Goal: Task Accomplishment & Management: Use online tool/utility

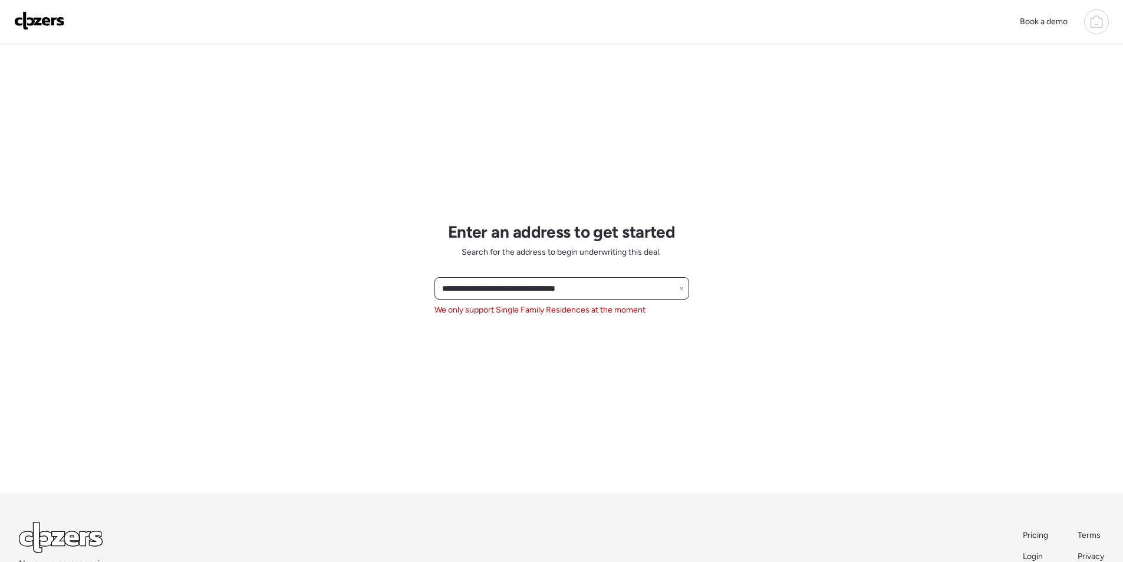
click at [498, 290] on input "**********" at bounding box center [562, 288] width 244 height 17
paste input "text"
drag, startPoint x: 577, startPoint y: 291, endPoint x: 659, endPoint y: 287, distance: 82.1
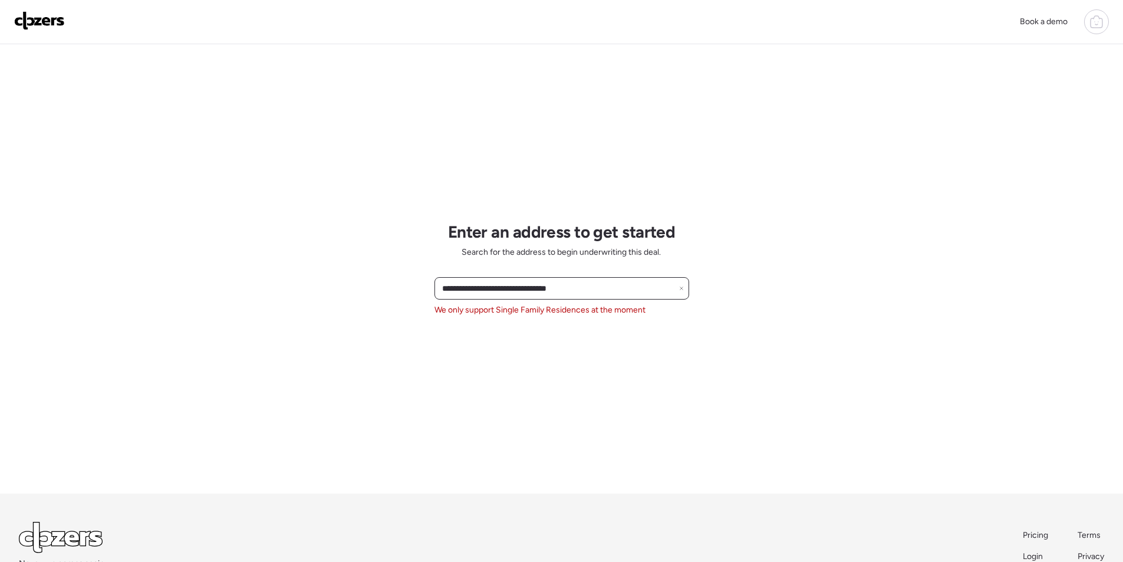
click at [624, 292] on input "**********" at bounding box center [562, 288] width 244 height 17
type input "**********"
click at [47, 28] on img at bounding box center [39, 20] width 51 height 19
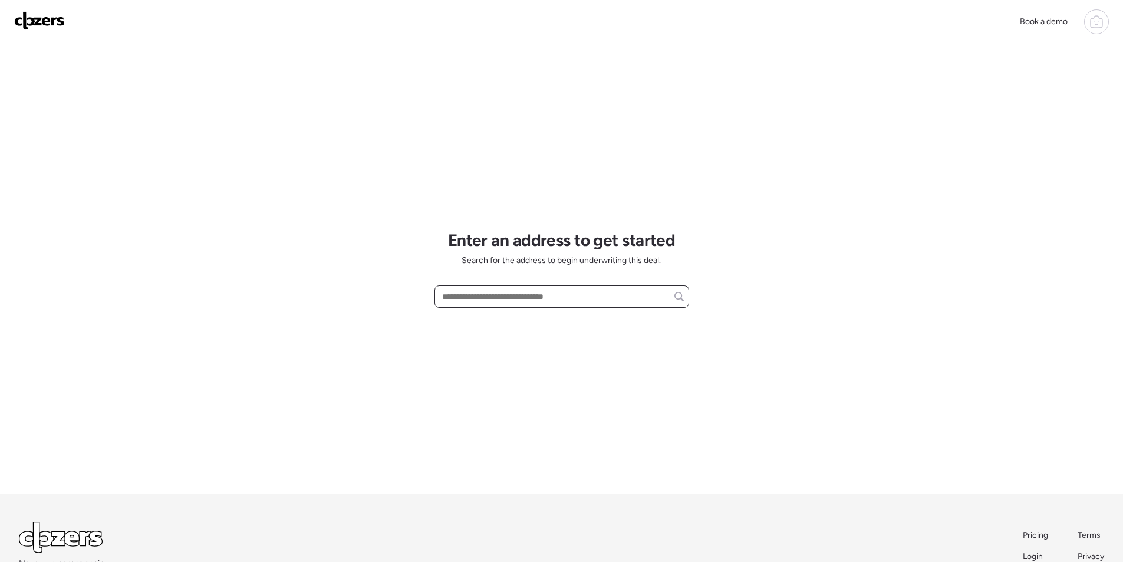
click at [469, 299] on input "text" at bounding box center [562, 296] width 244 height 17
paste input "**********"
drag, startPoint x: 527, startPoint y: 296, endPoint x: 636, endPoint y: 295, distance: 108.5
click at [636, 295] on input "**********" at bounding box center [562, 296] width 244 height 17
drag, startPoint x: 556, startPoint y: 299, endPoint x: 611, endPoint y: 299, distance: 54.8
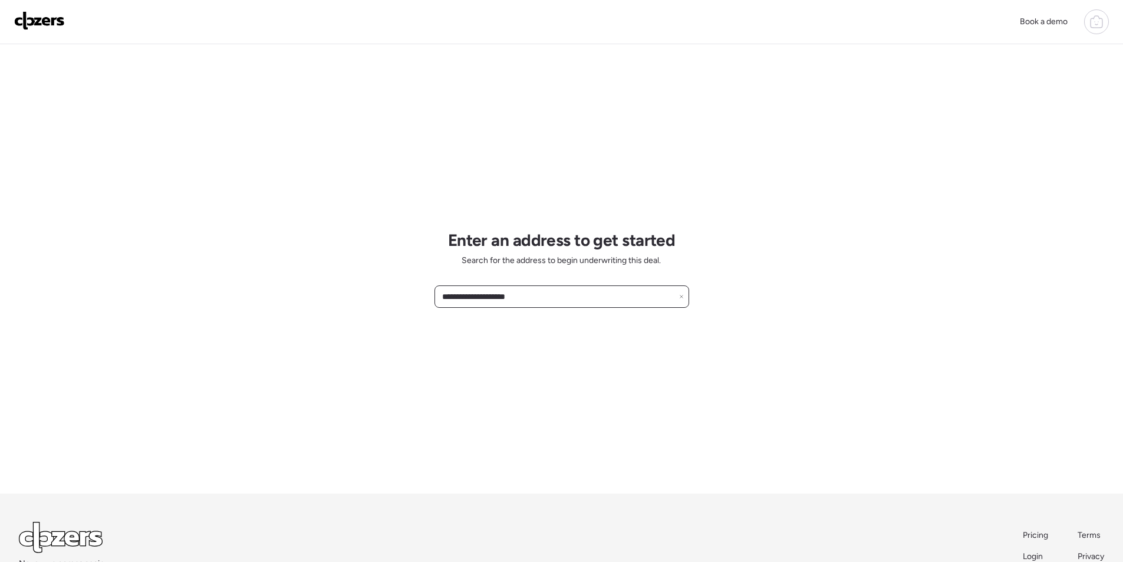
click at [611, 299] on input "**********" at bounding box center [562, 296] width 244 height 17
paste input "**********"
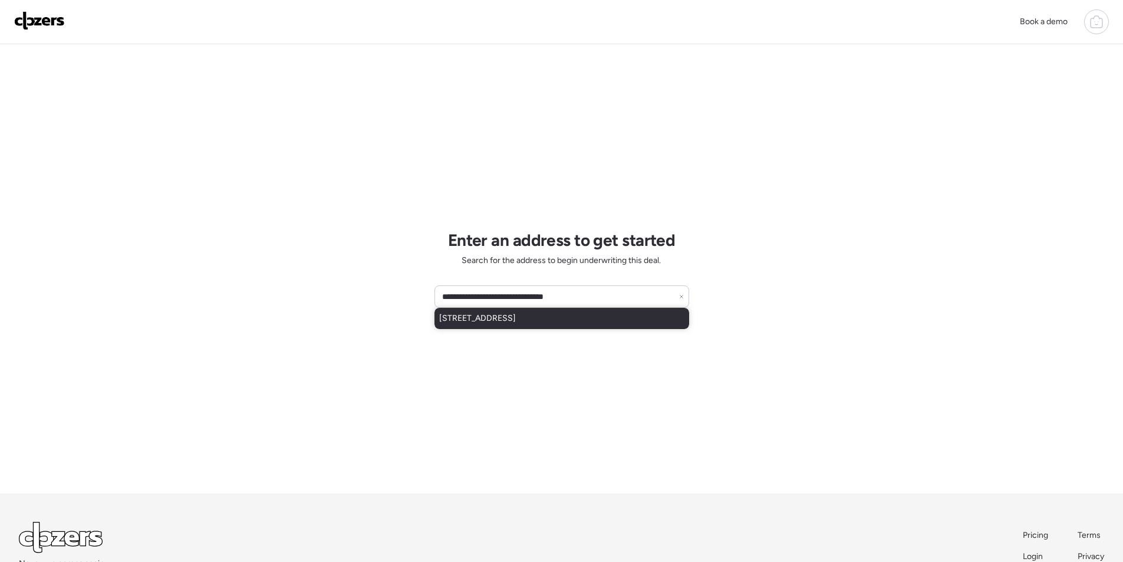
click at [504, 318] on span "[STREET_ADDRESS]" at bounding box center [477, 319] width 77 height 12
type input "**********"
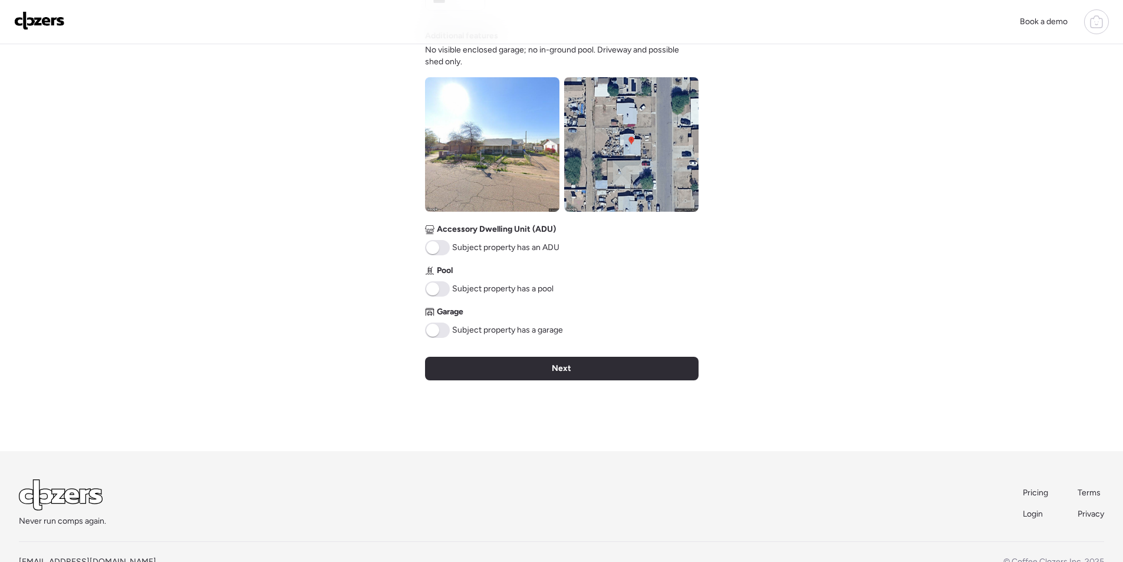
scroll to position [448, 0]
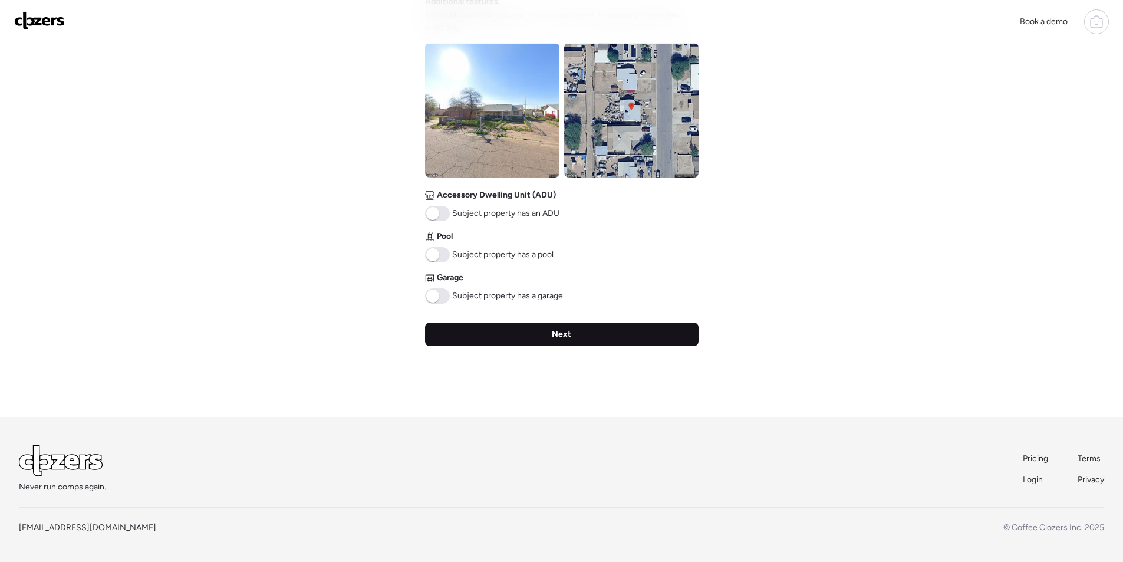
click at [616, 328] on div "Next" at bounding box center [562, 335] width 274 height 24
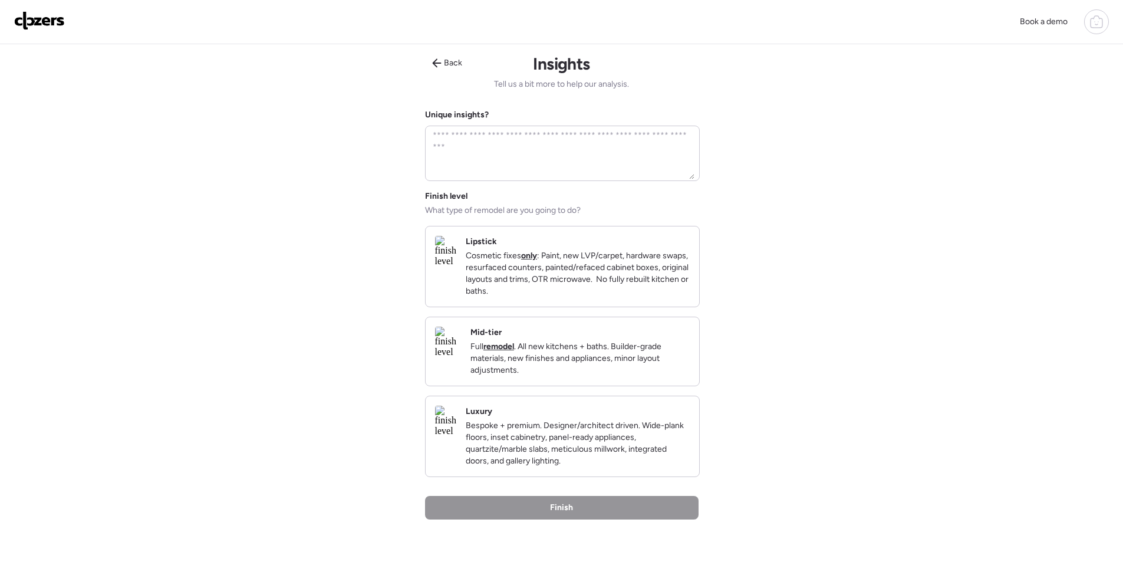
click at [630, 364] on p "Full remodel . All new kitchens + baths. Builder-grade materials, new finishes …" at bounding box center [580, 358] width 219 height 35
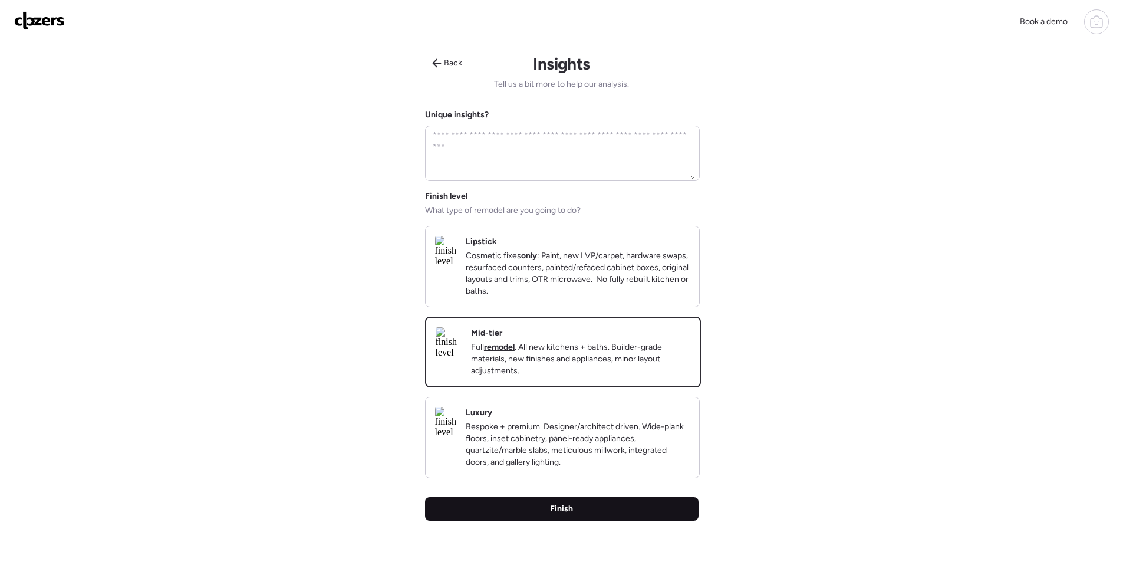
click at [627, 521] on div "Finish" at bounding box center [562, 509] width 274 height 24
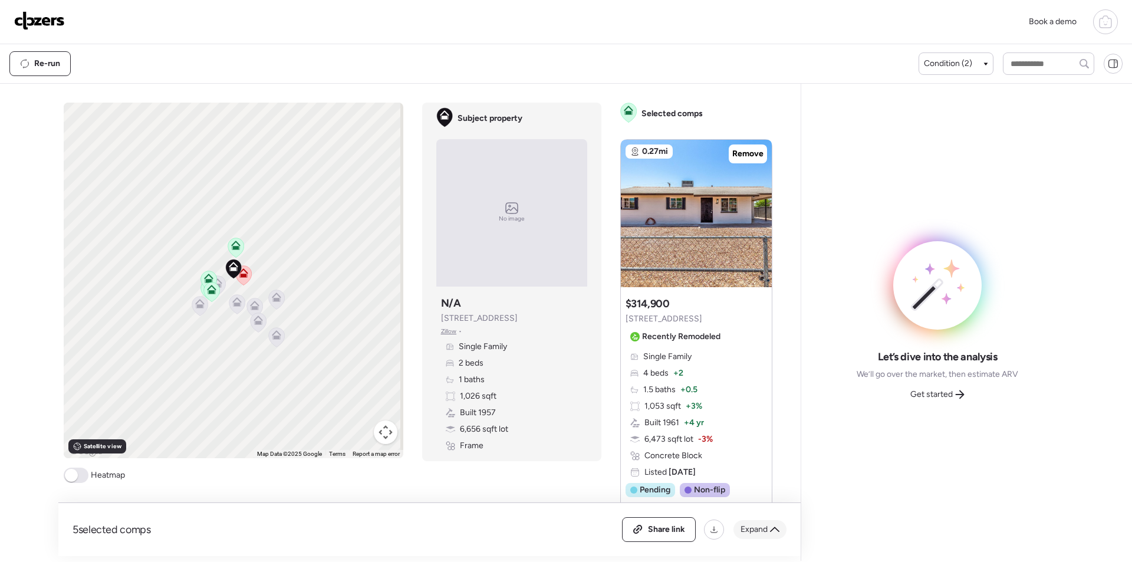
click at [775, 534] on icon at bounding box center [774, 529] width 9 height 9
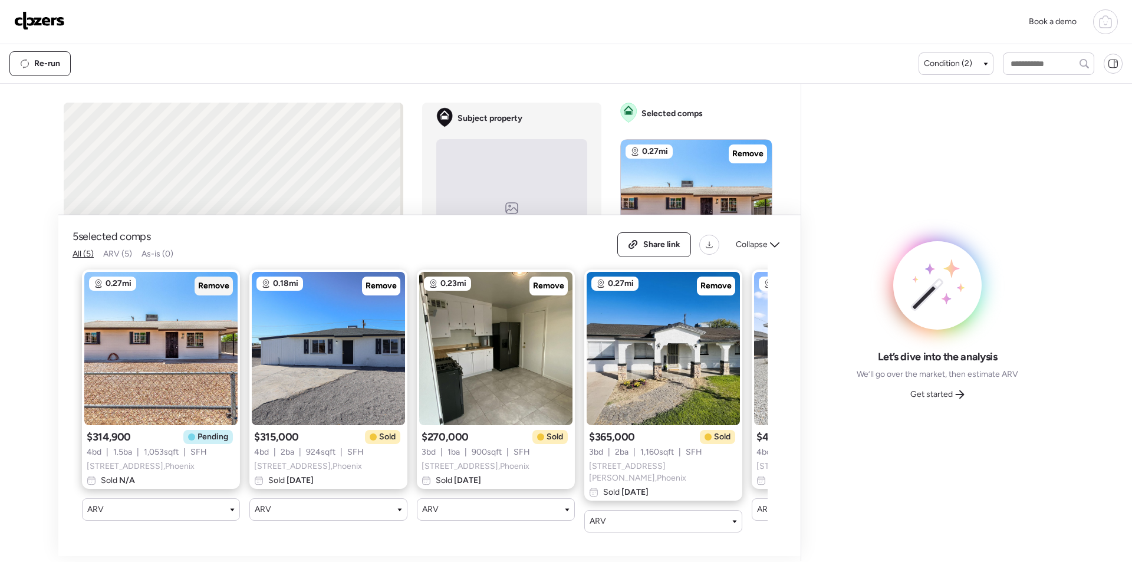
click at [210, 288] on span "Remove" at bounding box center [213, 286] width 31 height 12
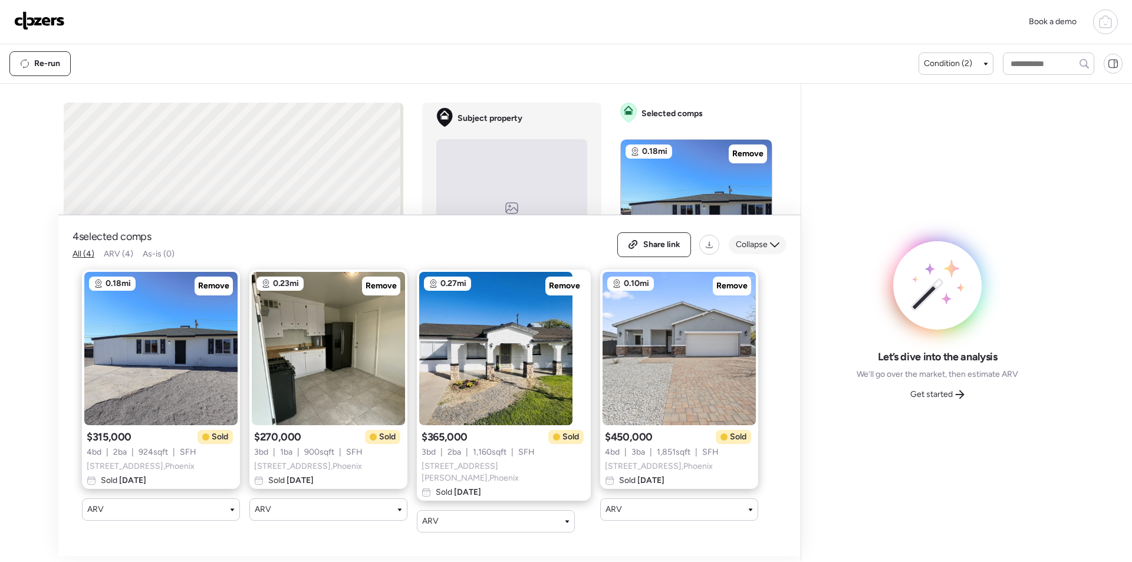
click at [757, 246] on span "Collapse" at bounding box center [752, 245] width 32 height 12
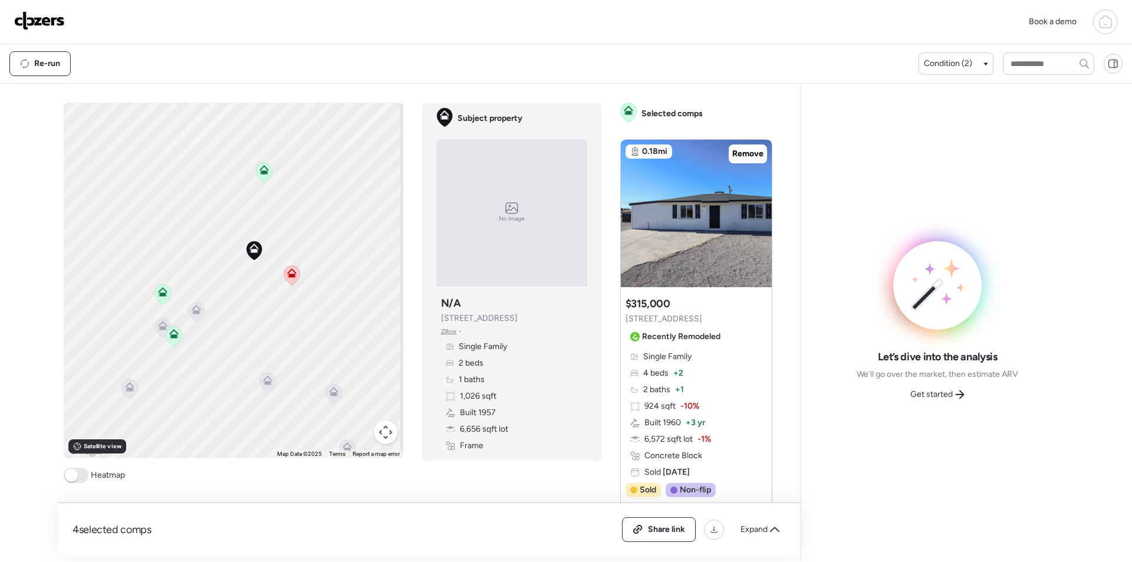
click at [188, 317] on icon at bounding box center [196, 311] width 16 height 19
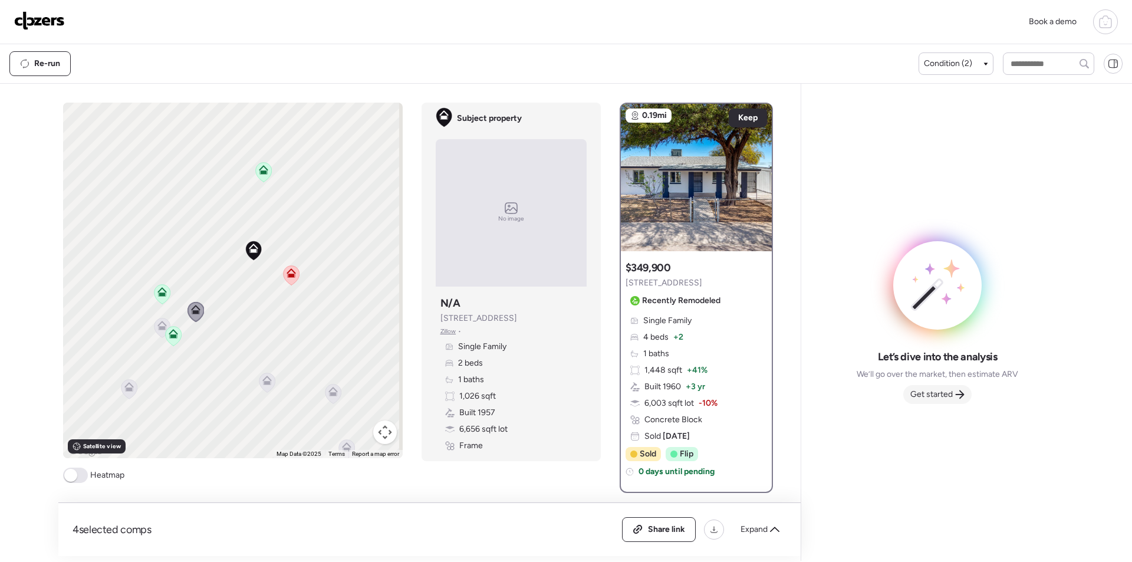
click at [923, 386] on div "Get started" at bounding box center [937, 394] width 68 height 19
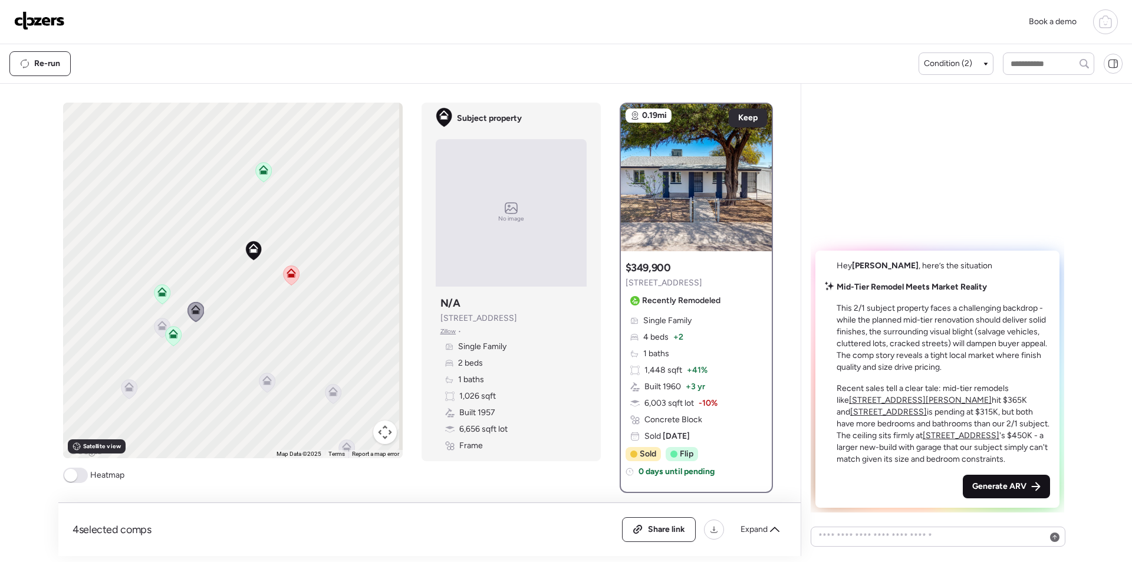
click at [1001, 490] on span "Generate ARV" at bounding box center [999, 487] width 54 height 12
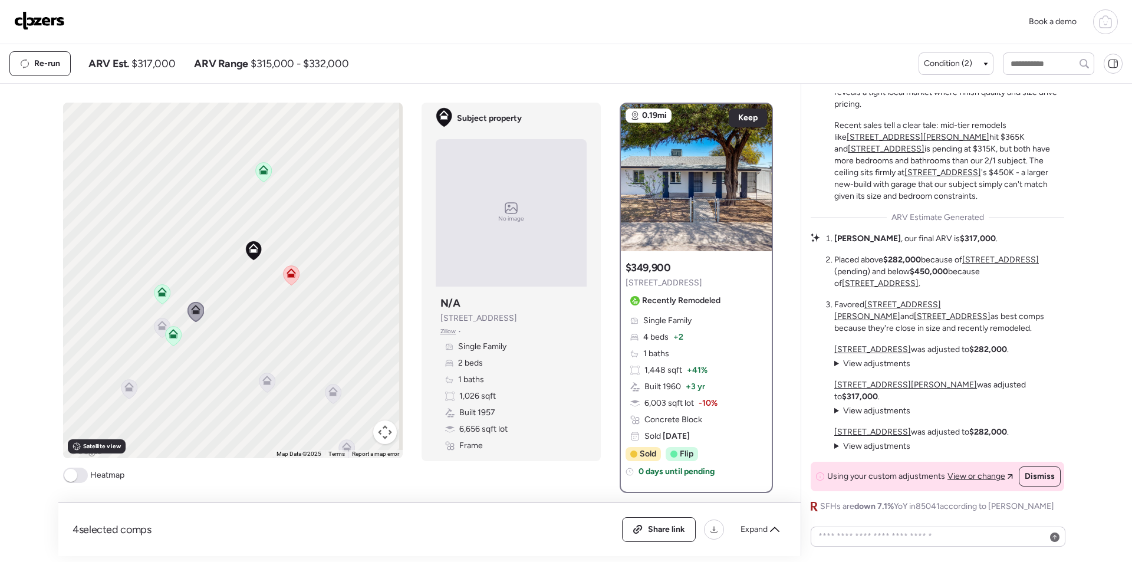
click at [166, 56] on div "Re-run ARV Est. $317,000 ARV Range $315,000 - $332,000" at bounding box center [463, 63] width 909 height 25
click at [166, 63] on span "$317,000" at bounding box center [153, 64] width 44 height 14
click at [167, 64] on span "$317,000" at bounding box center [153, 64] width 44 height 14
copy span "317,000"
click at [42, 22] on img at bounding box center [39, 20] width 51 height 19
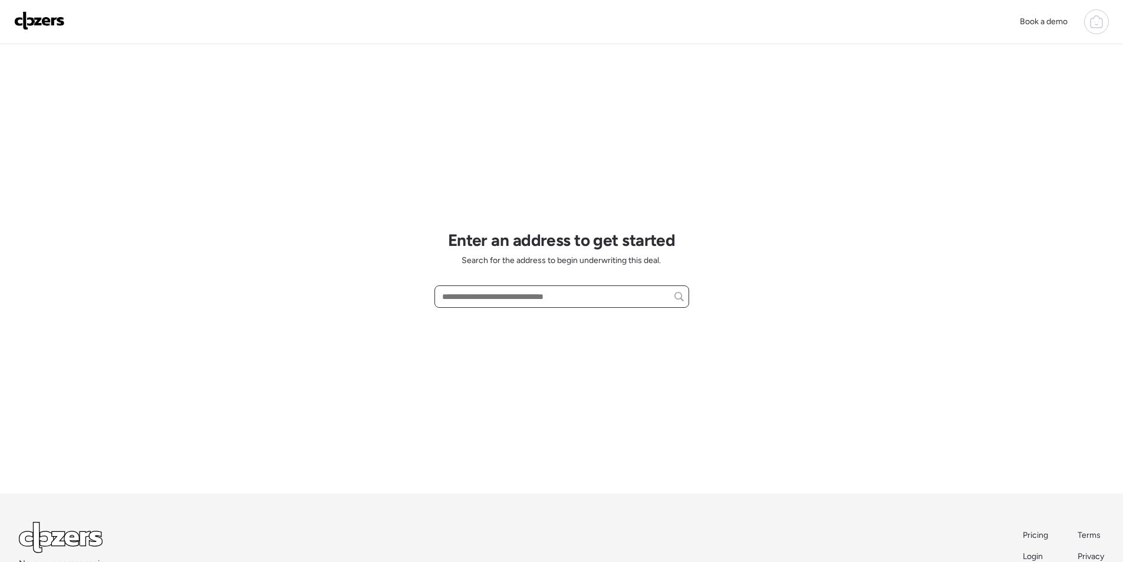
click at [534, 301] on input "text" at bounding box center [562, 296] width 244 height 17
paste input "**********"
drag, startPoint x: 488, startPoint y: 297, endPoint x: 716, endPoint y: 295, distance: 228.2
click at [741, 294] on div "**********" at bounding box center [561, 319] width 1123 height 639
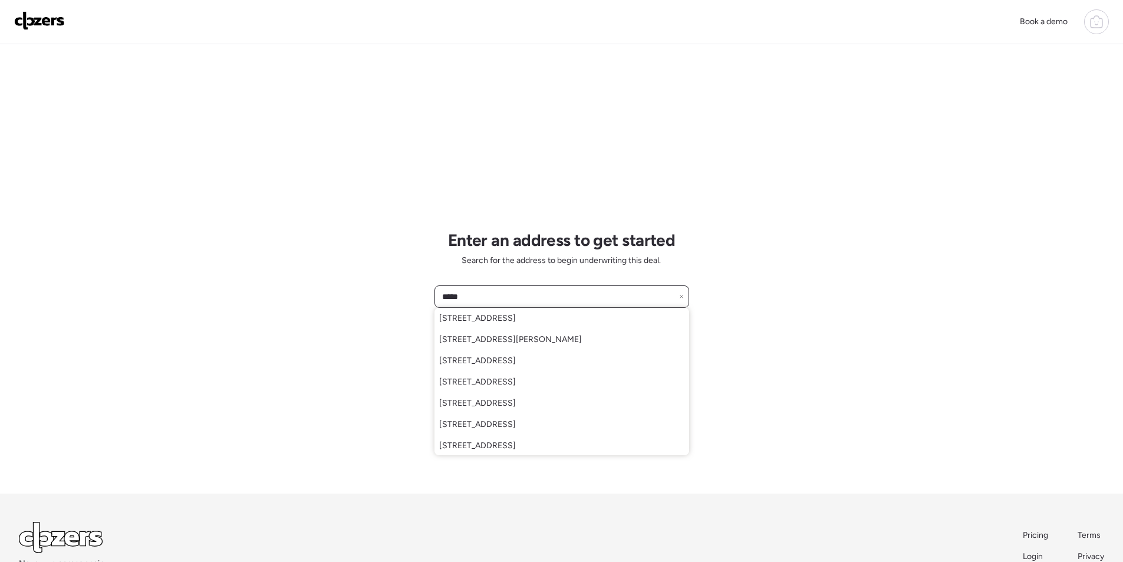
click at [485, 294] on input "****" at bounding box center [562, 296] width 244 height 17
click at [485, 292] on input "****" at bounding box center [562, 296] width 244 height 17
paste input "**********"
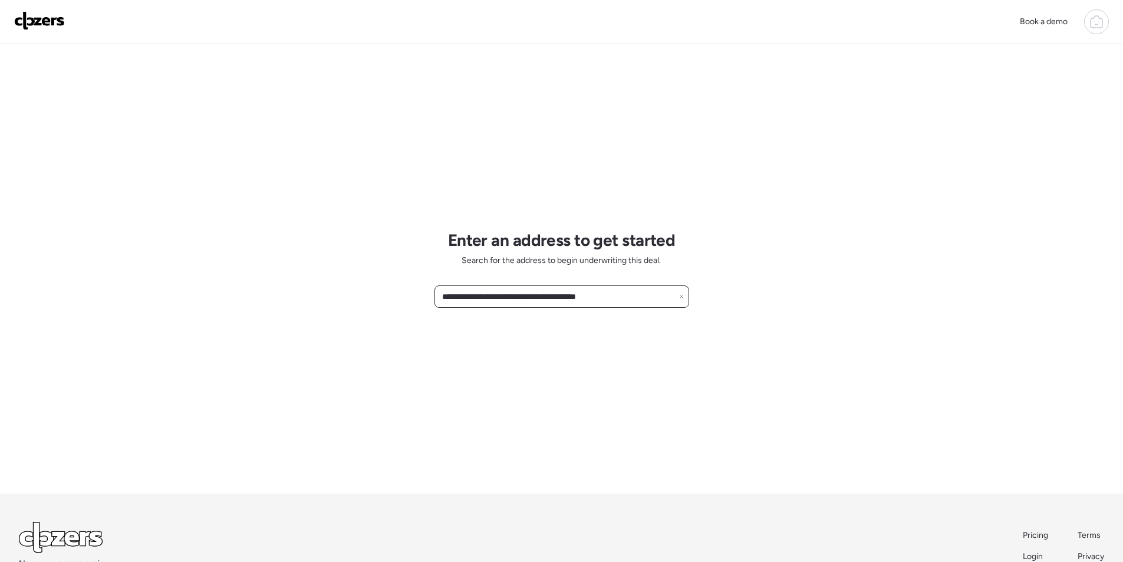
paste input "text"
click at [474, 299] on input "**********" at bounding box center [562, 296] width 244 height 17
paste input "text"
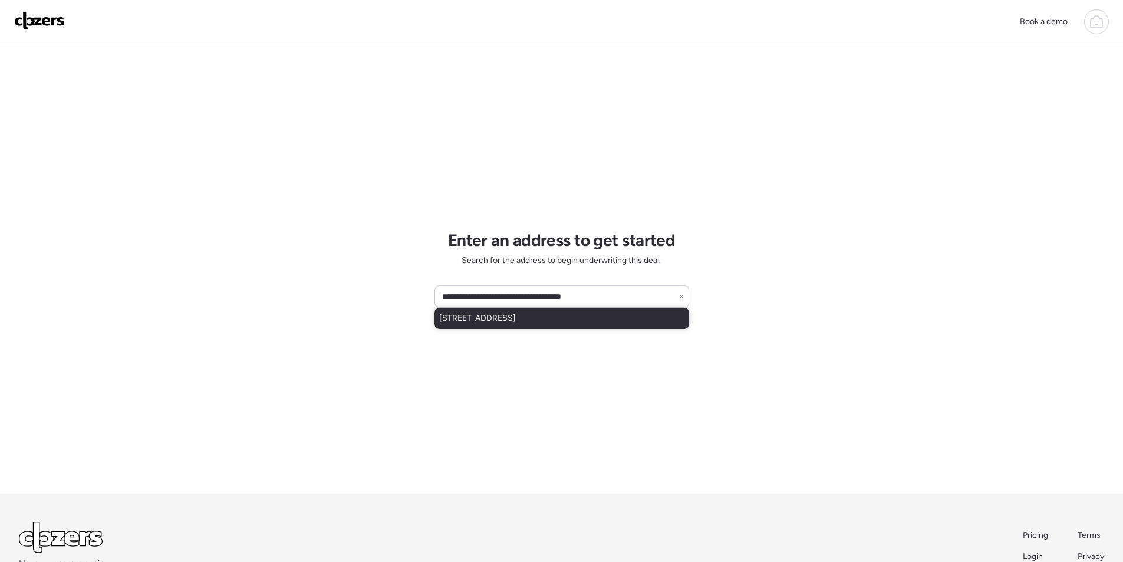
click at [486, 315] on span "8226 N Via De Lago, Scottsdale, AZ, 85258" at bounding box center [477, 319] width 77 height 12
type input "**********"
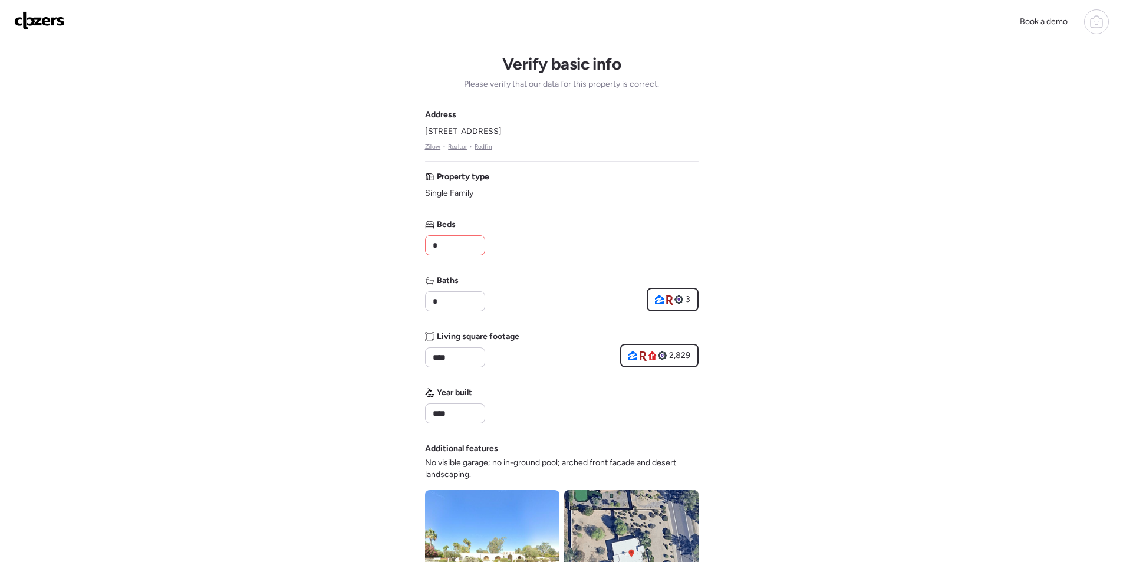
click at [444, 242] on input "*" at bounding box center [455, 245] width 50 height 17
click at [458, 242] on input "*" at bounding box center [455, 245] width 50 height 17
type input "*"
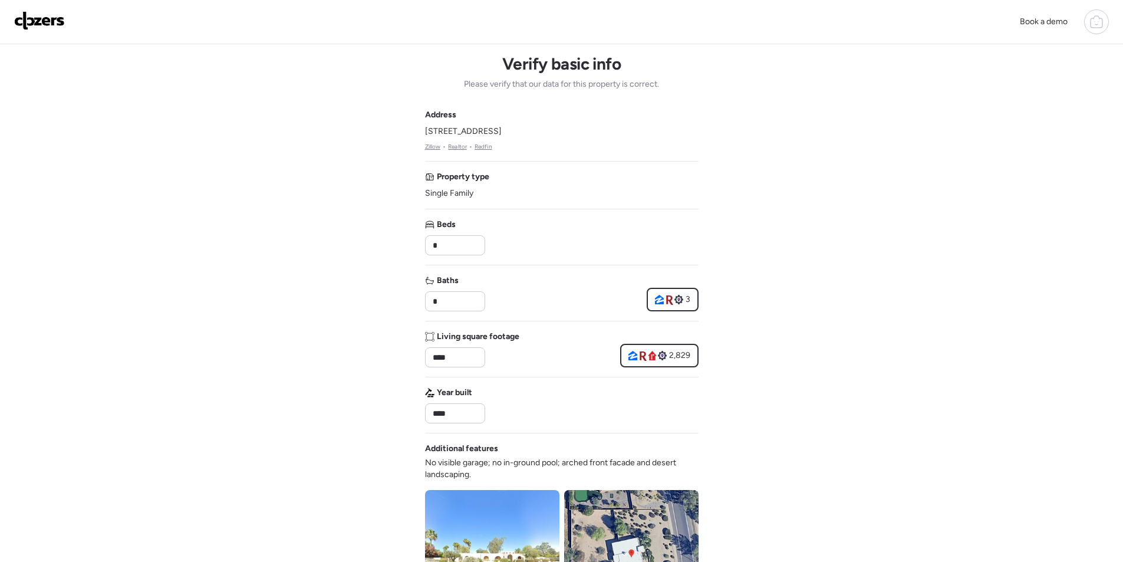
click at [513, 244] on div "Beds *" at bounding box center [562, 237] width 274 height 37
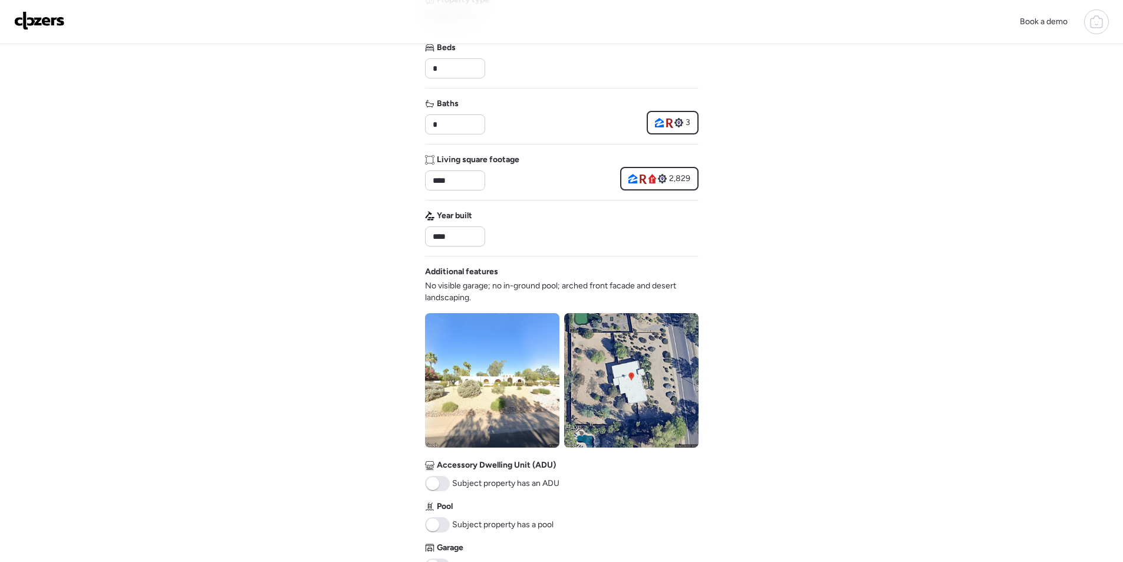
scroll to position [236, 0]
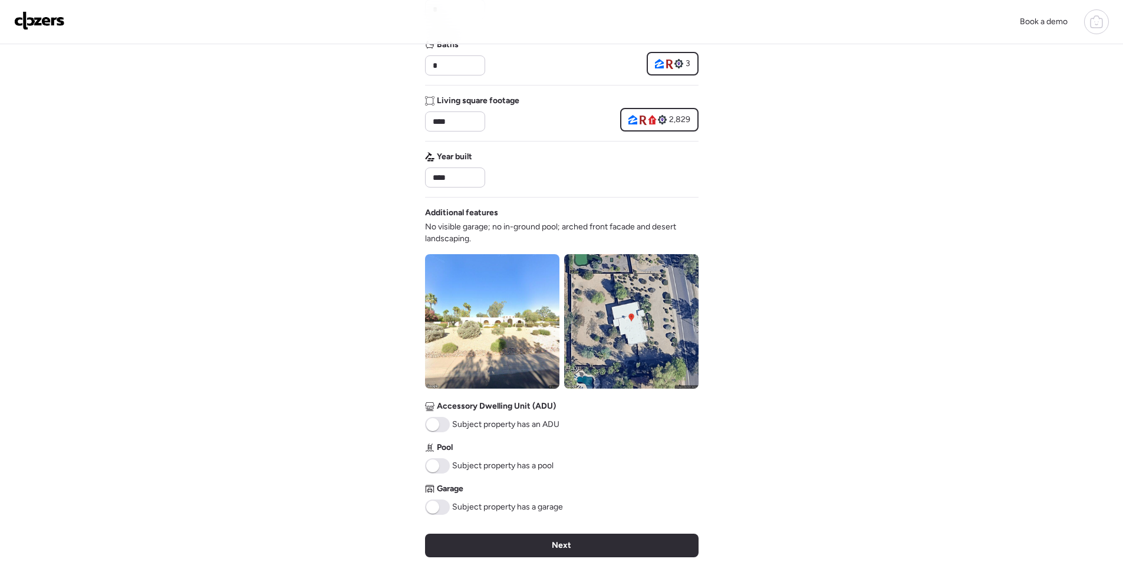
click at [524, 538] on div "Next" at bounding box center [562, 546] width 274 height 24
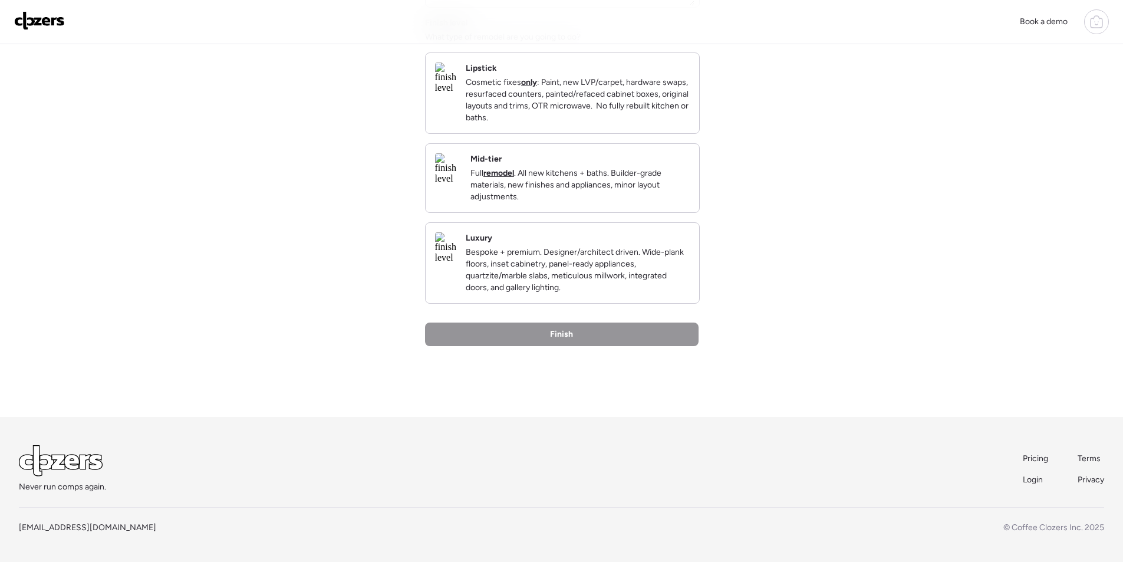
scroll to position [0, 0]
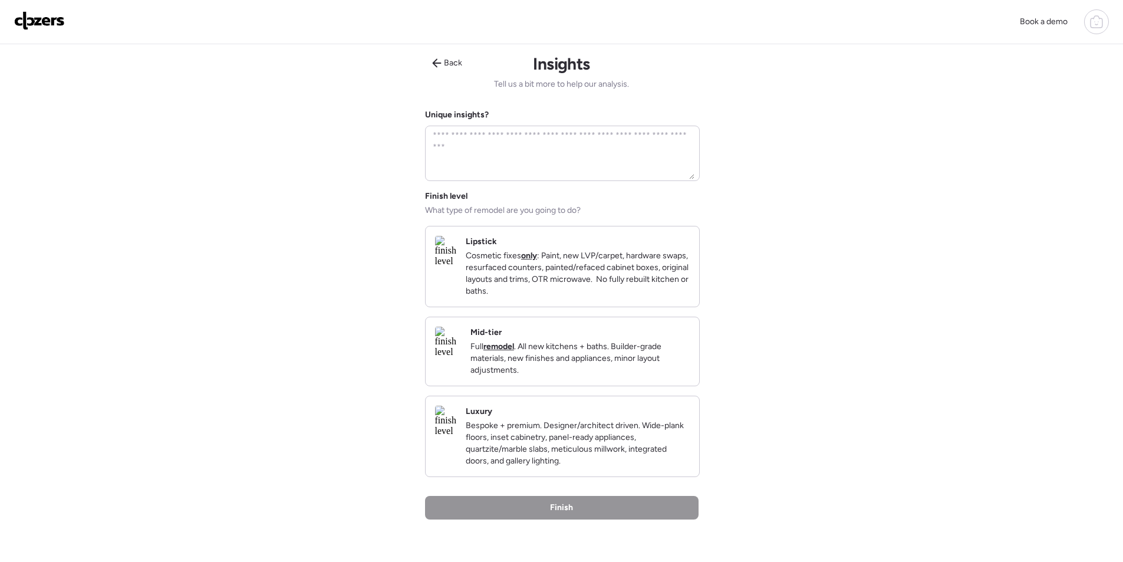
click at [561, 328] on div "Finish level What type of remodel are you going to do? Lipstick Cosmetic fixes …" at bounding box center [562, 333] width 274 height 287
click at [463, 66] on div "Back" at bounding box center [447, 63] width 44 height 19
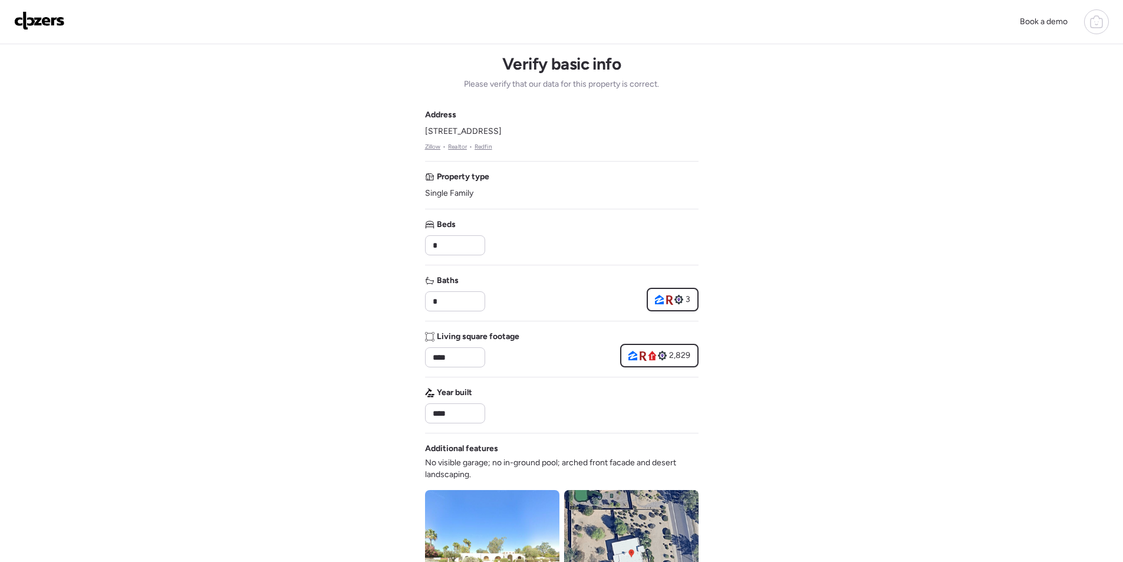
click at [610, 516] on img at bounding box center [631, 557] width 134 height 134
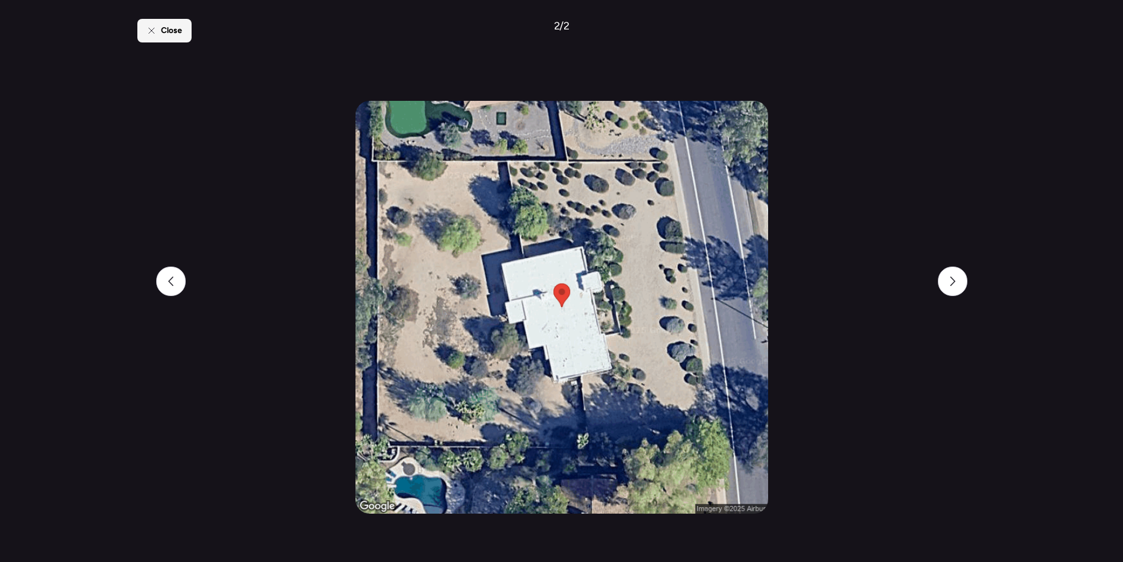
click at [181, 29] on span "Close" at bounding box center [171, 31] width 21 height 12
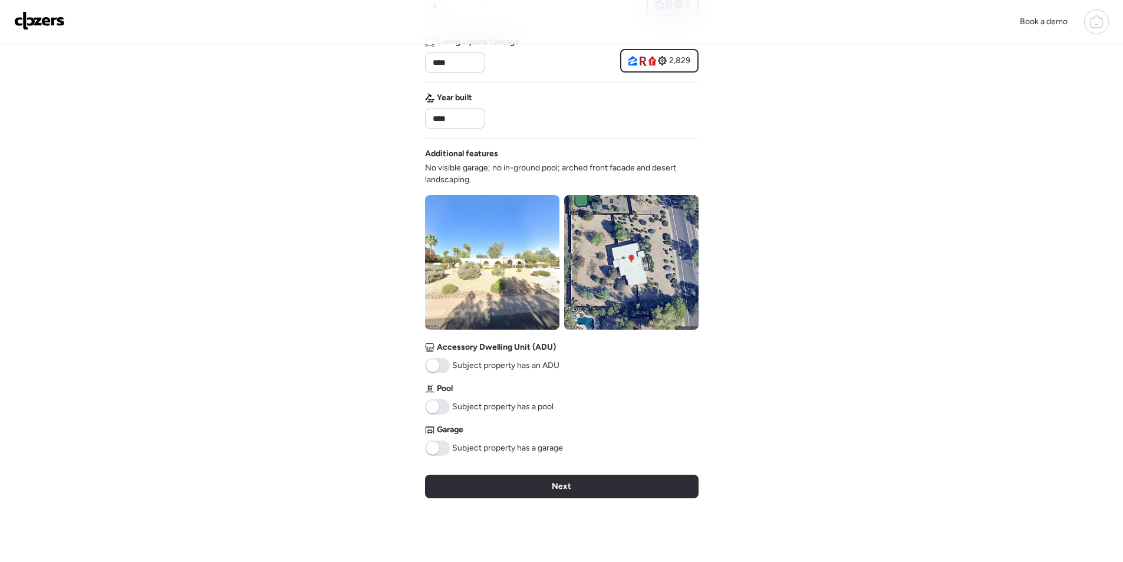
scroll to position [354, 0]
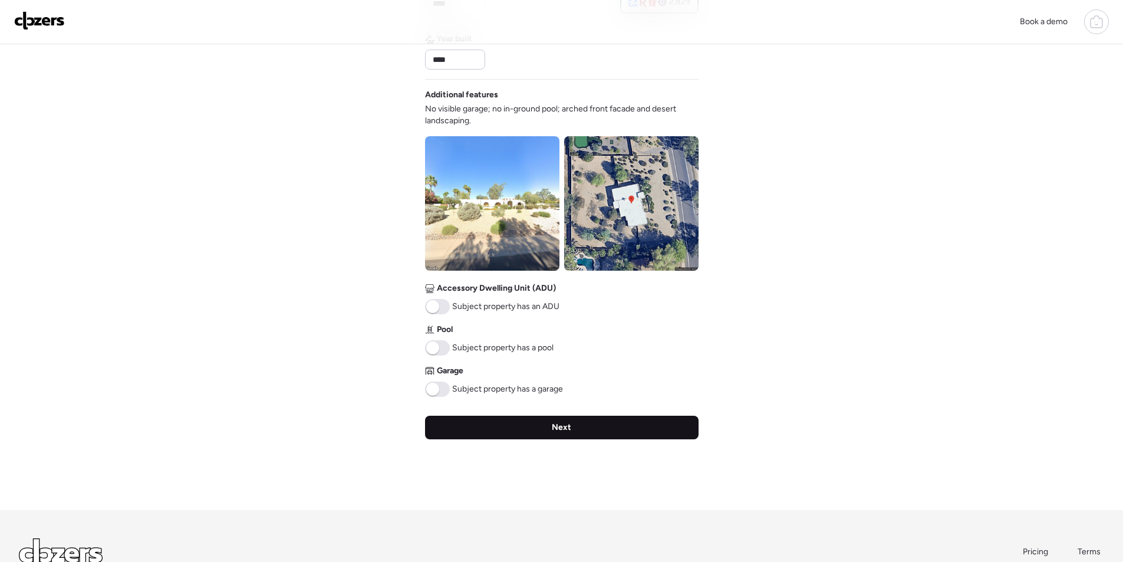
click at [468, 427] on div "Next" at bounding box center [562, 428] width 274 height 24
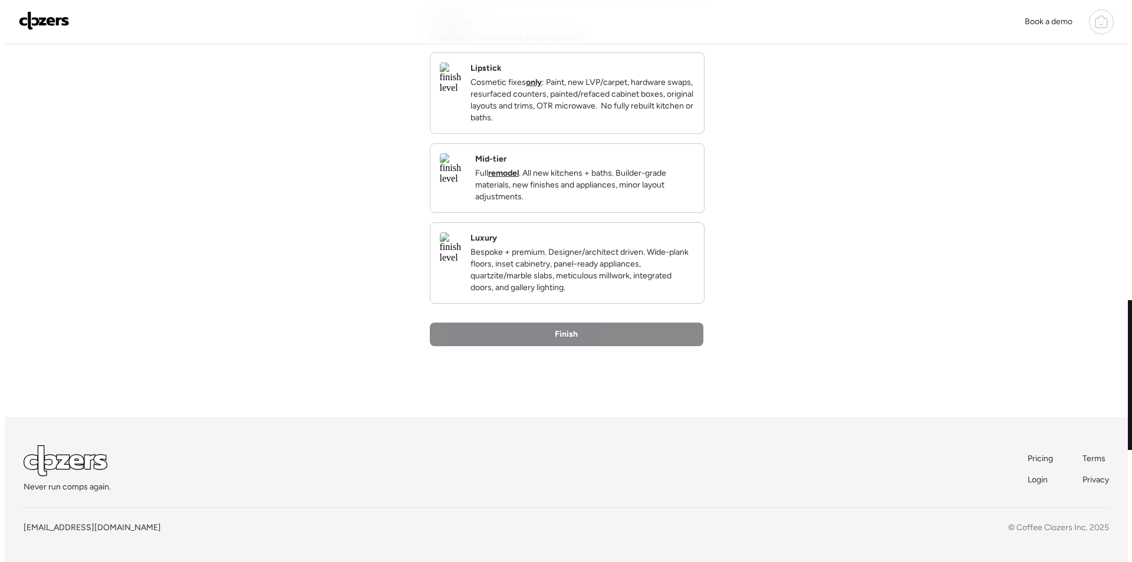
scroll to position [0, 0]
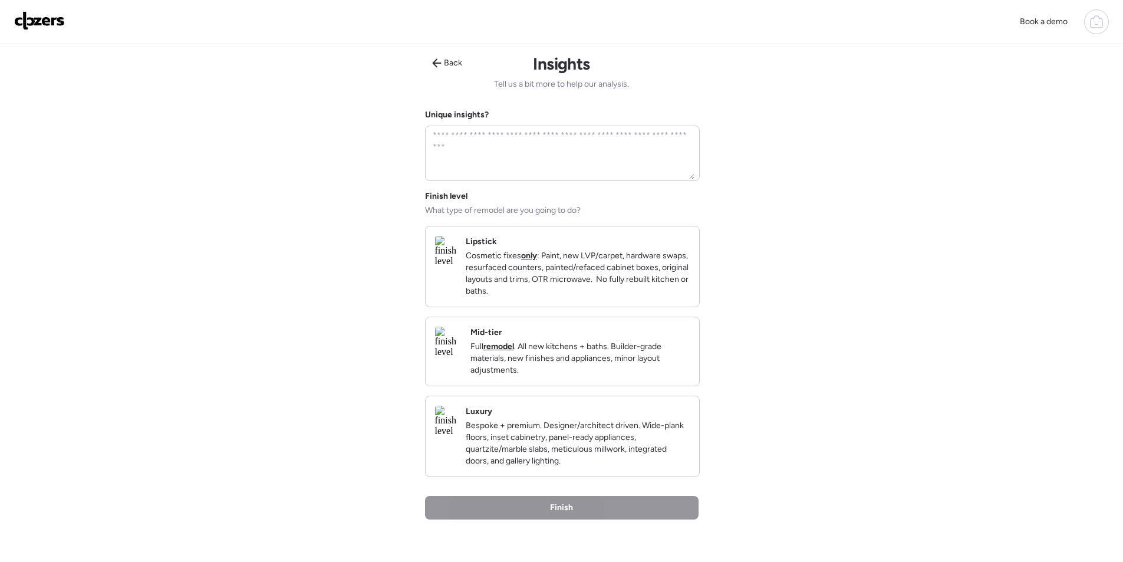
click at [616, 365] on p "Full remodel . All new kitchens + baths. Builder-grade materials, new finishes …" at bounding box center [580, 358] width 219 height 35
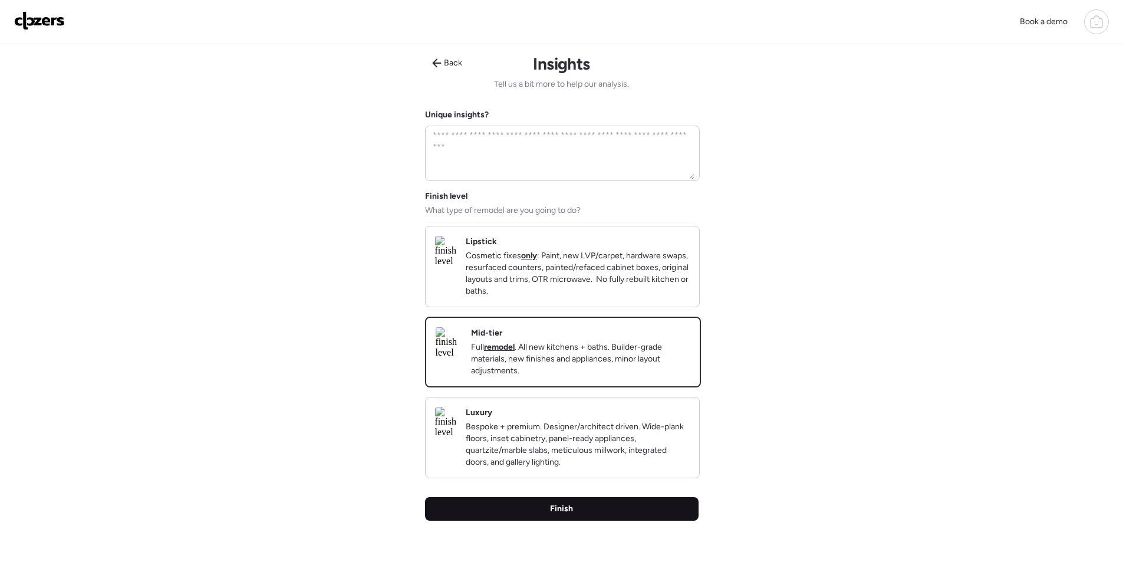
click at [545, 521] on div "Finish" at bounding box center [562, 509] width 274 height 24
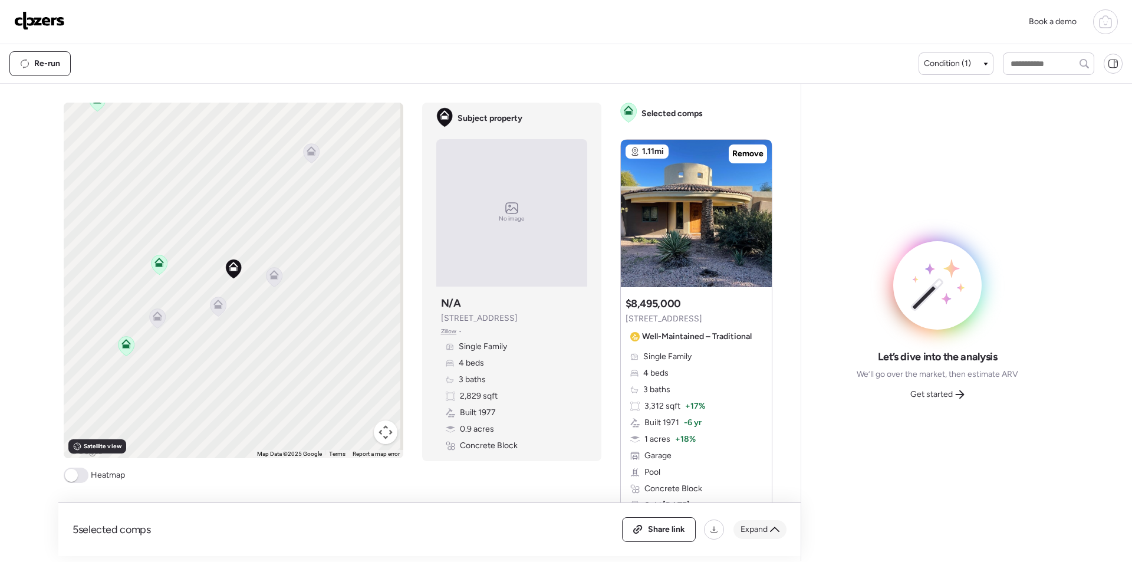
click at [765, 532] on span "Expand" at bounding box center [754, 530] width 27 height 12
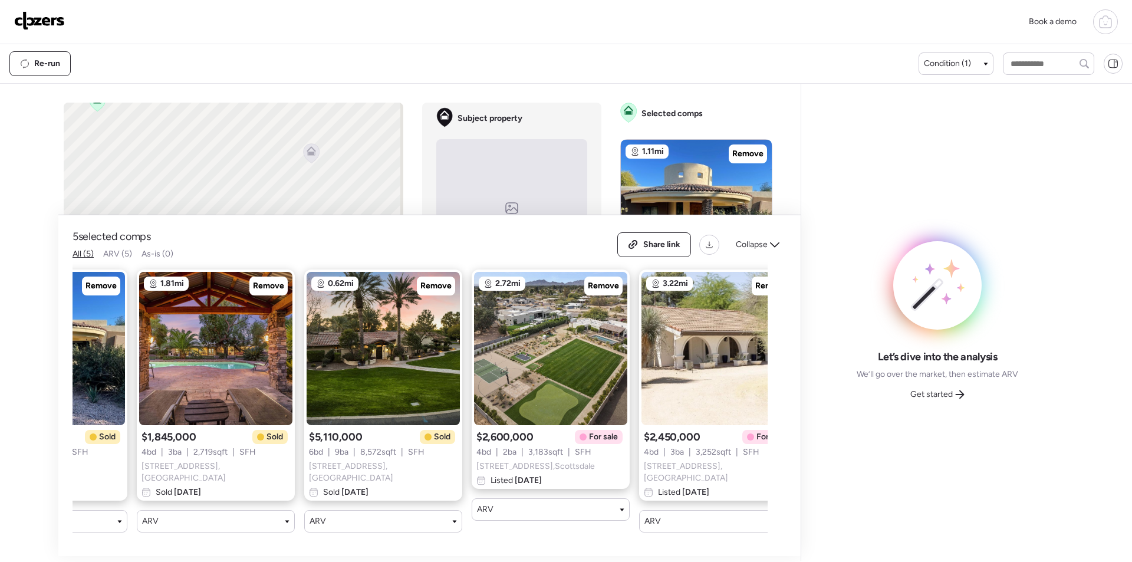
scroll to position [0, 152]
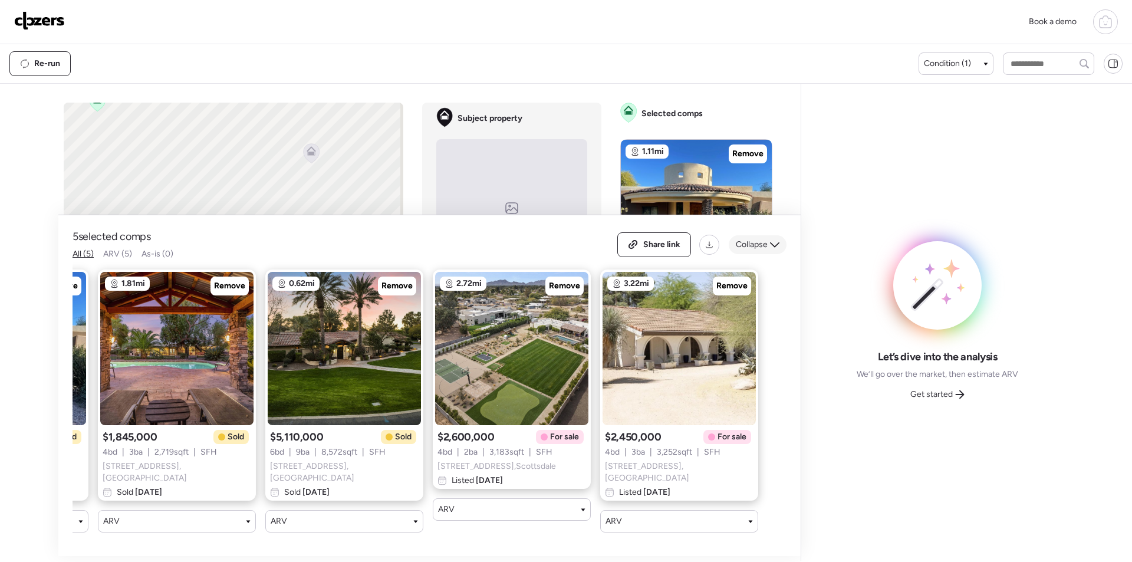
click at [754, 249] on span "Collapse" at bounding box center [752, 245] width 32 height 12
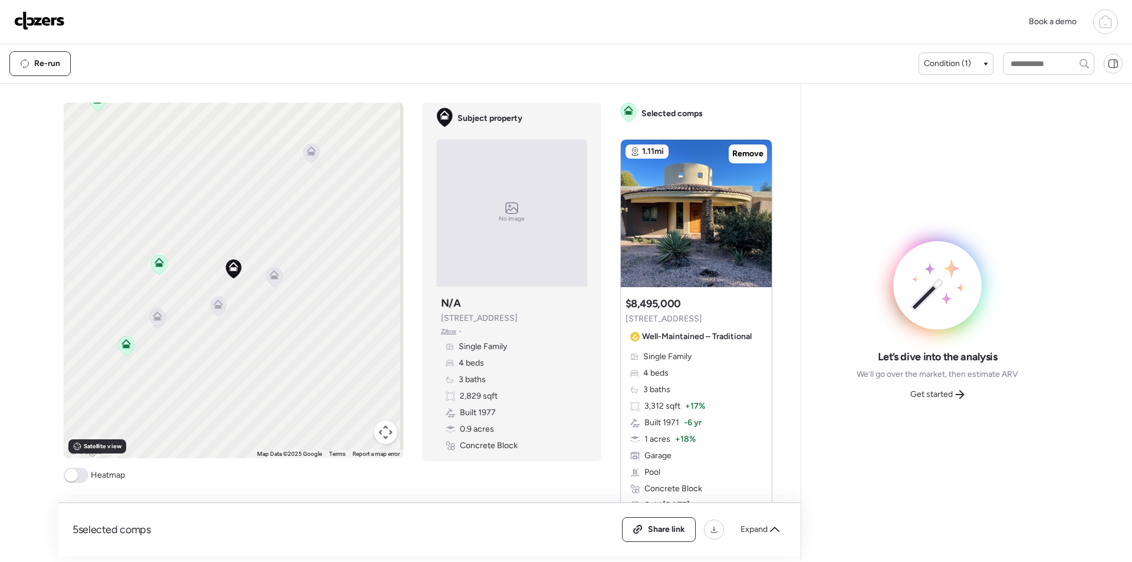
click at [945, 396] on span "Get started" at bounding box center [931, 395] width 42 height 12
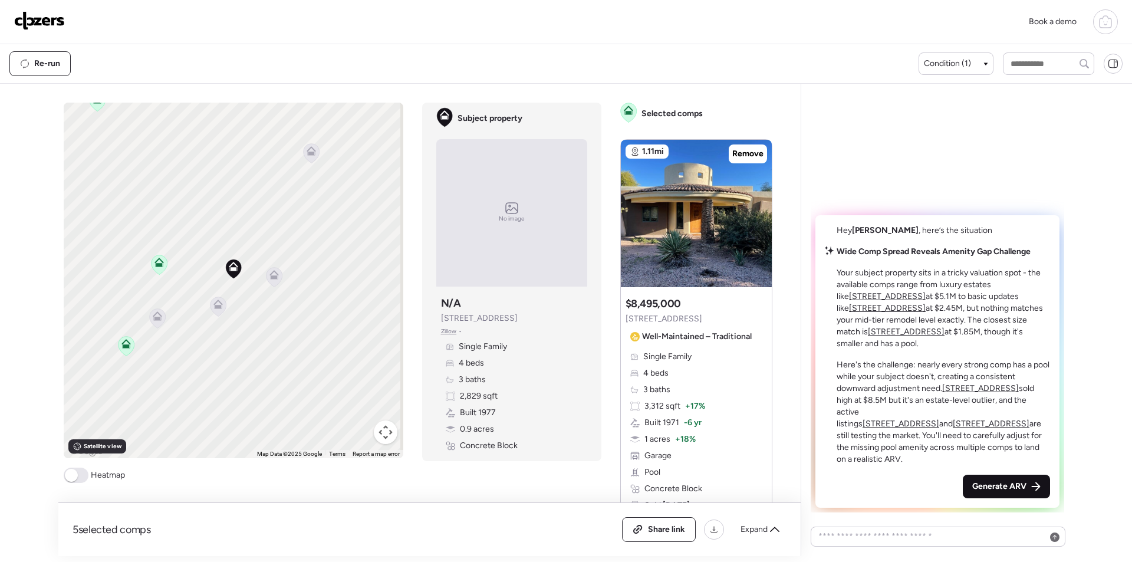
click at [1033, 483] on icon at bounding box center [1035, 486] width 9 height 9
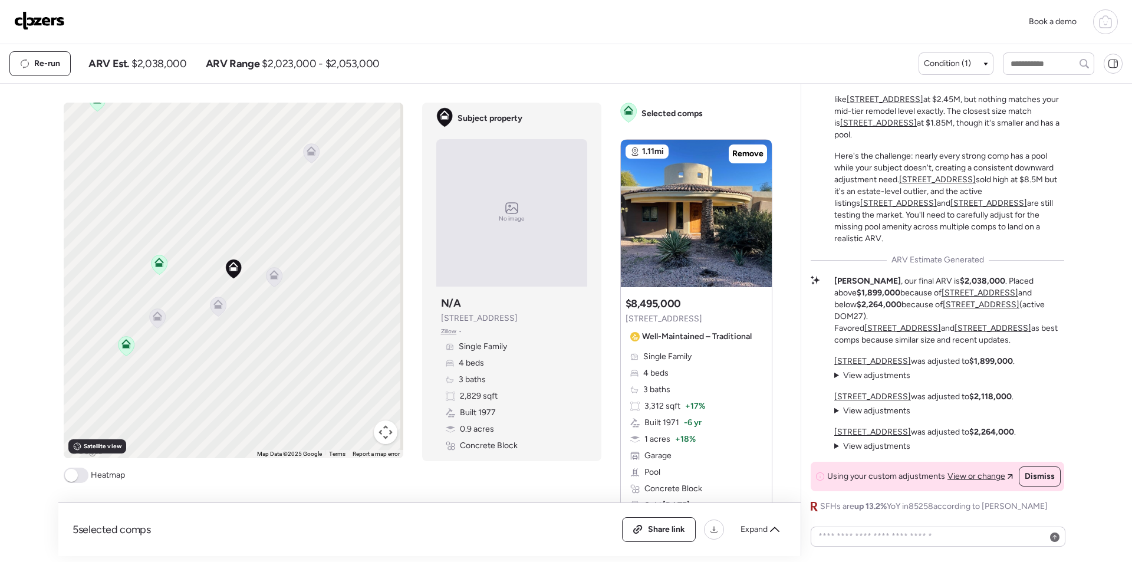
click at [174, 63] on span "$2,038,000" at bounding box center [158, 64] width 55 height 14
copy span "2,038,000"
click at [654, 520] on div "Share link" at bounding box center [659, 530] width 73 height 24
click at [35, 28] on img at bounding box center [39, 20] width 51 height 19
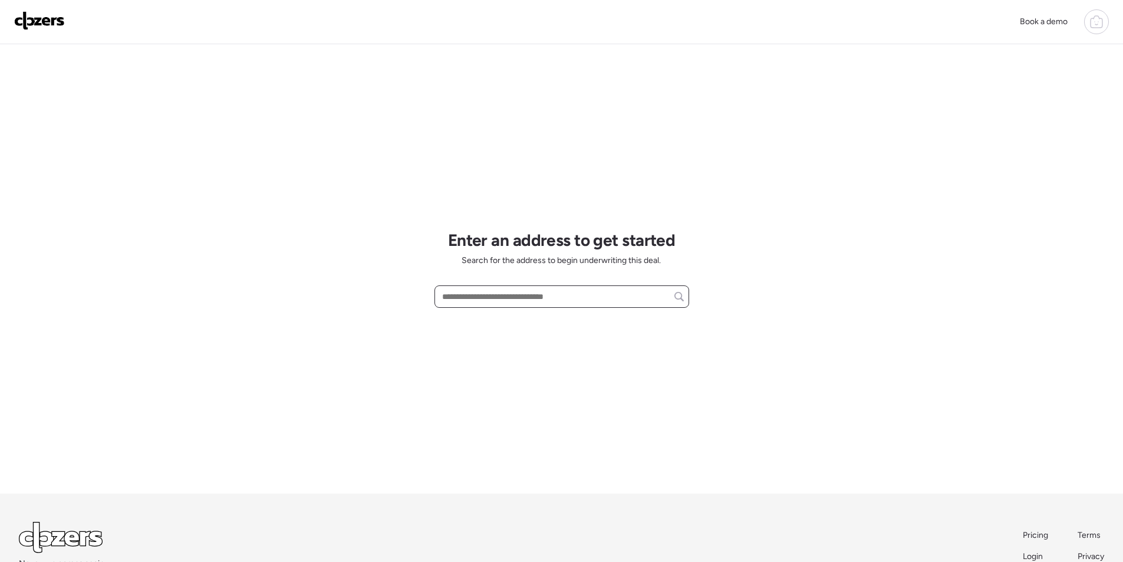
click at [515, 295] on input "text" at bounding box center [562, 296] width 244 height 17
paste input "**********"
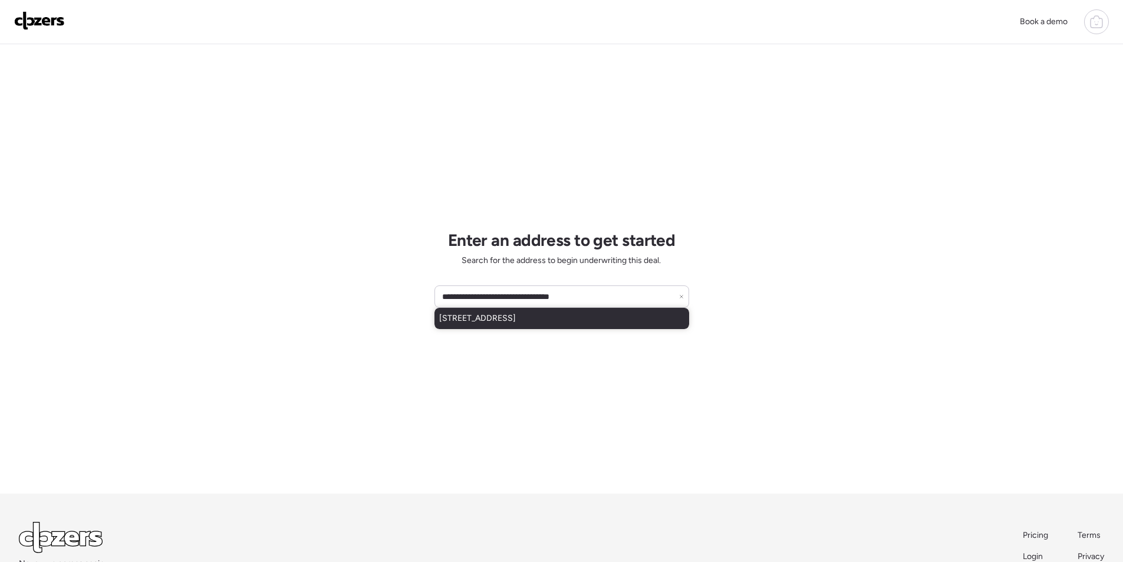
click at [486, 319] on span "4435 W Desert Cove Ave, Glendale, AZ, 85304" at bounding box center [477, 319] width 77 height 12
type input "**********"
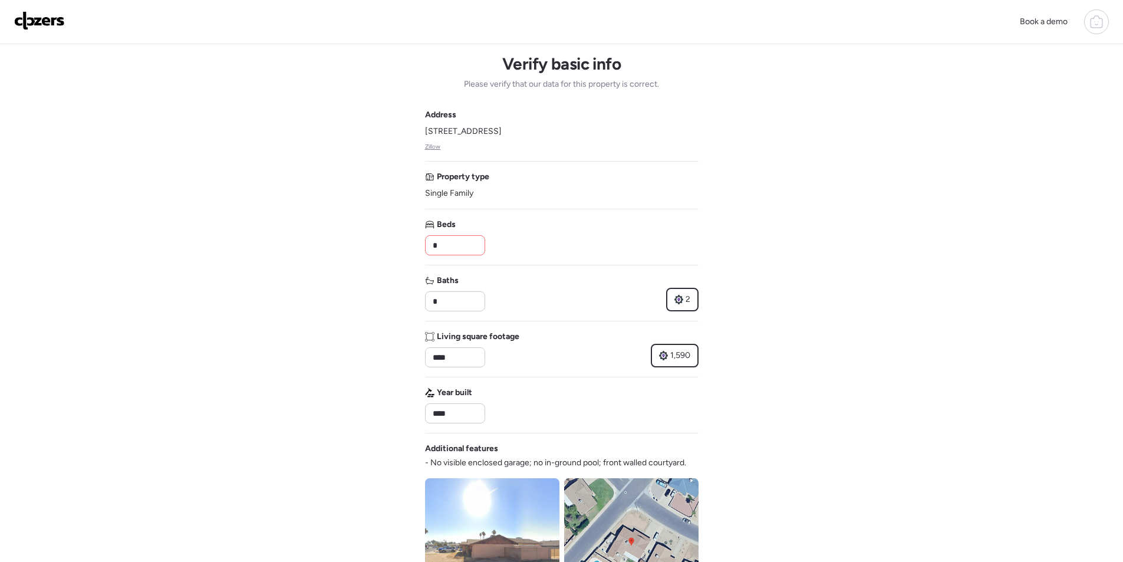
click at [445, 248] on input "*" at bounding box center [455, 245] width 50 height 17
click at [445, 247] on input "*" at bounding box center [455, 245] width 50 height 17
type input "*"
click at [521, 231] on div "Beds *" at bounding box center [562, 237] width 274 height 37
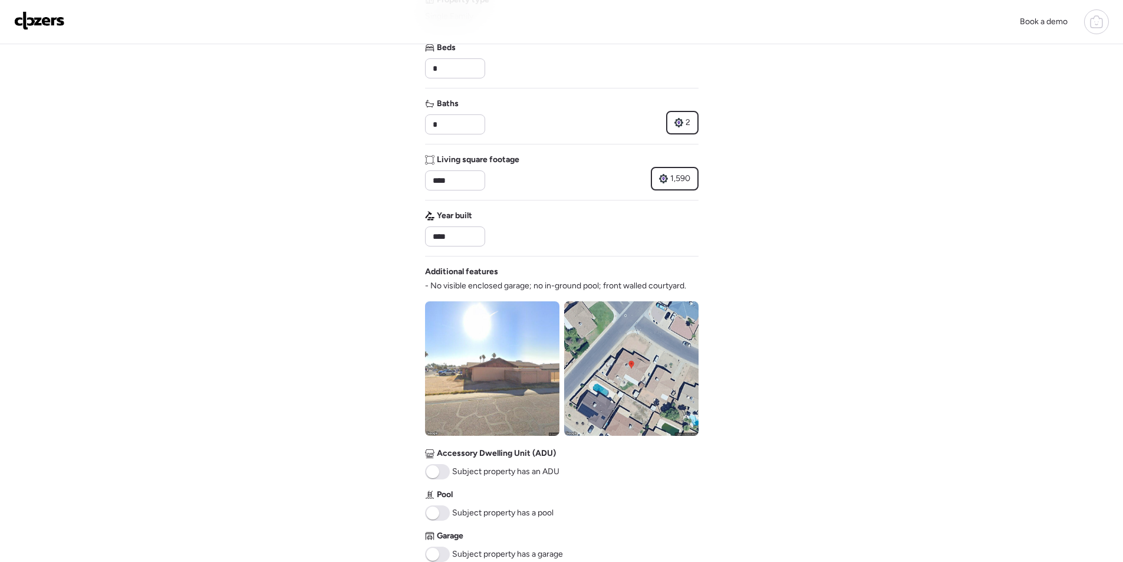
scroll to position [236, 0]
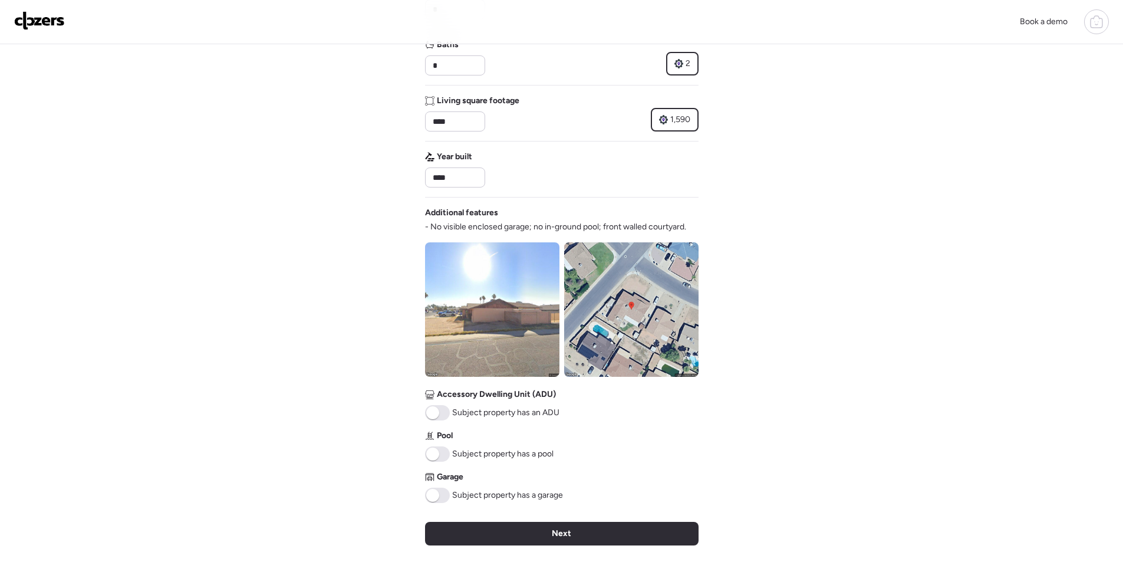
click at [476, 297] on img at bounding box center [492, 309] width 134 height 134
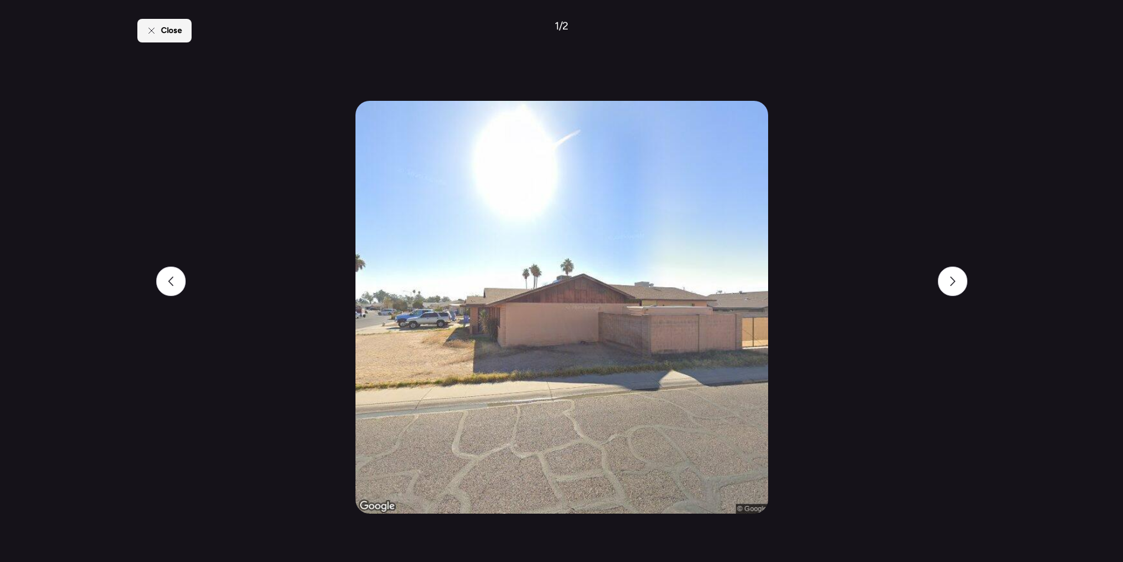
click at [159, 29] on div "Close" at bounding box center [164, 31] width 54 height 24
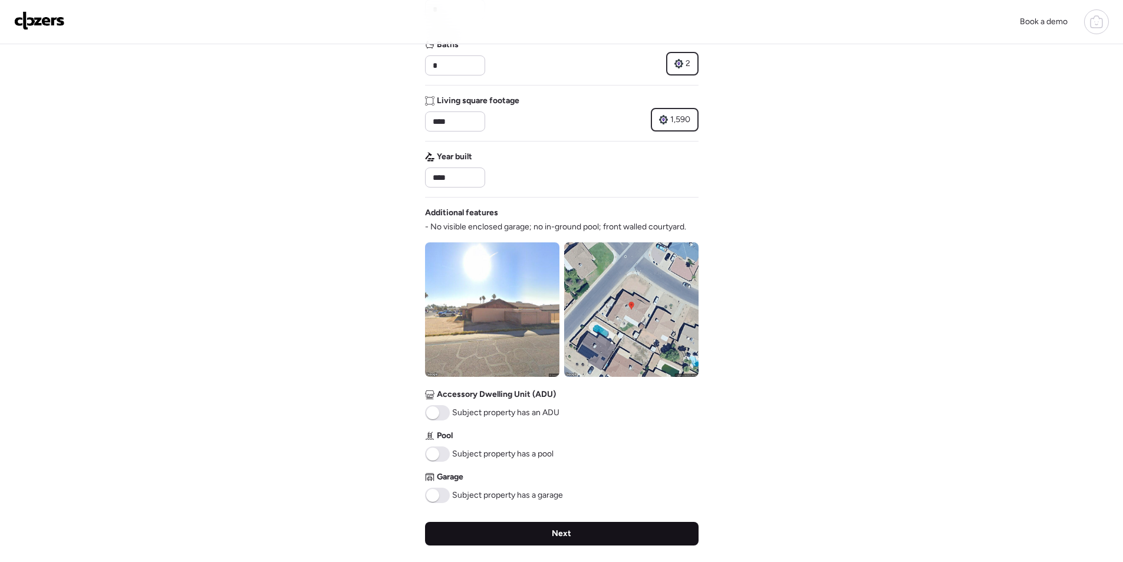
click at [578, 527] on div "Next" at bounding box center [562, 534] width 274 height 24
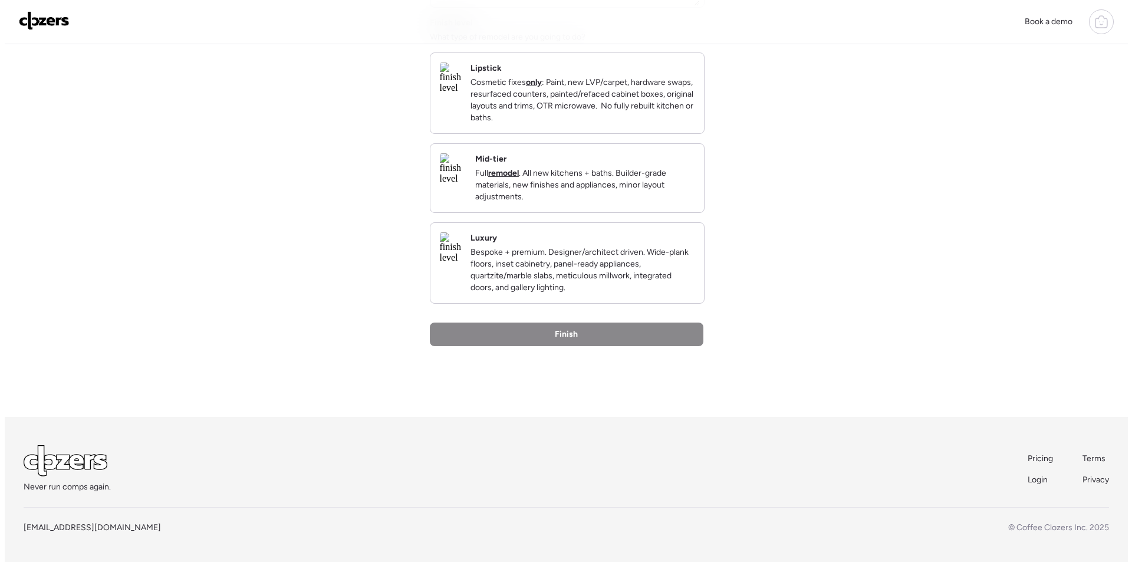
scroll to position [0, 0]
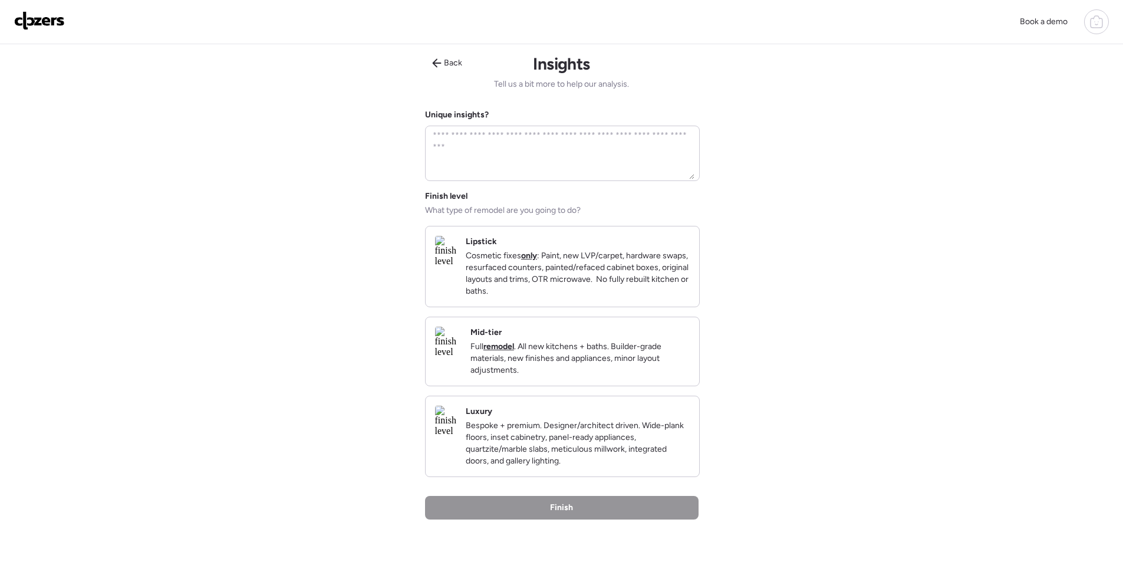
click at [645, 386] on div "Mid-tier Full remodel . All new kitchens + baths. Builder-grade materials, new …" at bounding box center [563, 351] width 274 height 68
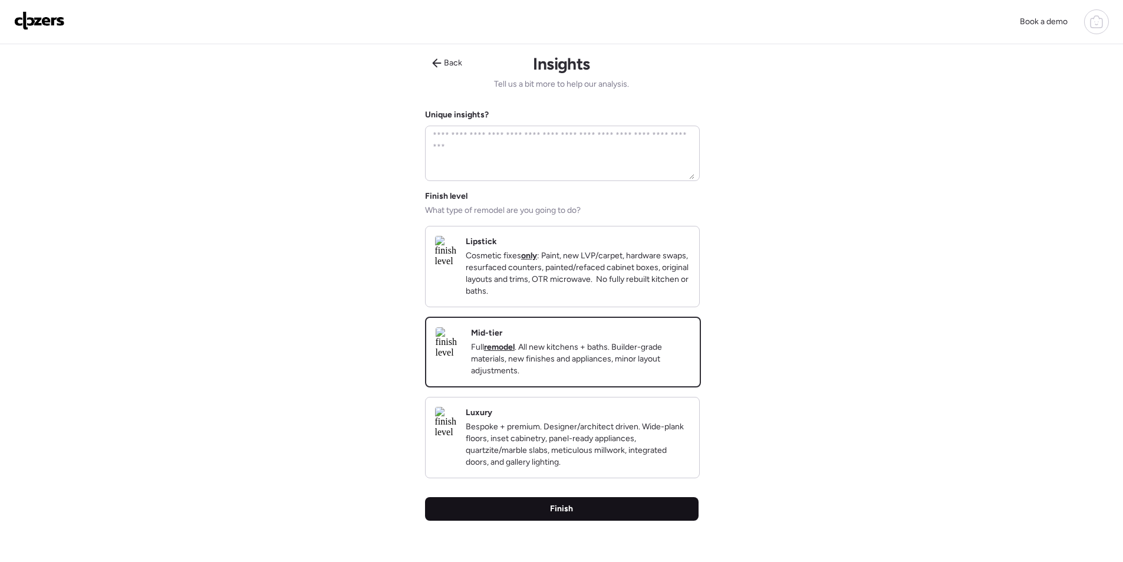
click at [619, 519] on div "Finish" at bounding box center [562, 509] width 274 height 24
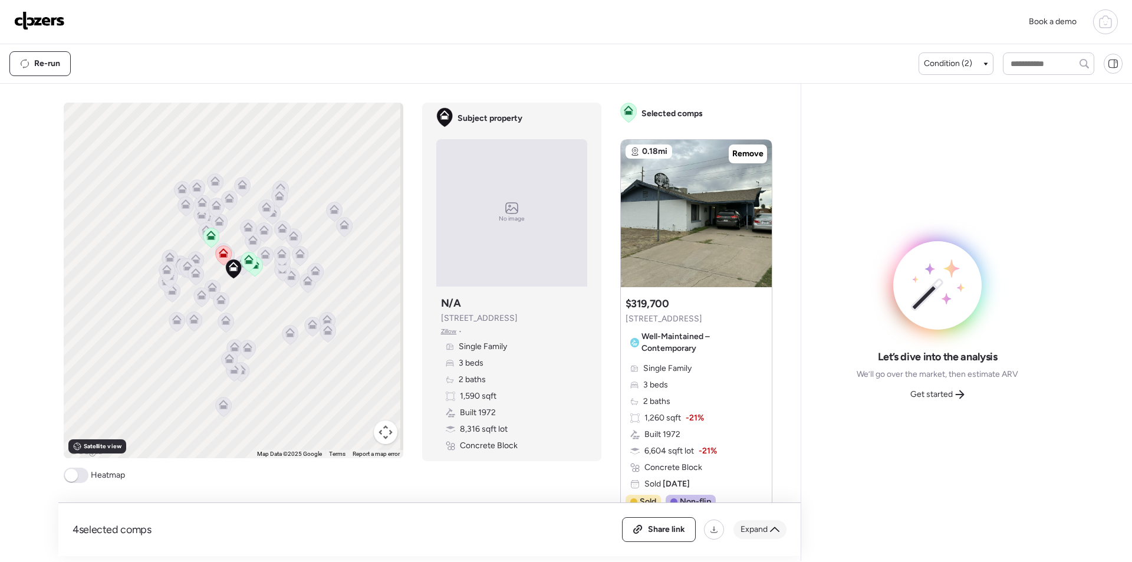
click at [770, 524] on div "Expand" at bounding box center [760, 529] width 53 height 19
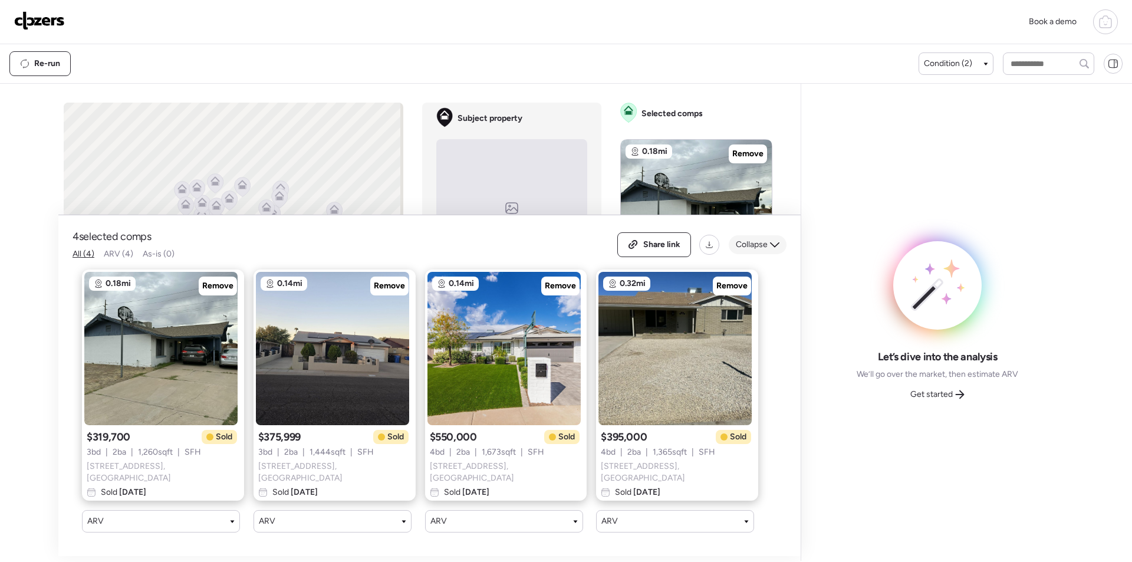
click at [752, 245] on span "Collapse" at bounding box center [752, 245] width 32 height 12
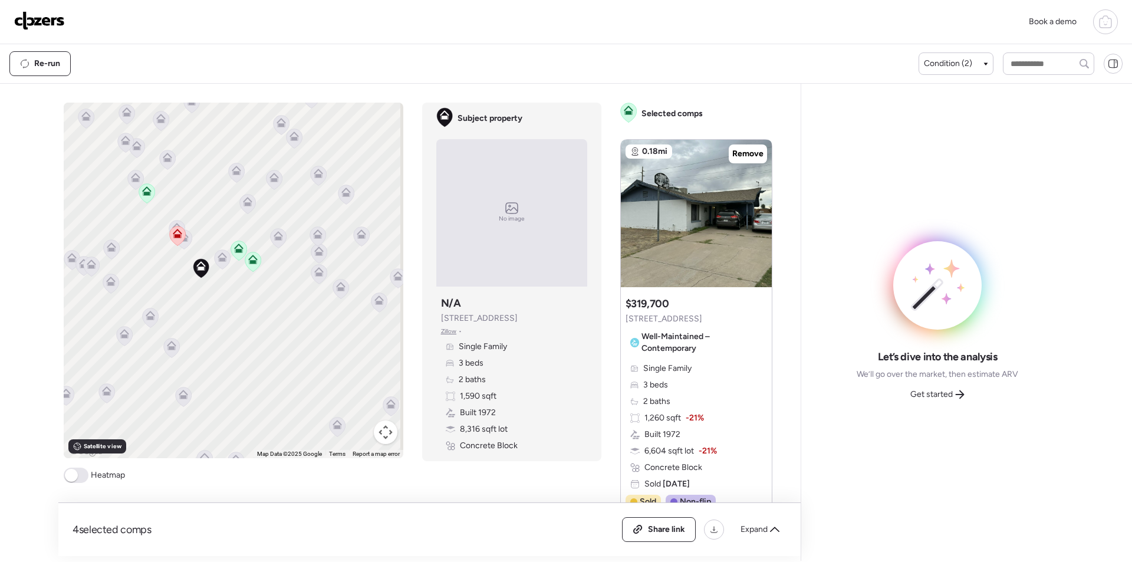
click at [219, 257] on icon at bounding box center [222, 256] width 9 height 9
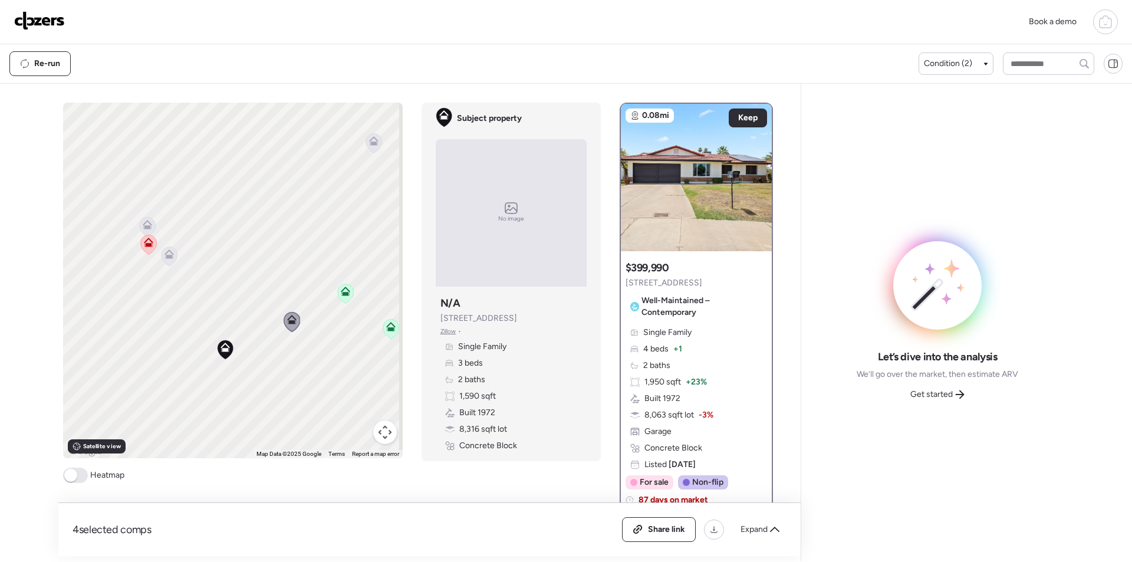
click at [161, 259] on icon at bounding box center [169, 255] width 16 height 19
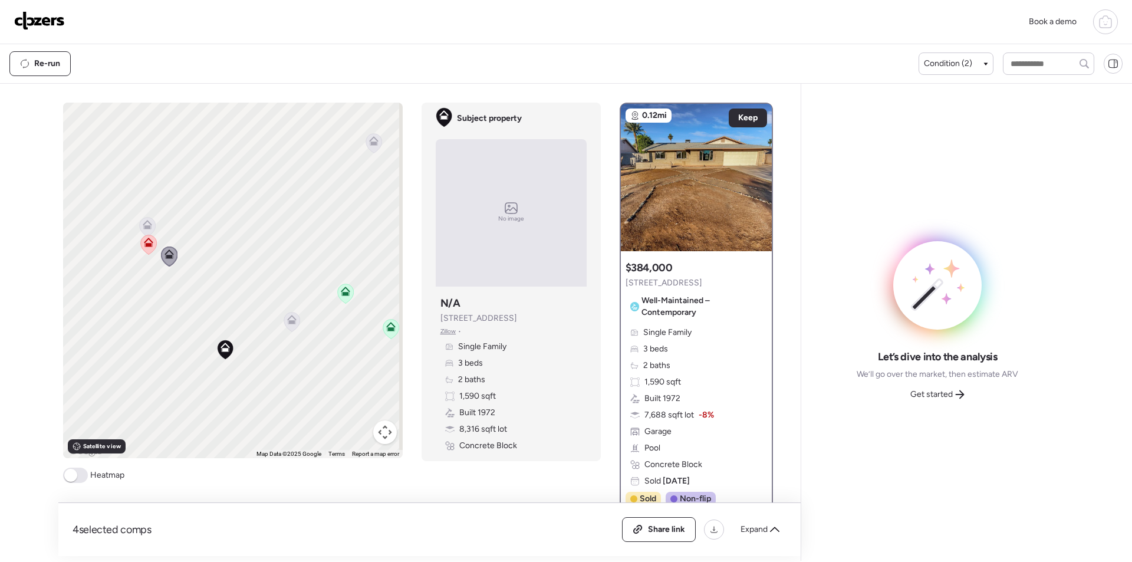
click at [143, 221] on icon at bounding box center [147, 222] width 9 height 5
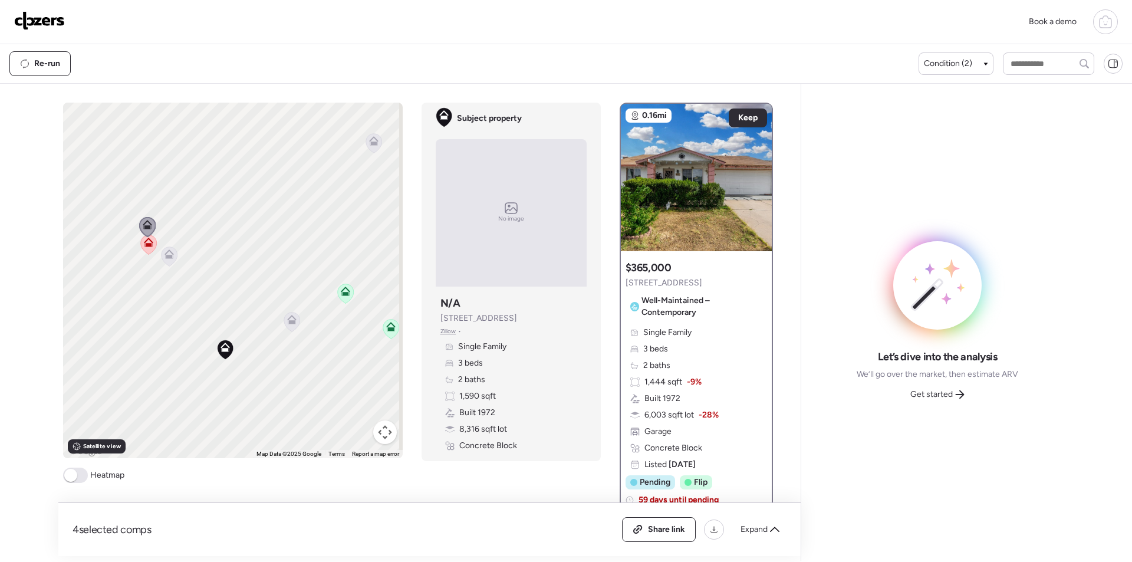
click at [170, 259] on icon at bounding box center [169, 255] width 16 height 19
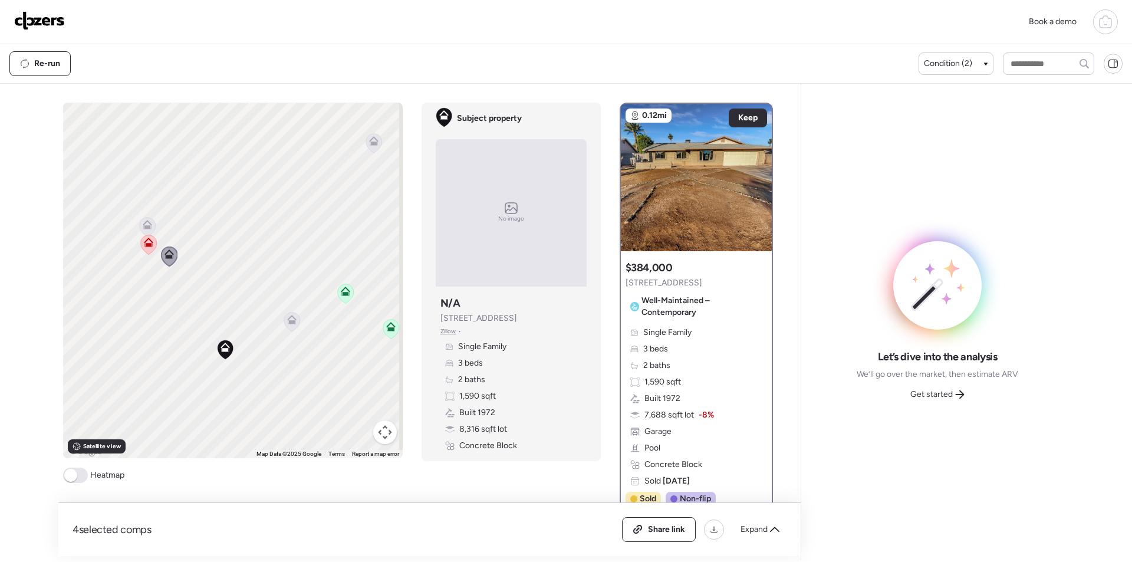
click at [372, 143] on icon at bounding box center [374, 144] width 8 height 4
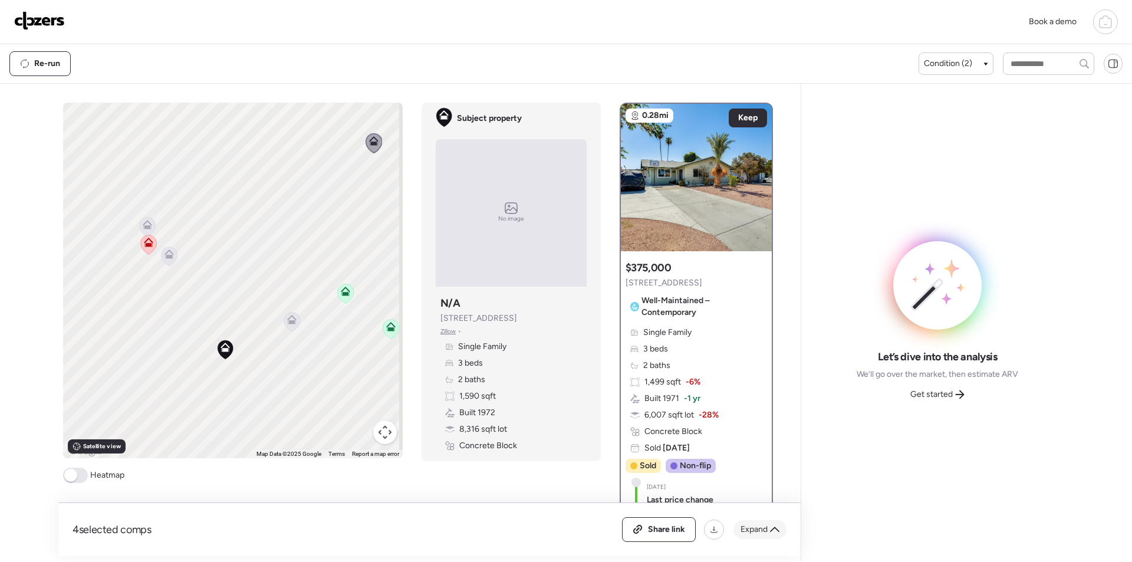
click at [735, 524] on div "Expand" at bounding box center [760, 529] width 53 height 19
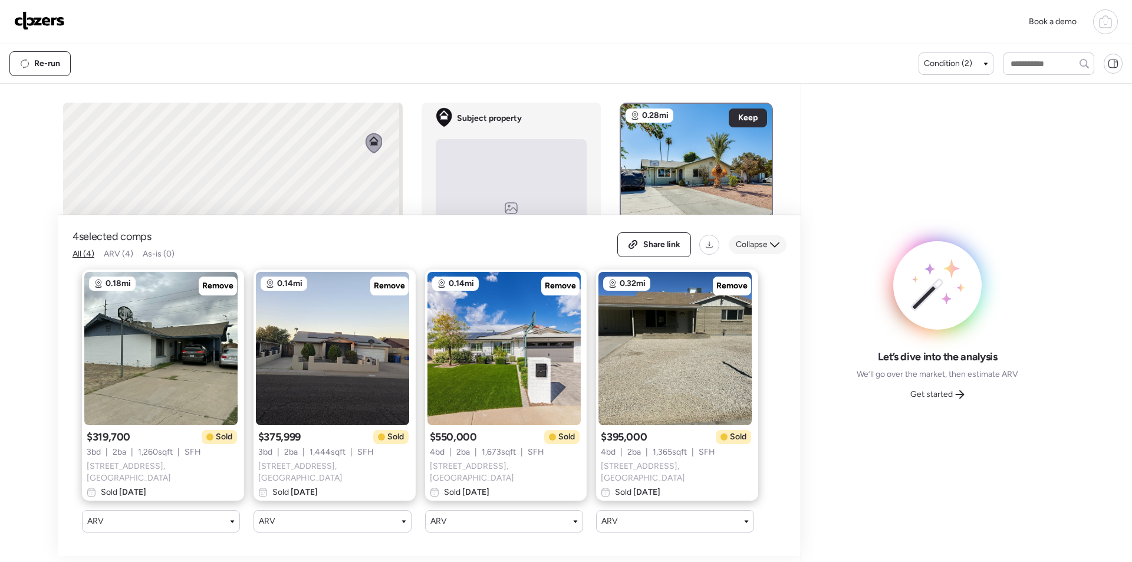
click at [750, 251] on span "Collapse" at bounding box center [752, 245] width 32 height 12
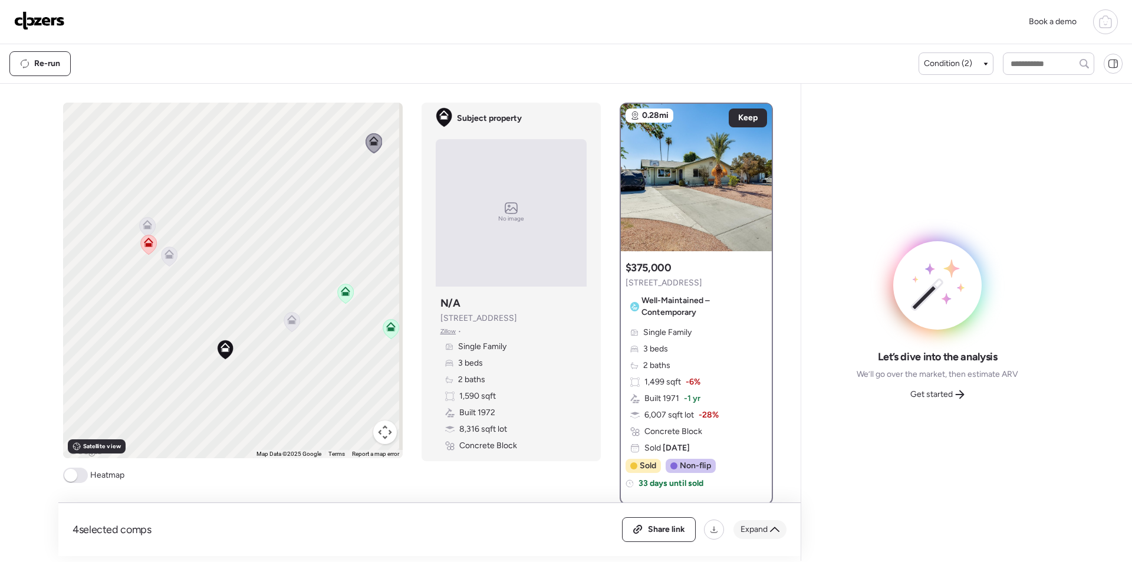
click at [760, 531] on span "Expand" at bounding box center [754, 530] width 27 height 12
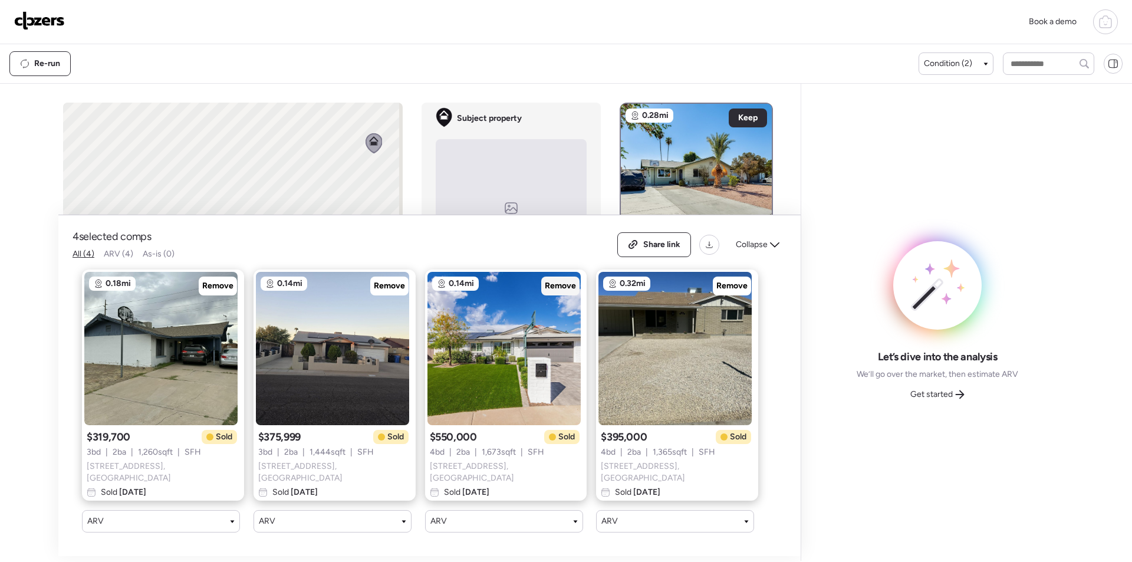
click at [551, 288] on span "Remove" at bounding box center [560, 286] width 31 height 12
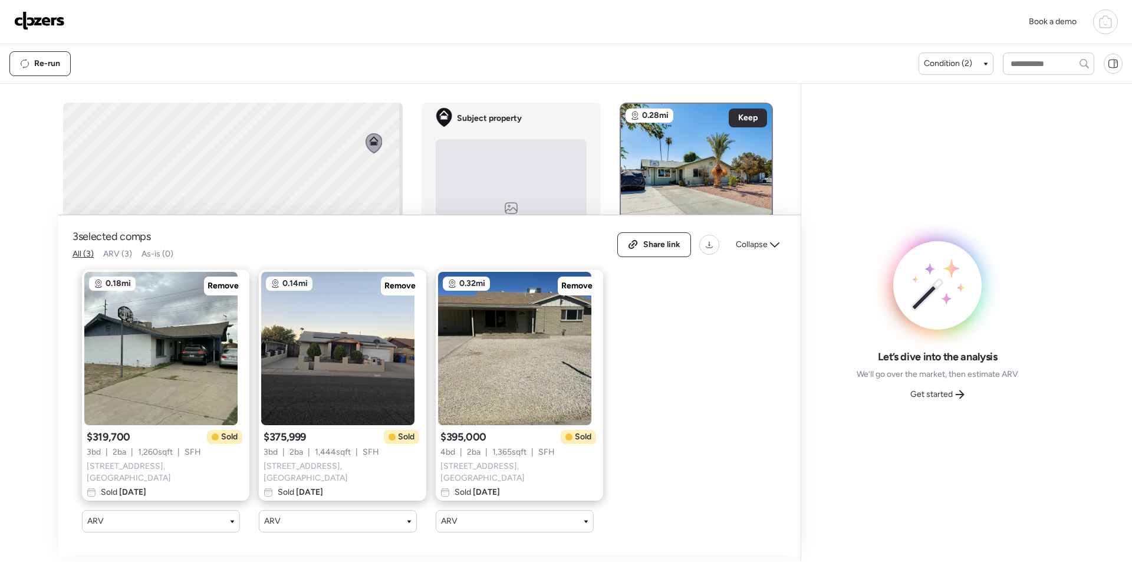
click at [758, 257] on div "Share link Collapse" at bounding box center [701, 244] width 169 height 25
click at [759, 244] on span "Collapse" at bounding box center [752, 245] width 32 height 12
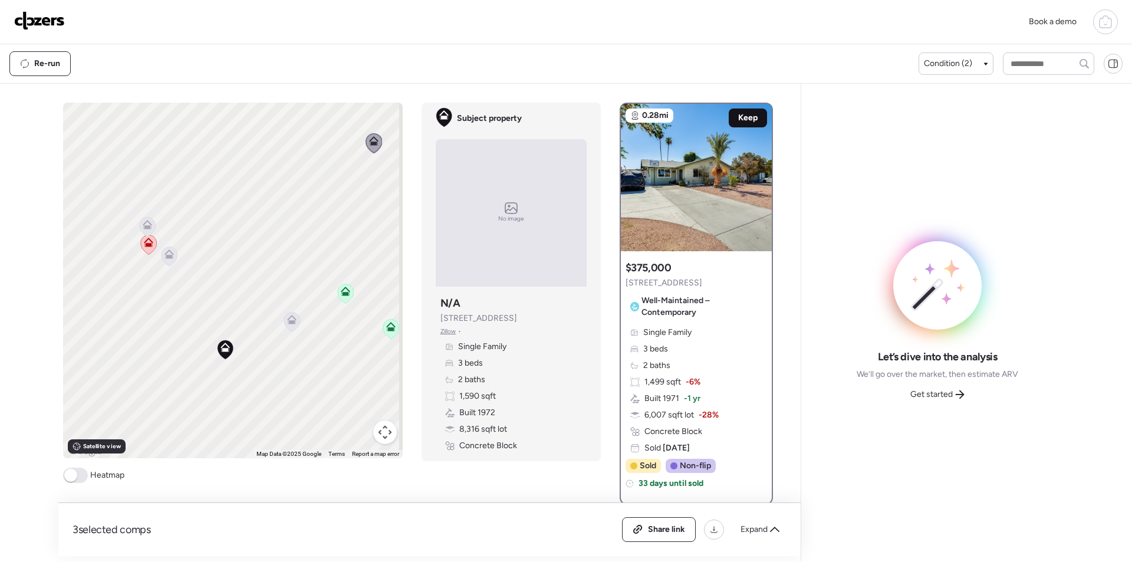
click at [744, 114] on span "Keep" at bounding box center [747, 118] width 19 height 12
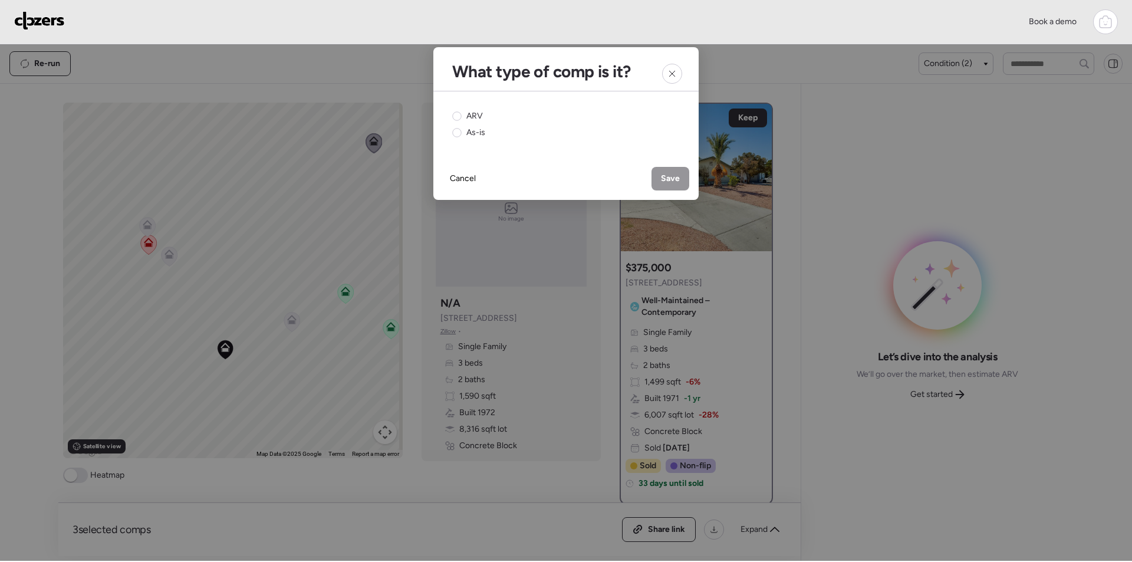
click at [463, 109] on div "ARV As-is" at bounding box center [565, 124] width 265 height 66
click at [469, 114] on span "ARV" at bounding box center [474, 116] width 17 height 12
click at [663, 179] on span "Save" at bounding box center [670, 179] width 19 height 12
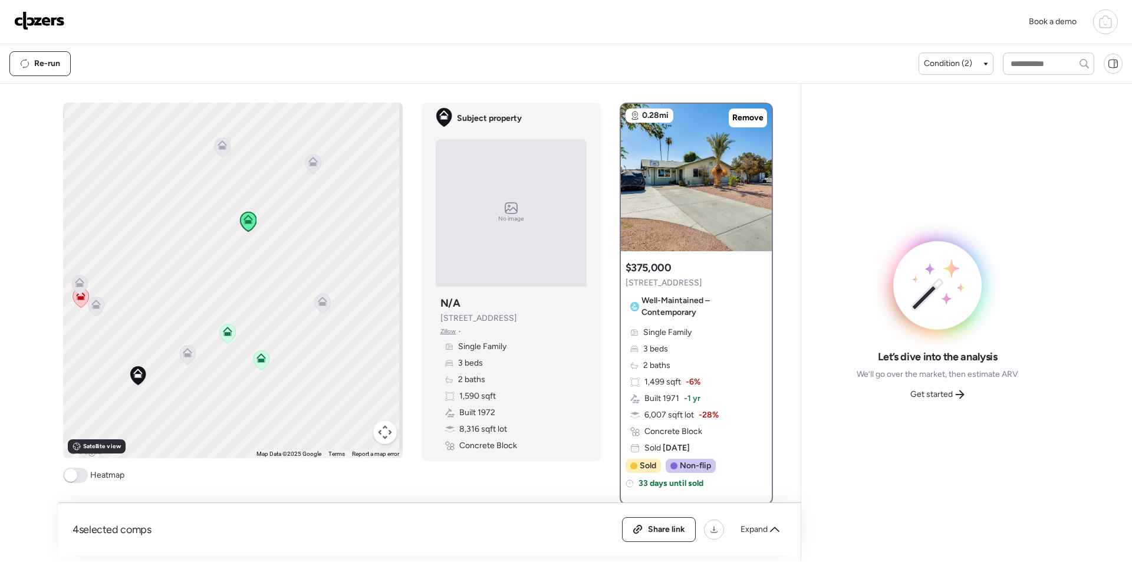
drag, startPoint x: 331, startPoint y: 301, endPoint x: 244, endPoint y: 332, distance: 92.1
click at [241, 334] on div "To activate drag with keyboard, press Alt + Enter. Once in keyboard drag state,…" at bounding box center [233, 281] width 340 height 356
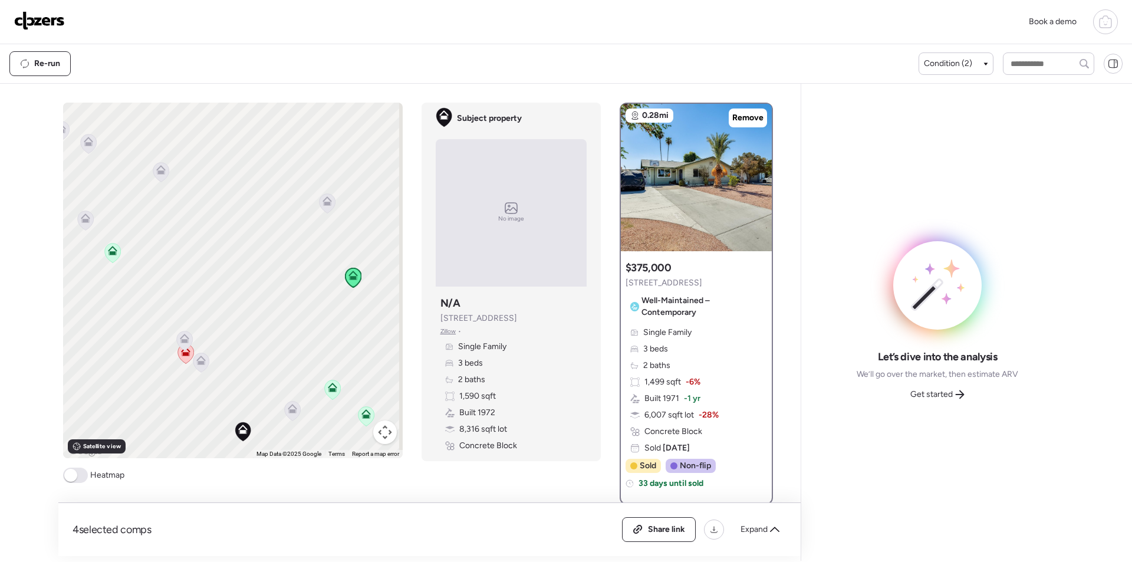
drag, startPoint x: 222, startPoint y: 292, endPoint x: 324, endPoint y: 347, distance: 115.5
click at [324, 347] on div "To activate drag with keyboard, press Alt + Enter. Once in keyboard drag state,…" at bounding box center [233, 281] width 340 height 356
click at [83, 227] on icon at bounding box center [85, 220] width 16 height 19
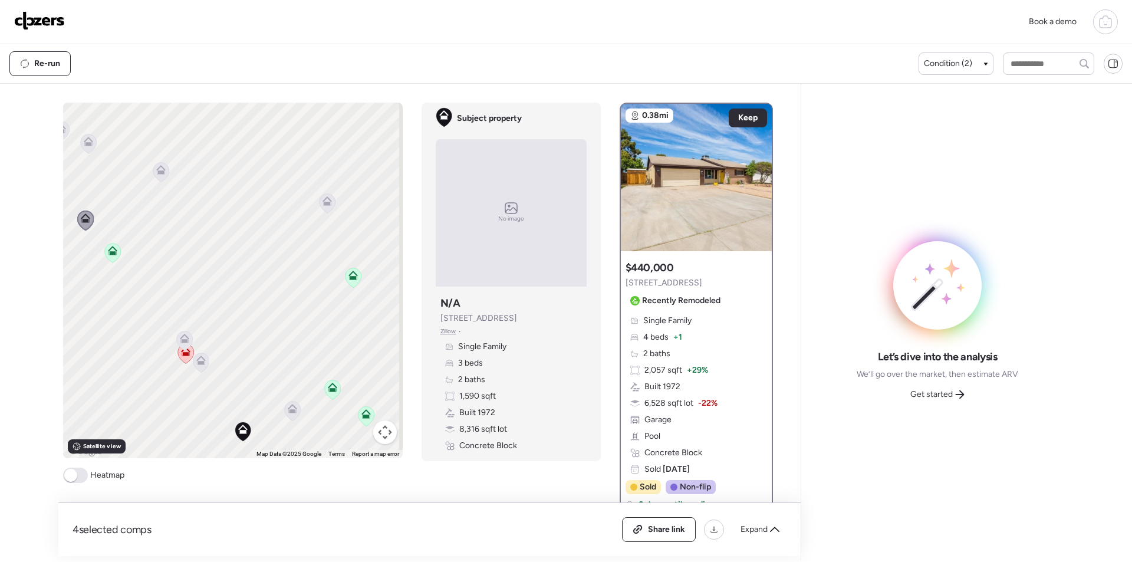
click at [334, 205] on div "To activate drag with keyboard, press Alt + Enter. Once in keyboard drag state,…" at bounding box center [233, 281] width 340 height 356
click at [328, 206] on icon at bounding box center [327, 202] width 16 height 19
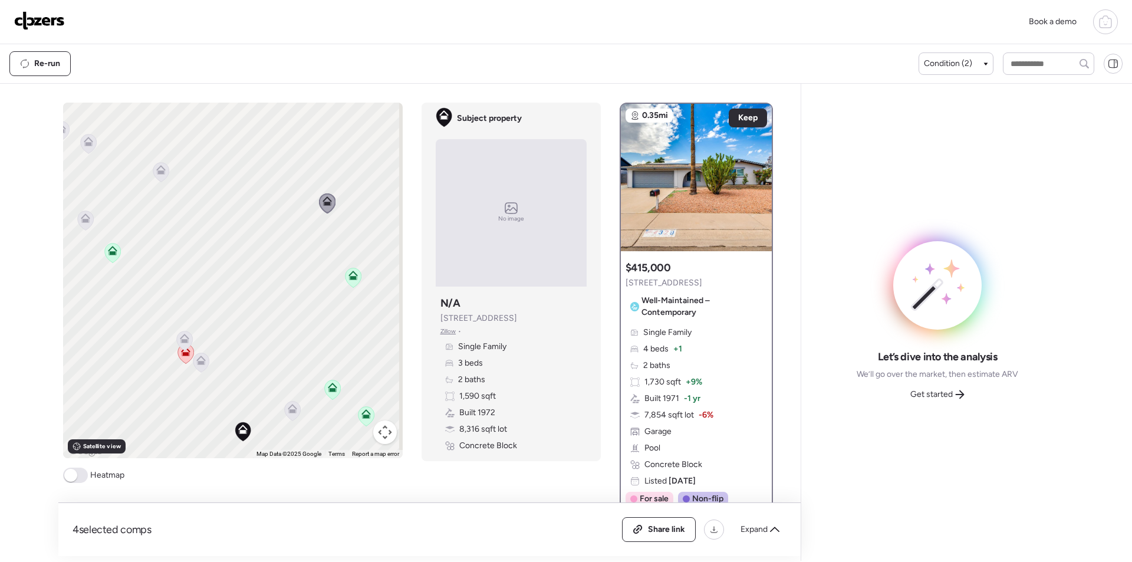
click at [157, 172] on icon at bounding box center [161, 172] width 8 height 4
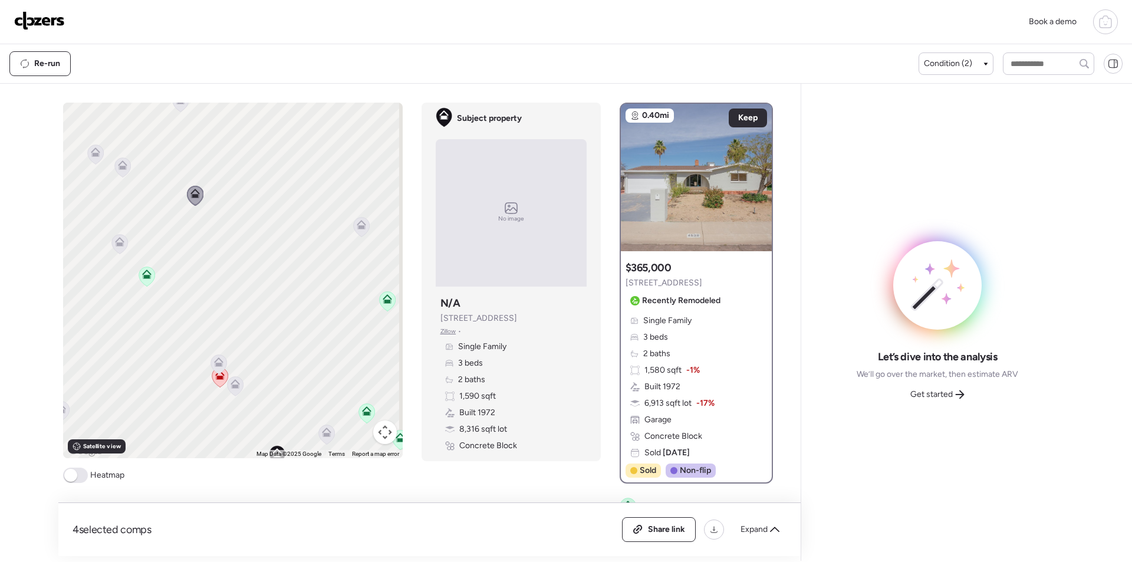
drag, startPoint x: 143, startPoint y: 211, endPoint x: 180, endPoint y: 236, distance: 45.3
click at [180, 236] on div "To activate drag with keyboard, press Alt + Enter. Once in keyboard drag state,…" at bounding box center [233, 281] width 340 height 356
click at [120, 172] on icon at bounding box center [124, 166] width 16 height 19
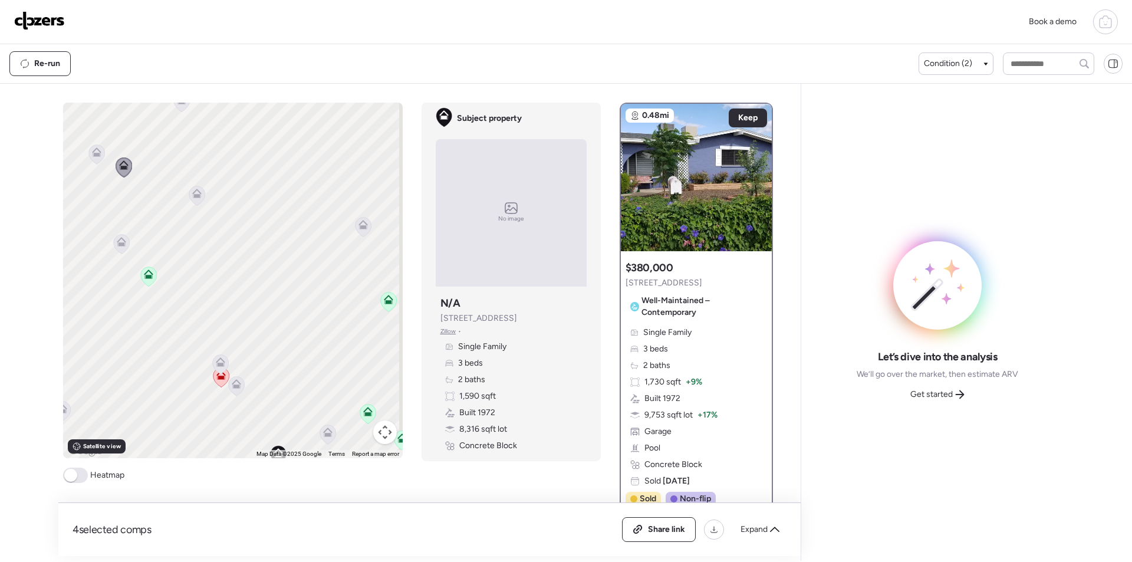
click at [92, 153] on icon at bounding box center [96, 151] width 9 height 9
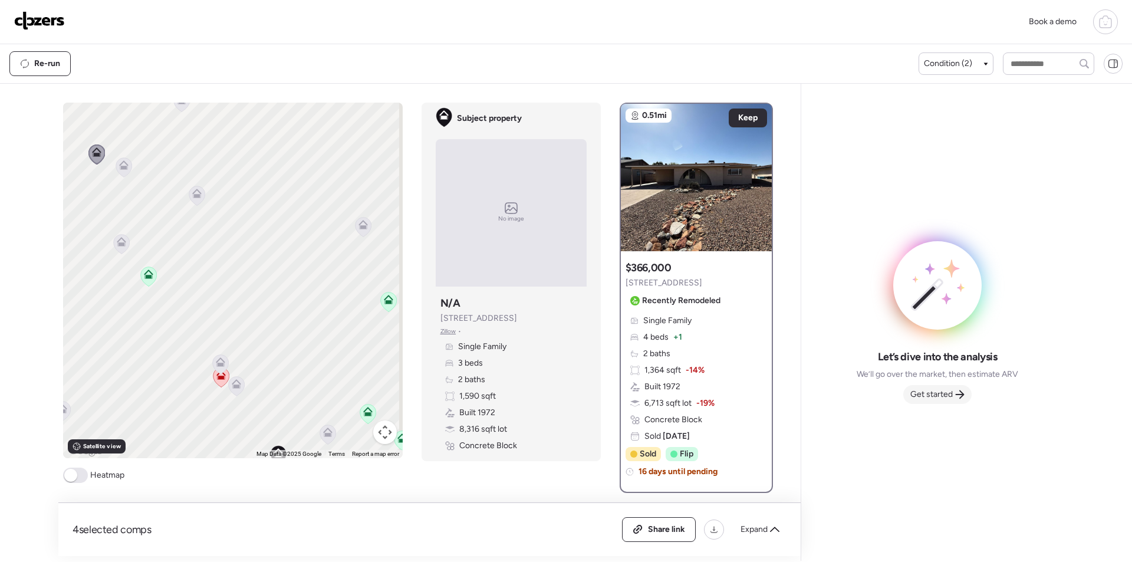
click at [942, 389] on span "Get started" at bounding box center [931, 395] width 42 height 12
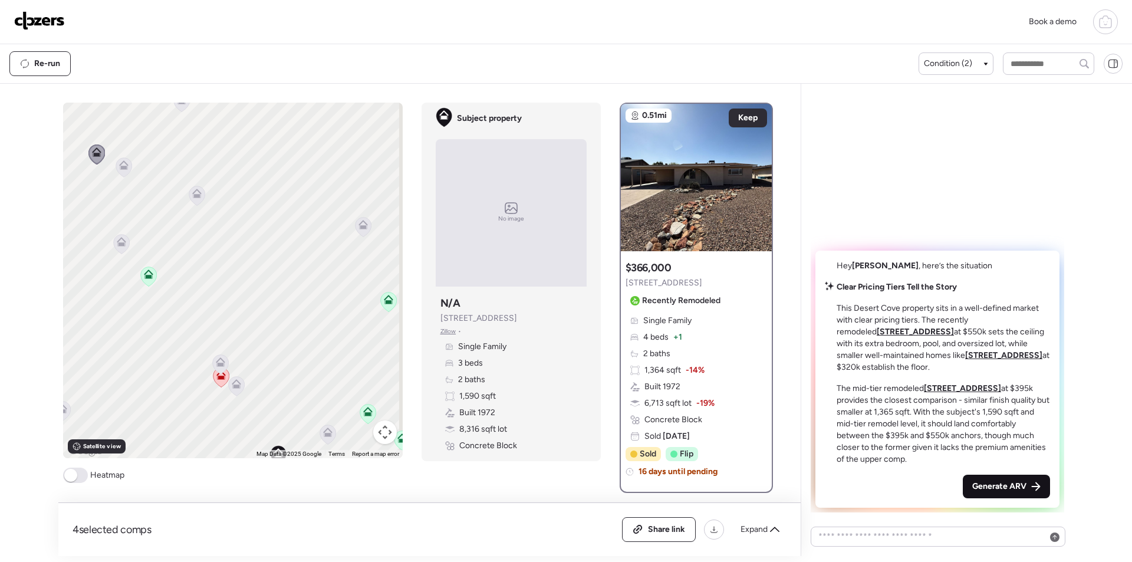
click at [1012, 488] on span "Generate ARV" at bounding box center [999, 487] width 54 height 12
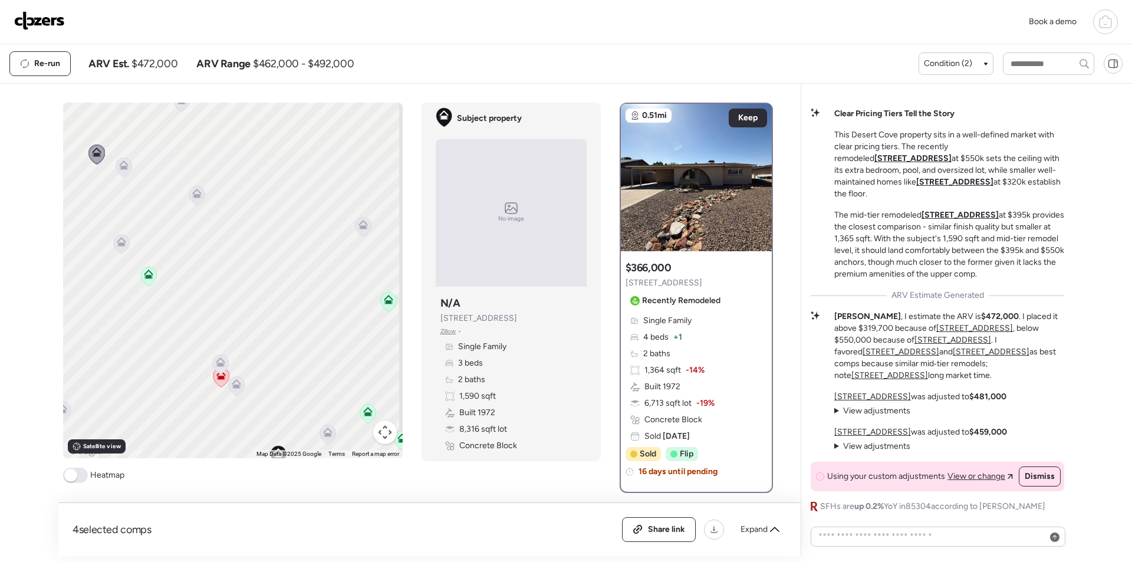
click at [163, 70] on span "$472,000" at bounding box center [154, 64] width 46 height 14
copy span "472,000"
click at [670, 530] on span "Share link" at bounding box center [666, 530] width 37 height 12
click at [38, 23] on img at bounding box center [39, 20] width 51 height 19
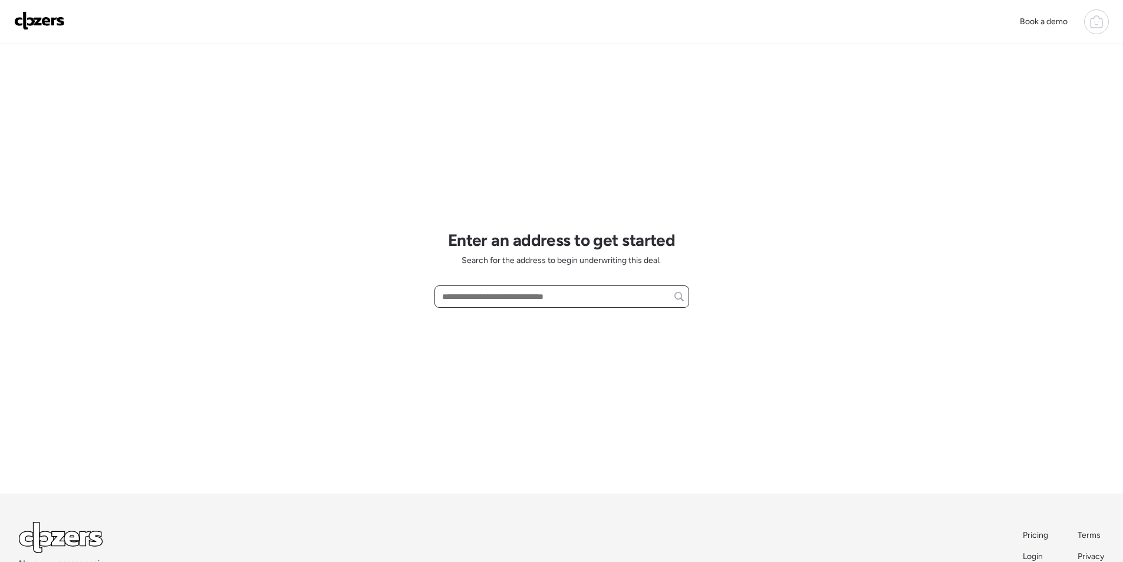
click at [515, 297] on input "text" at bounding box center [562, 296] width 244 height 17
paste input "**********"
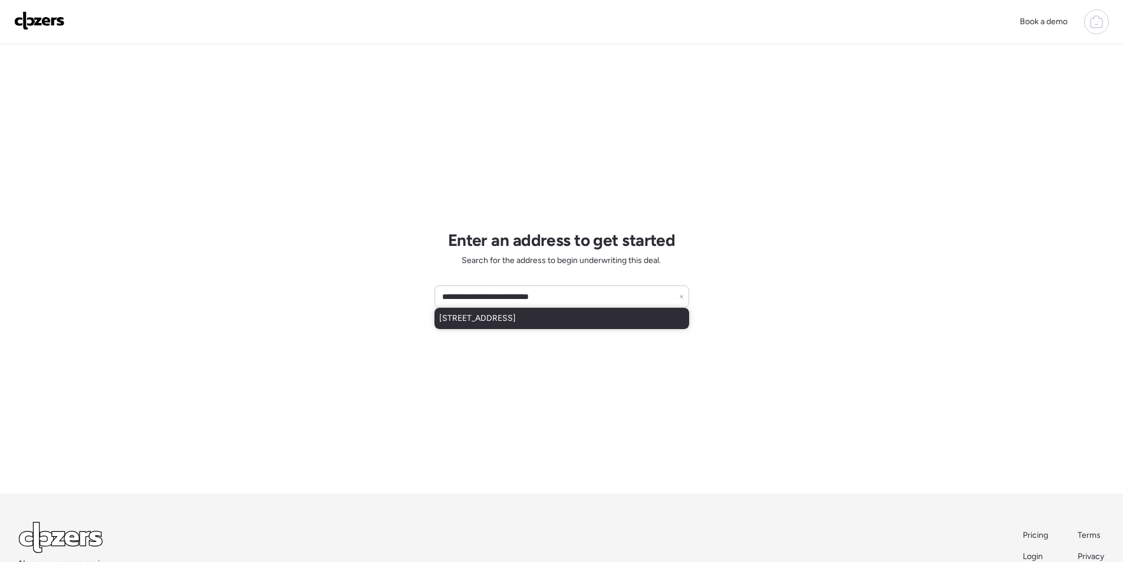
click at [475, 318] on span "[STREET_ADDRESS]" at bounding box center [477, 319] width 77 height 12
type input "**********"
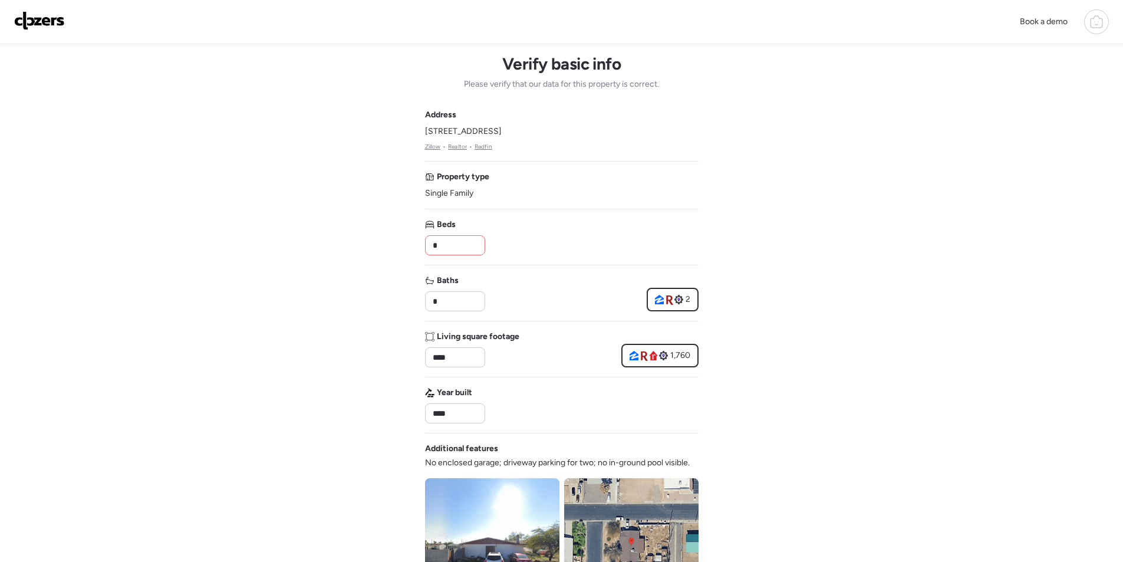
click at [461, 239] on input "*" at bounding box center [455, 245] width 50 height 17
type input "*"
click at [561, 244] on div "Beds *" at bounding box center [562, 237] width 274 height 37
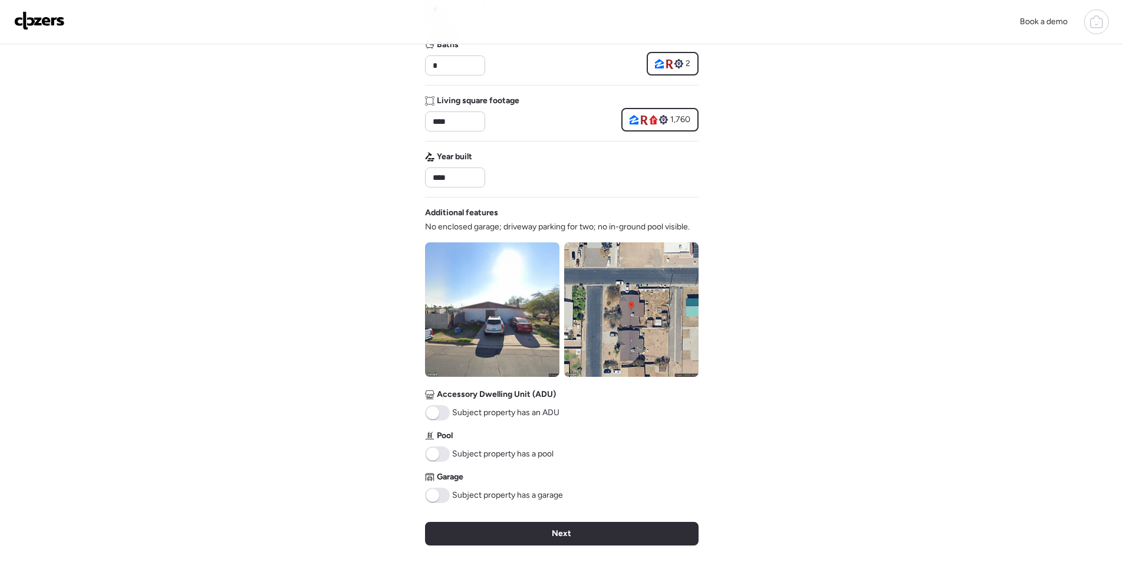
scroll to position [295, 0]
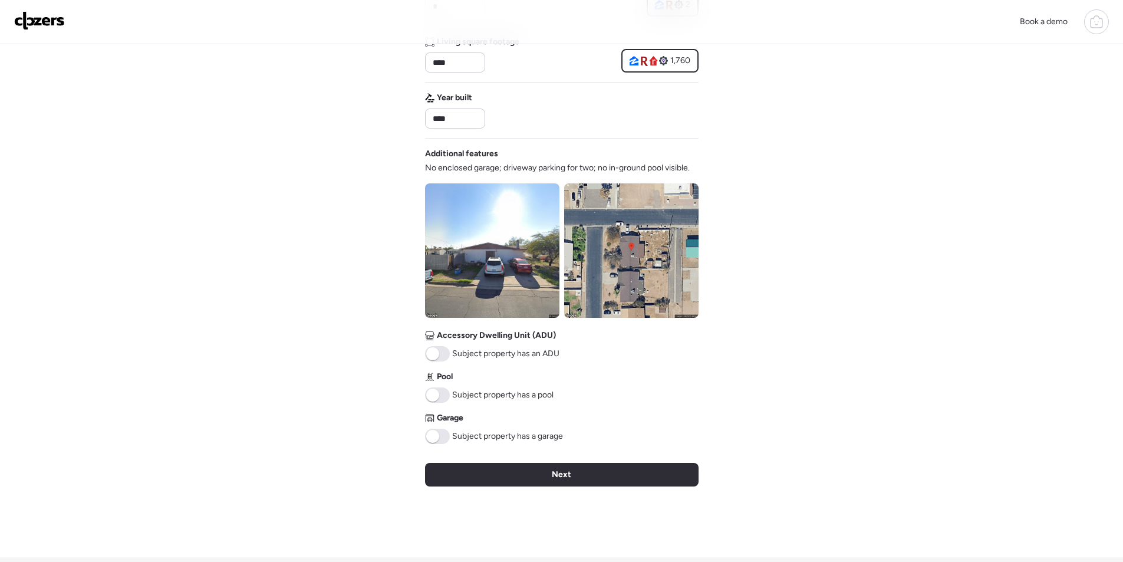
click at [515, 470] on div "Next" at bounding box center [562, 475] width 274 height 24
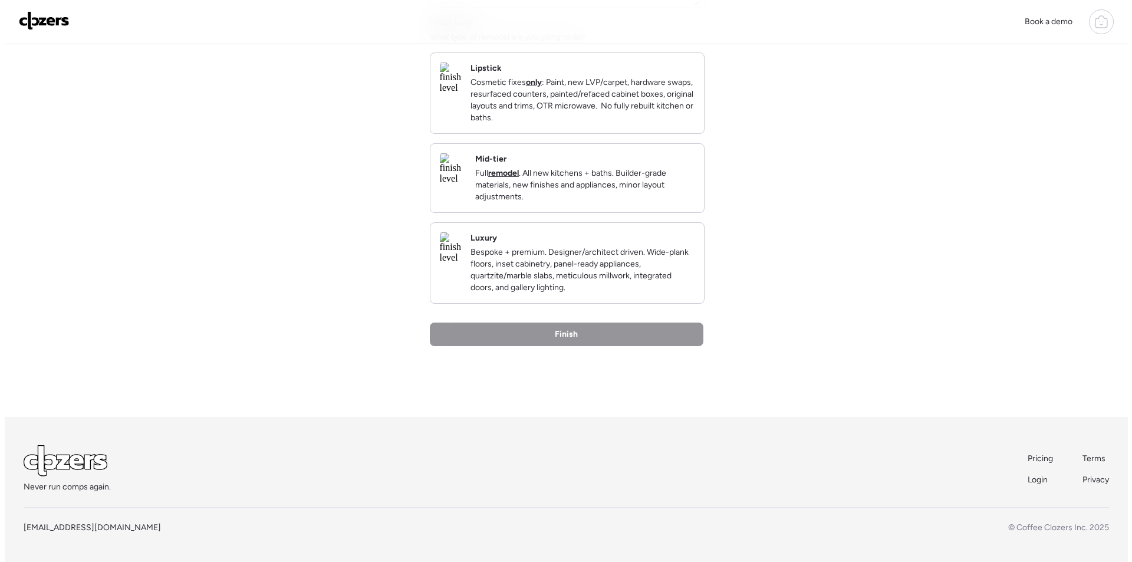
scroll to position [0, 0]
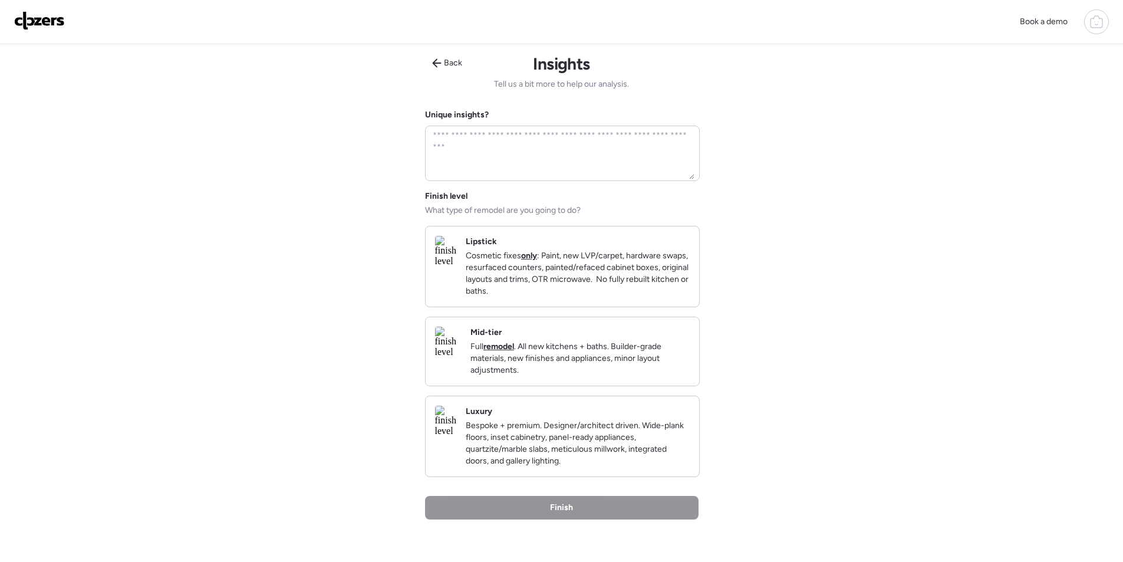
click at [625, 386] on div "Mid-tier Full remodel . All new kitchens + baths. Builder-grade materials, new …" at bounding box center [563, 351] width 274 height 68
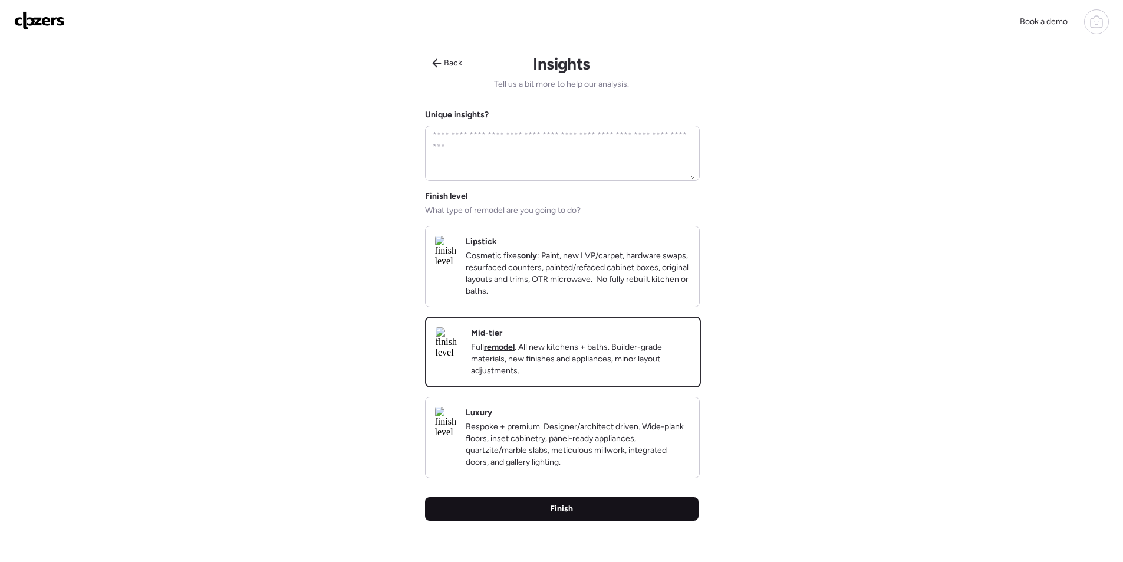
click at [593, 521] on div "Finish" at bounding box center [562, 509] width 274 height 24
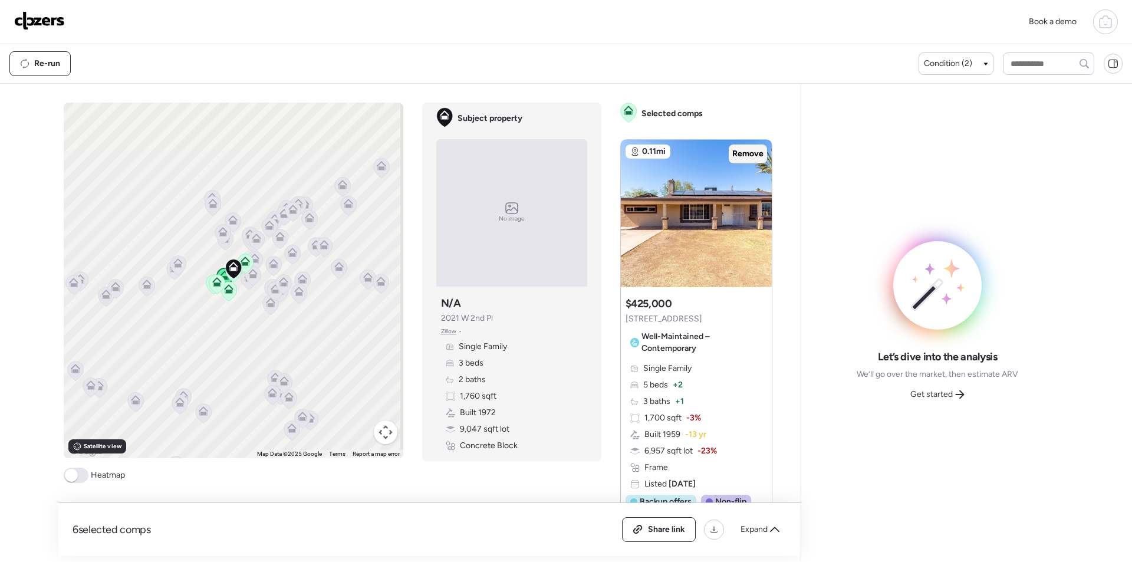
click at [737, 152] on span "Remove" at bounding box center [747, 154] width 31 height 12
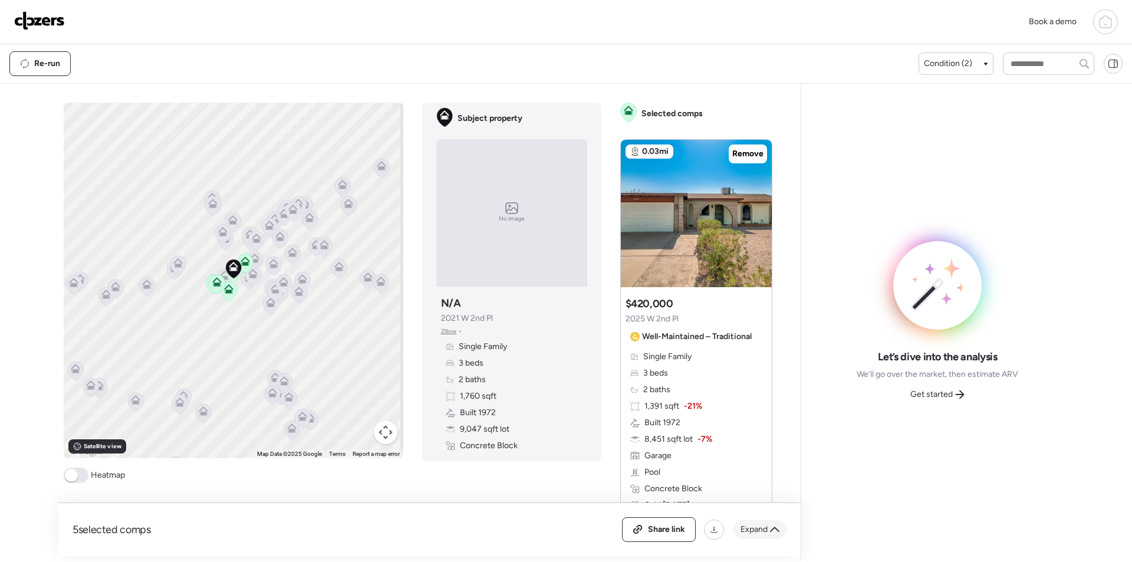
click at [761, 534] on span "Expand" at bounding box center [754, 530] width 27 height 12
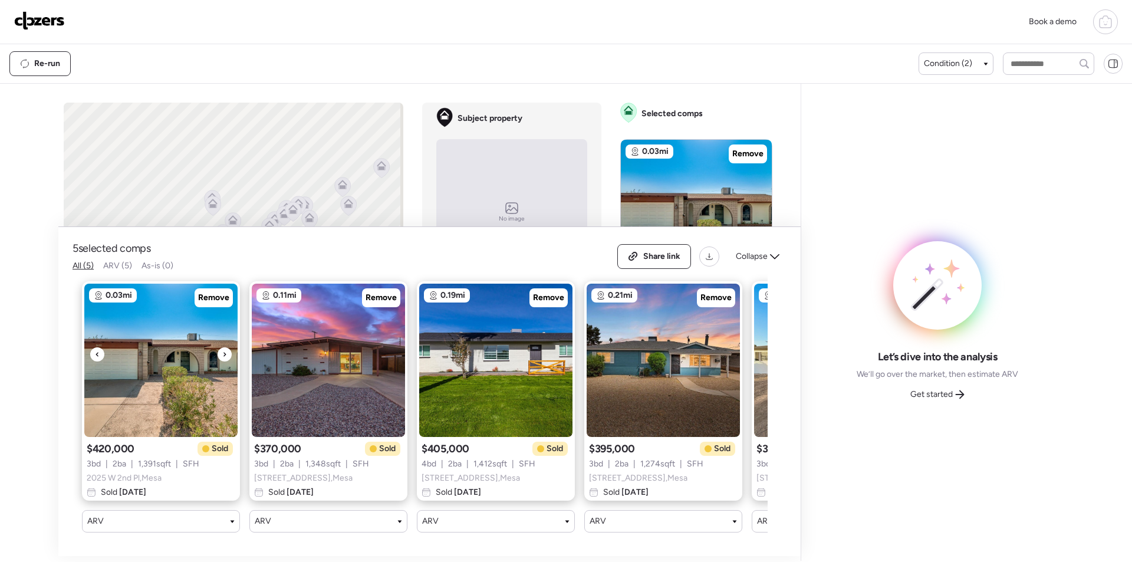
click at [218, 284] on img at bounding box center [160, 360] width 153 height 153
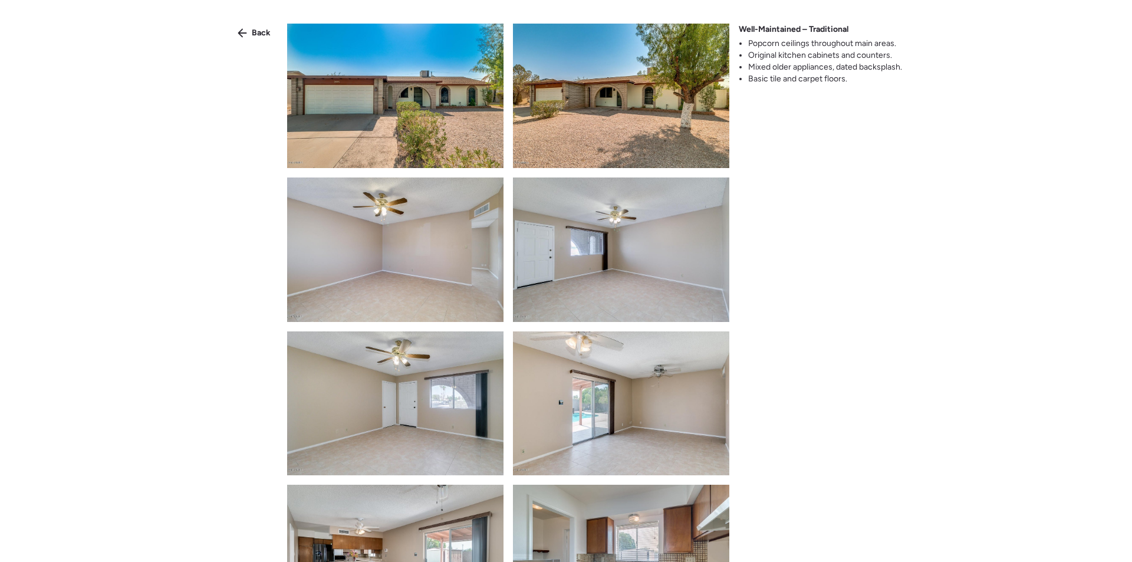
click at [252, 30] on span "Back" at bounding box center [261, 33] width 19 height 12
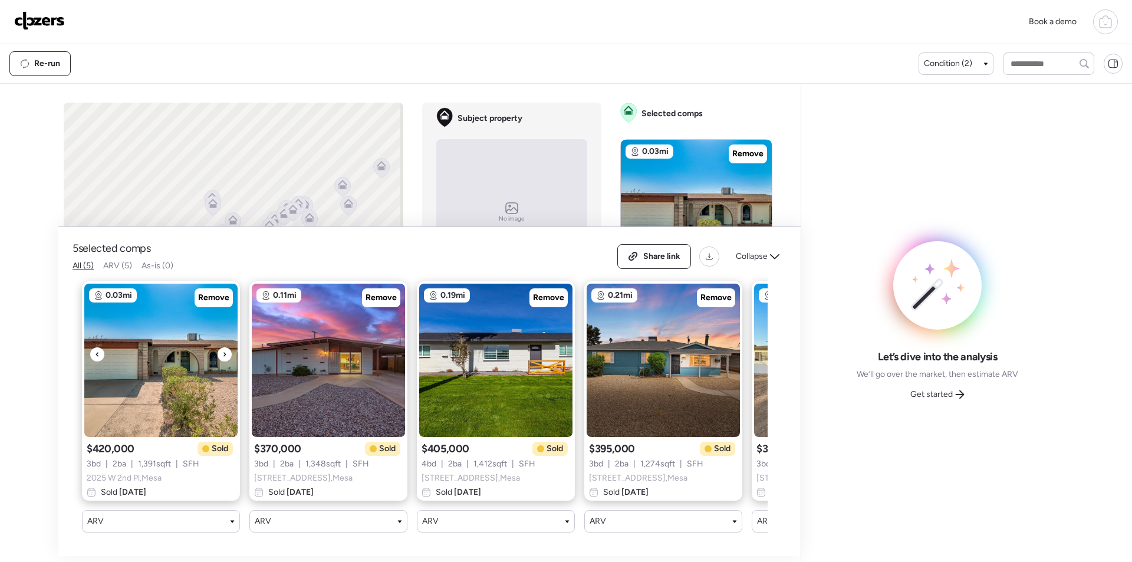
click at [207, 299] on img at bounding box center [160, 360] width 153 height 153
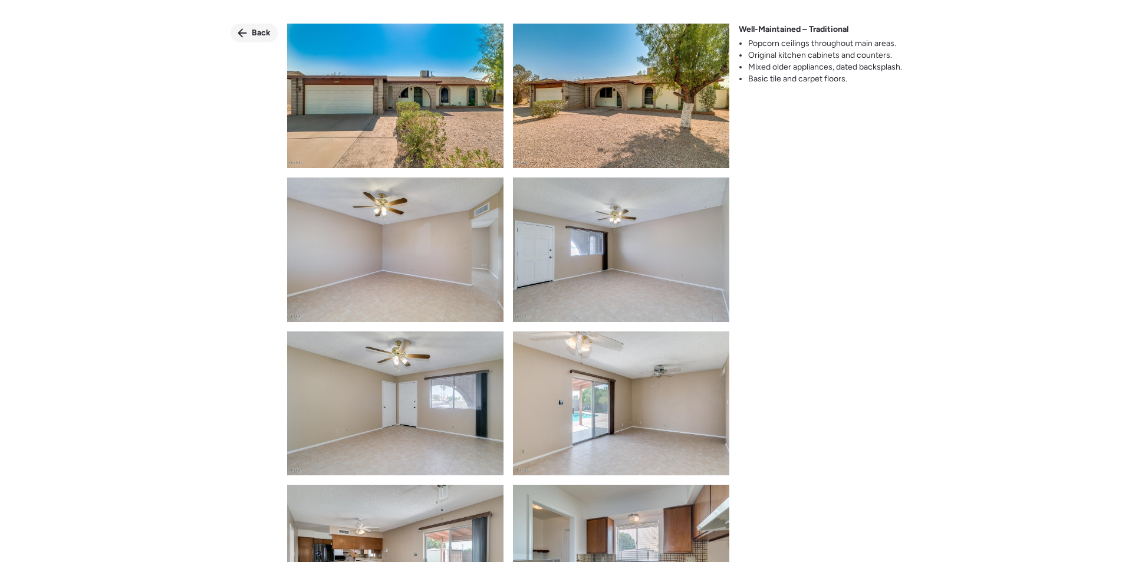
click at [256, 35] on span "Back" at bounding box center [261, 33] width 19 height 12
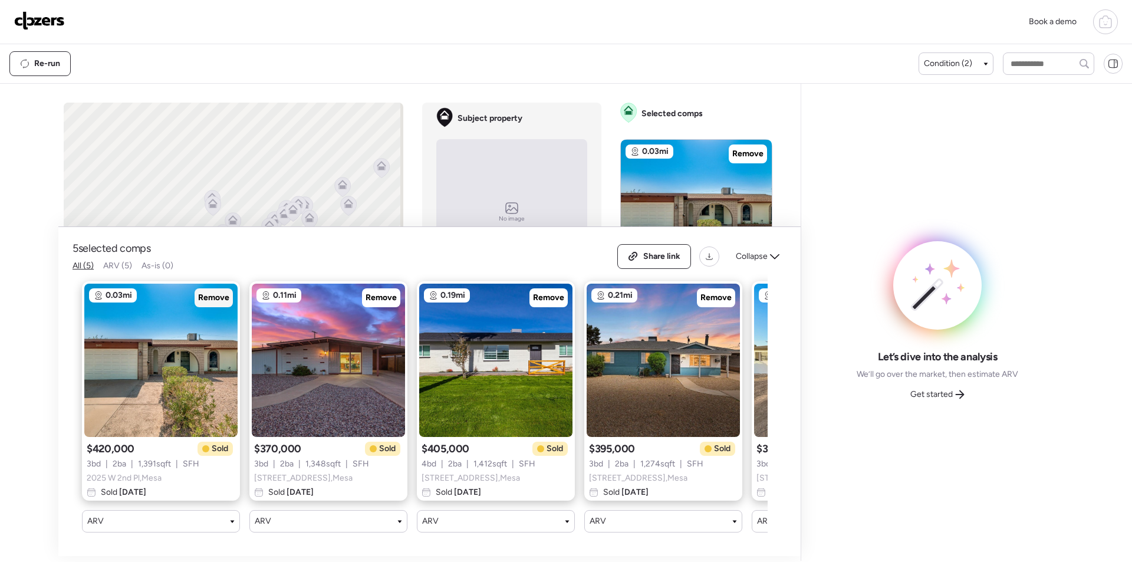
click at [219, 292] on span "Remove" at bounding box center [213, 298] width 31 height 12
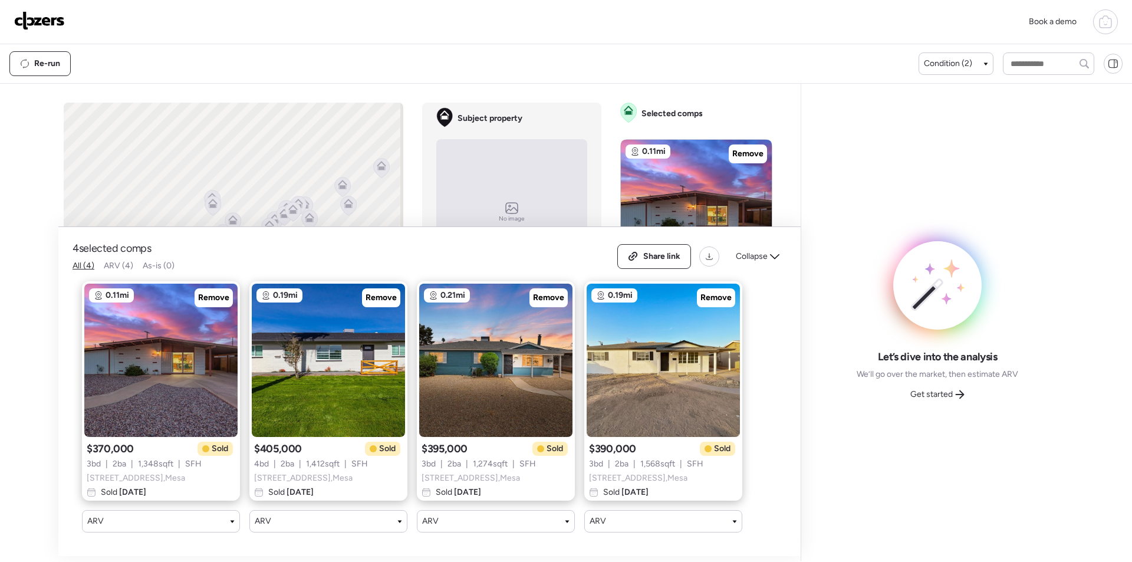
click at [752, 259] on div "Share link Collapse" at bounding box center [701, 256] width 169 height 25
click at [754, 252] on span "Collapse" at bounding box center [752, 257] width 32 height 12
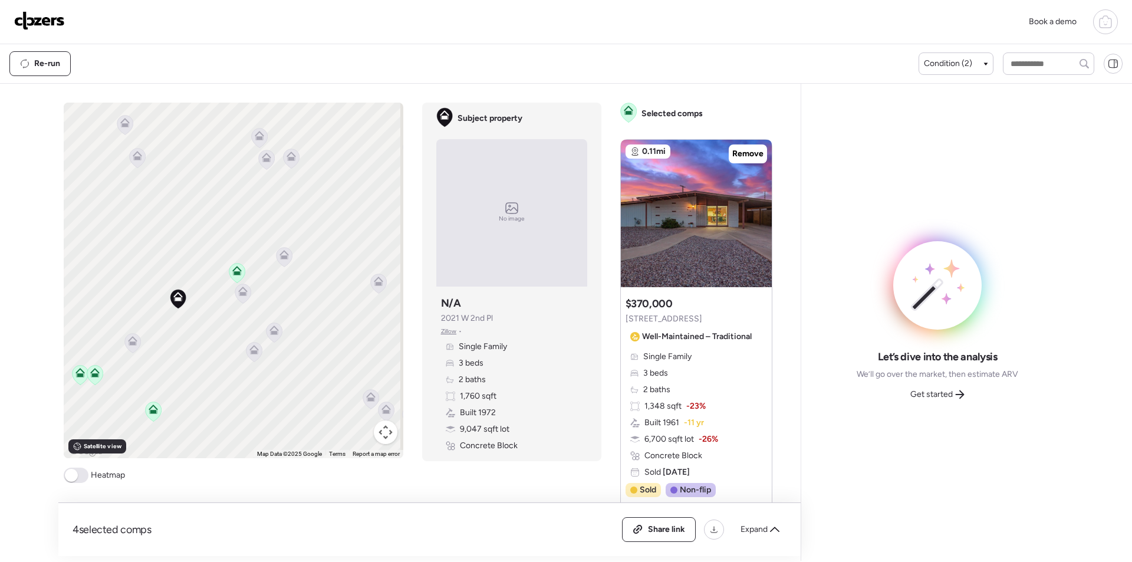
click at [126, 348] on icon at bounding box center [132, 342] width 16 height 19
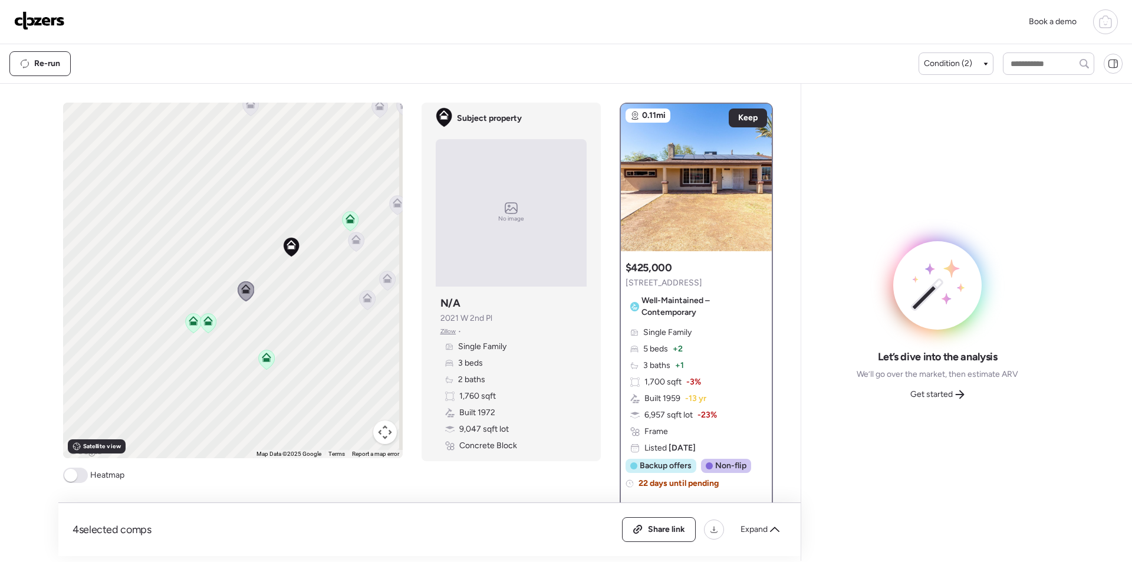
drag, startPoint x: 178, startPoint y: 320, endPoint x: 294, endPoint y: 268, distance: 126.7
click at [294, 268] on div "To activate drag with keyboard, press Alt + Enter. Once in keyboard drag state,…" at bounding box center [233, 281] width 340 height 356
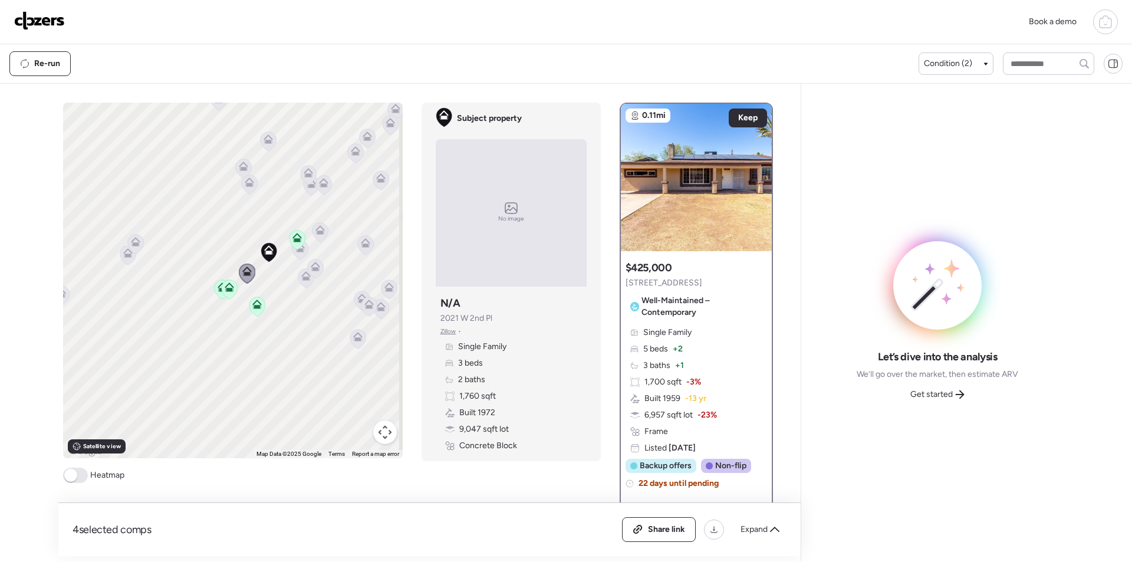
click at [127, 248] on icon at bounding box center [135, 244] width 17 height 20
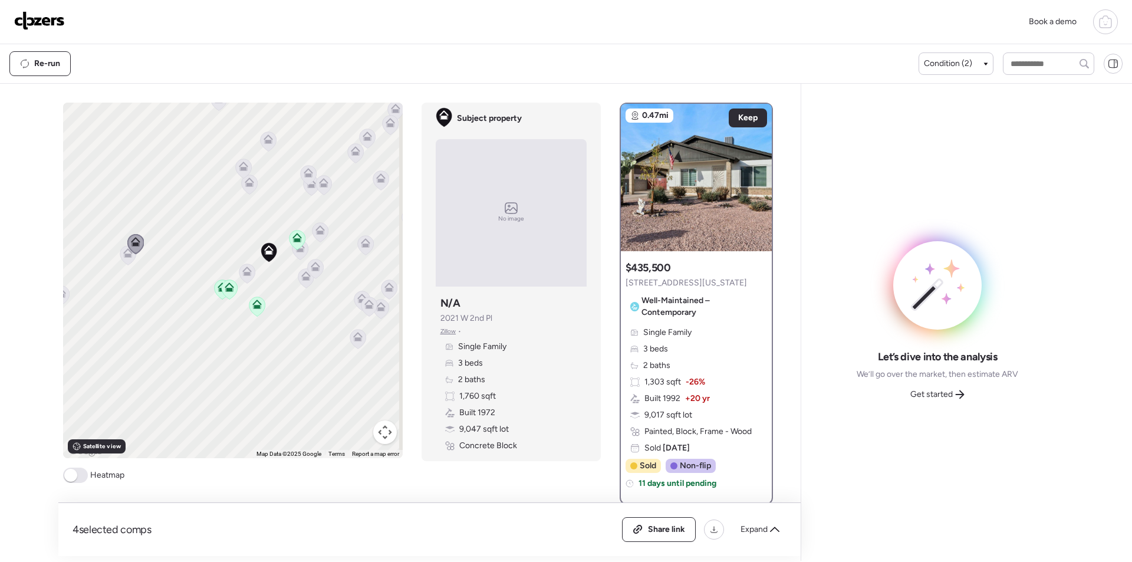
click at [114, 257] on div "To activate drag with keyboard, press Alt + Enter. Once in keyboard drag state,…" at bounding box center [233, 281] width 340 height 356
click at [127, 252] on icon at bounding box center [135, 244] width 17 height 20
click at [127, 255] on div at bounding box center [135, 245] width 17 height 22
drag, startPoint x: 117, startPoint y: 267, endPoint x: 127, endPoint y: 265, distance: 10.1
click at [124, 267] on div at bounding box center [128, 256] width 17 height 22
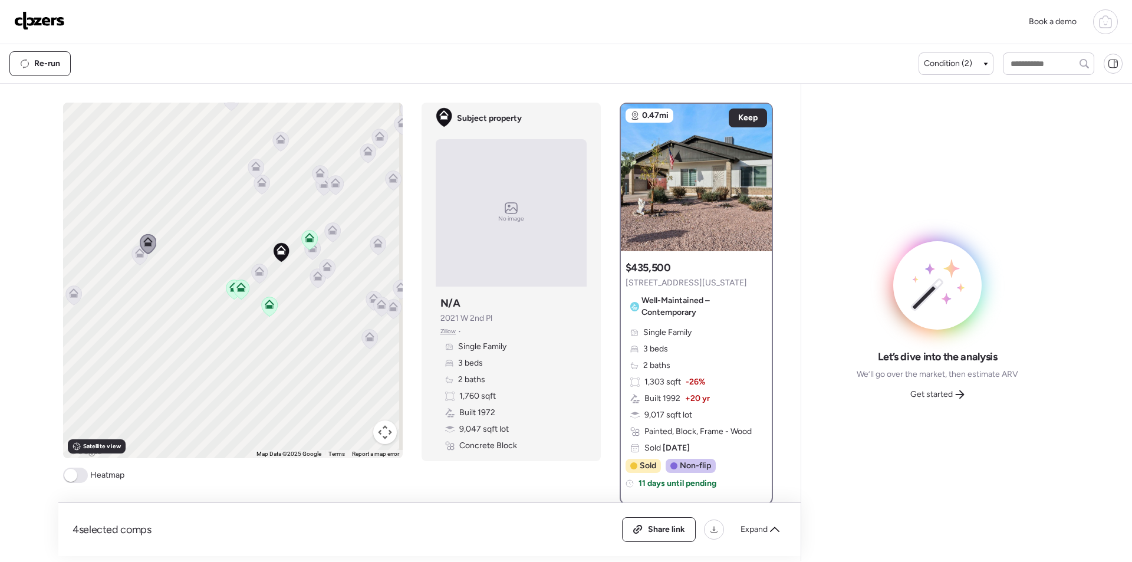
click at [131, 262] on icon at bounding box center [139, 255] width 17 height 20
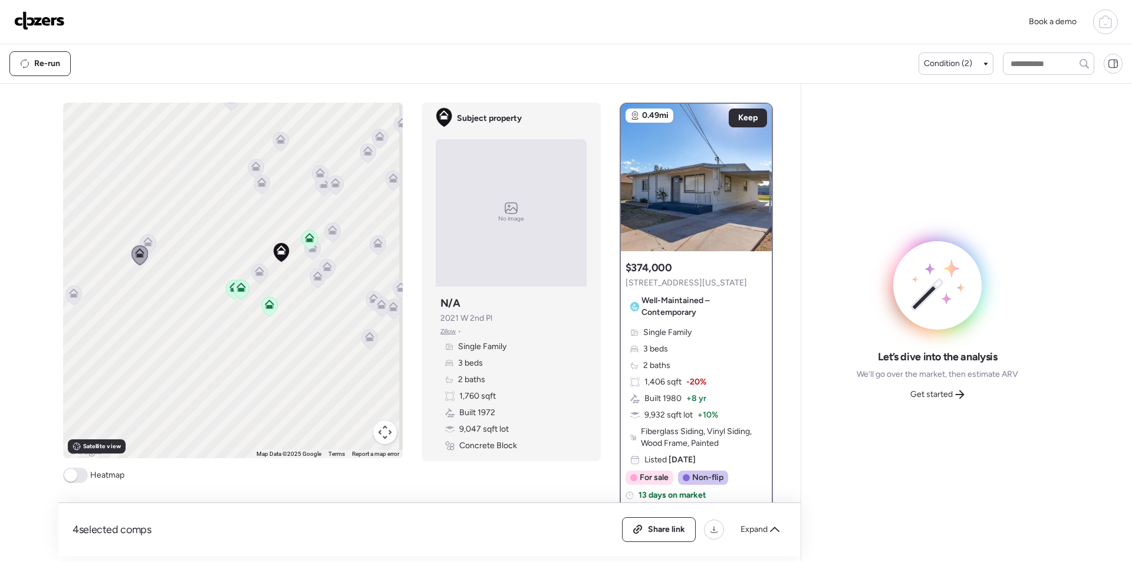
click at [138, 257] on icon at bounding box center [140, 256] width 8 height 4
click at [154, 245] on div "To activate drag with keyboard, press Alt + Enter. Once in keyboard drag state,…" at bounding box center [233, 281] width 340 height 356
click at [144, 242] on icon at bounding box center [147, 241] width 9 height 9
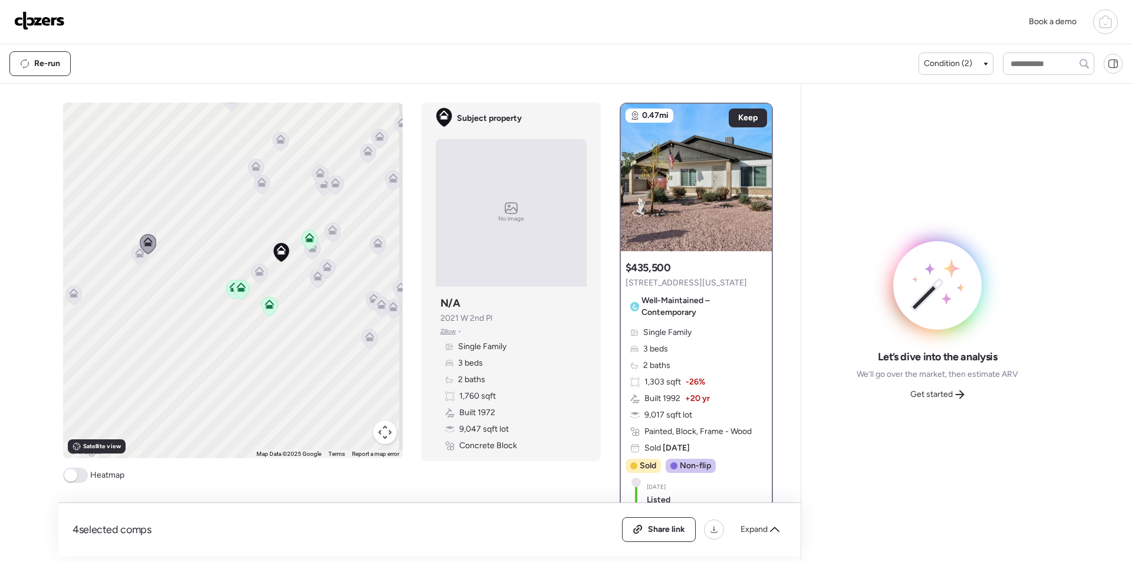
drag, startPoint x: 105, startPoint y: 299, endPoint x: 206, endPoint y: 298, distance: 100.8
click at [206, 298] on div "To activate drag with keyboard, press Alt + Enter. Once in keyboard drag state,…" at bounding box center [233, 281] width 340 height 356
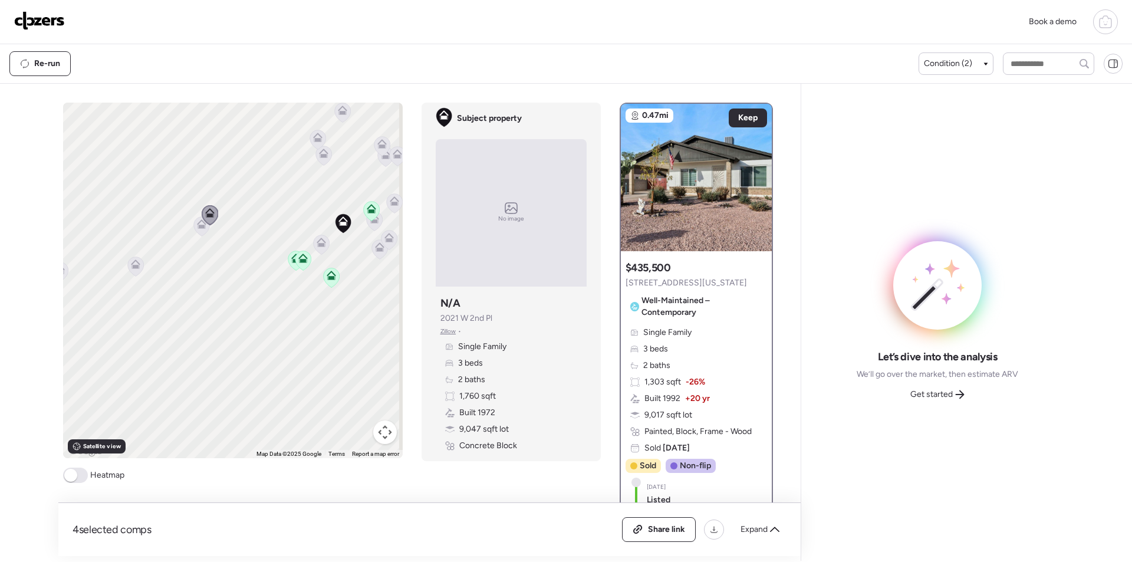
drag, startPoint x: 161, startPoint y: 334, endPoint x: 223, endPoint y: 305, distance: 68.3
click at [223, 305] on div "To activate drag with keyboard, press Alt + Enter. Once in keyboard drag state,…" at bounding box center [233, 281] width 340 height 356
click at [134, 274] on icon at bounding box center [135, 266] width 16 height 19
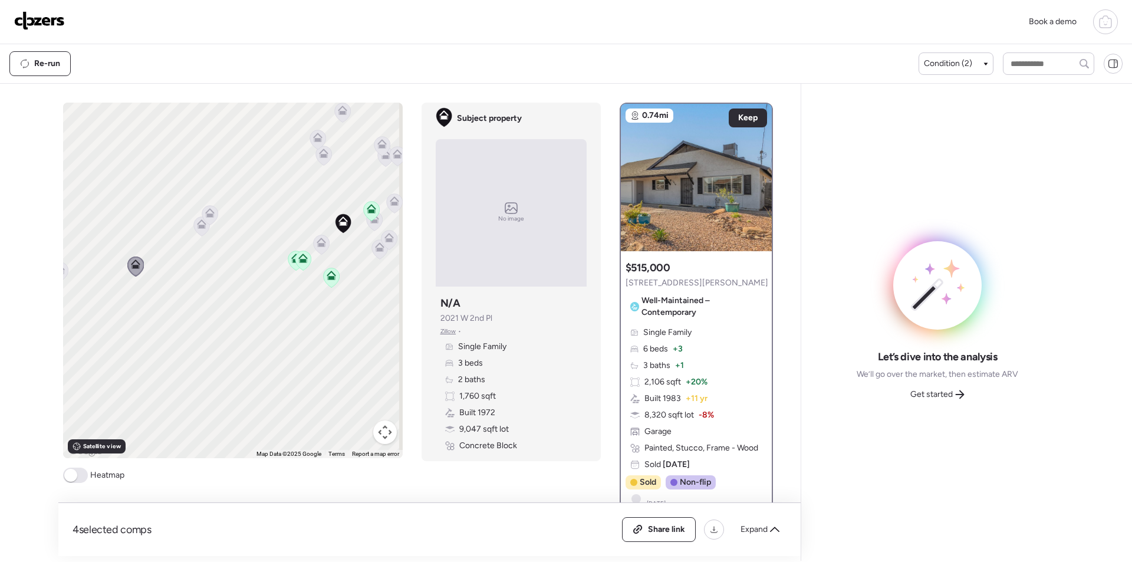
drag, startPoint x: 938, startPoint y: 390, endPoint x: 943, endPoint y: 394, distance: 6.7
click at [939, 390] on span "Get started" at bounding box center [931, 395] width 42 height 12
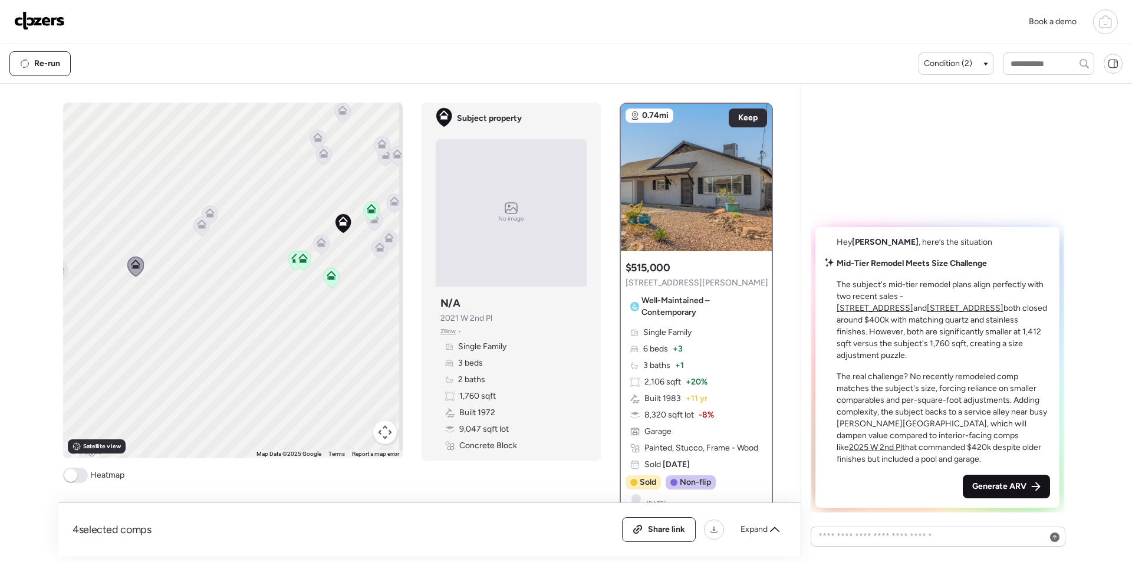
click at [1008, 497] on div "Generate ARV" at bounding box center [1006, 487] width 87 height 24
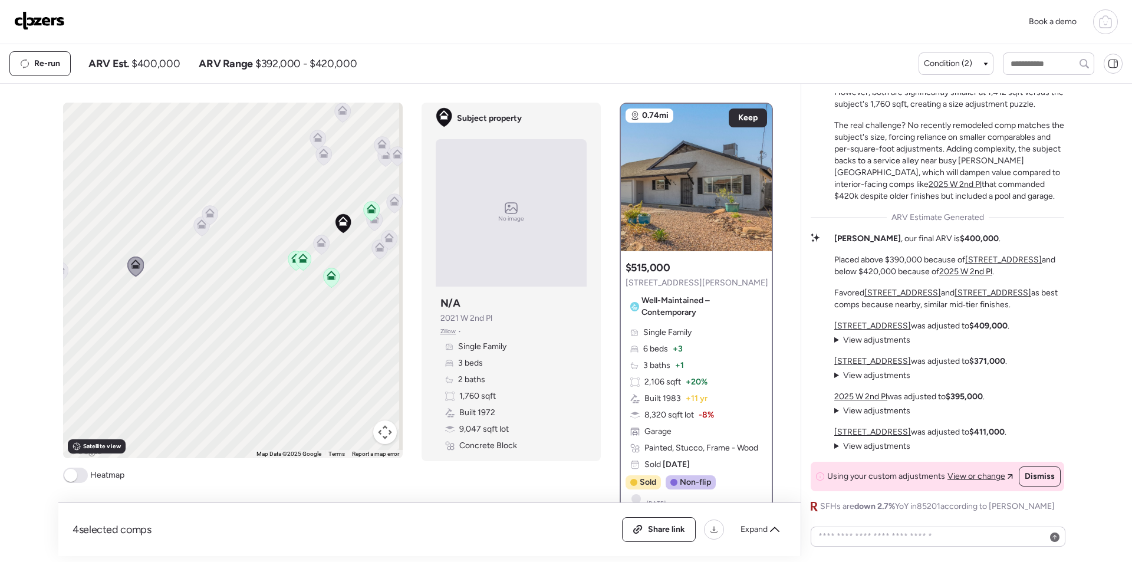
click at [155, 57] on span "$400,000" at bounding box center [155, 64] width 48 height 14
copy span "400,000"
click at [646, 517] on div "4 selected comps All (4) ARV (4) As-is (0) Share link Expand" at bounding box center [429, 529] width 742 height 53
click at [657, 524] on span "Share link" at bounding box center [666, 530] width 37 height 12
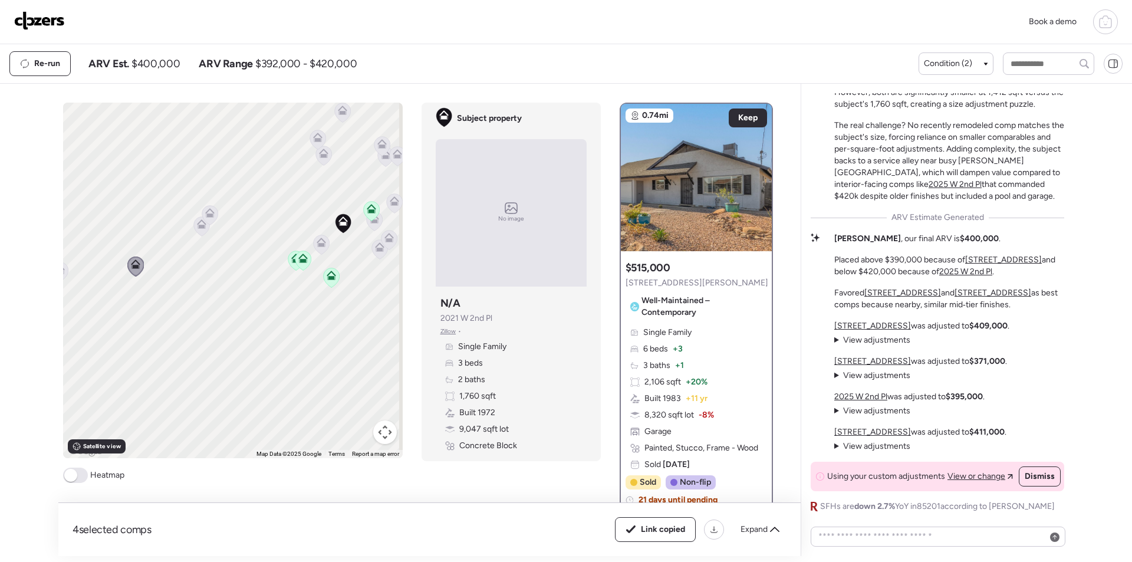
click at [38, 21] on img at bounding box center [39, 20] width 51 height 19
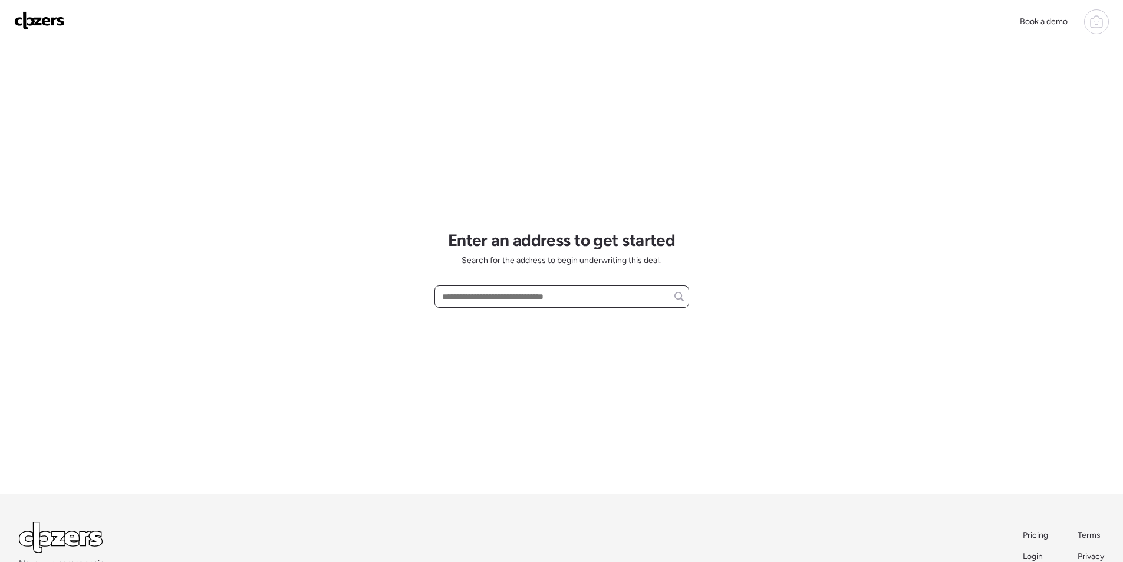
click at [561, 305] on input "text" at bounding box center [562, 296] width 244 height 17
paste input "**********"
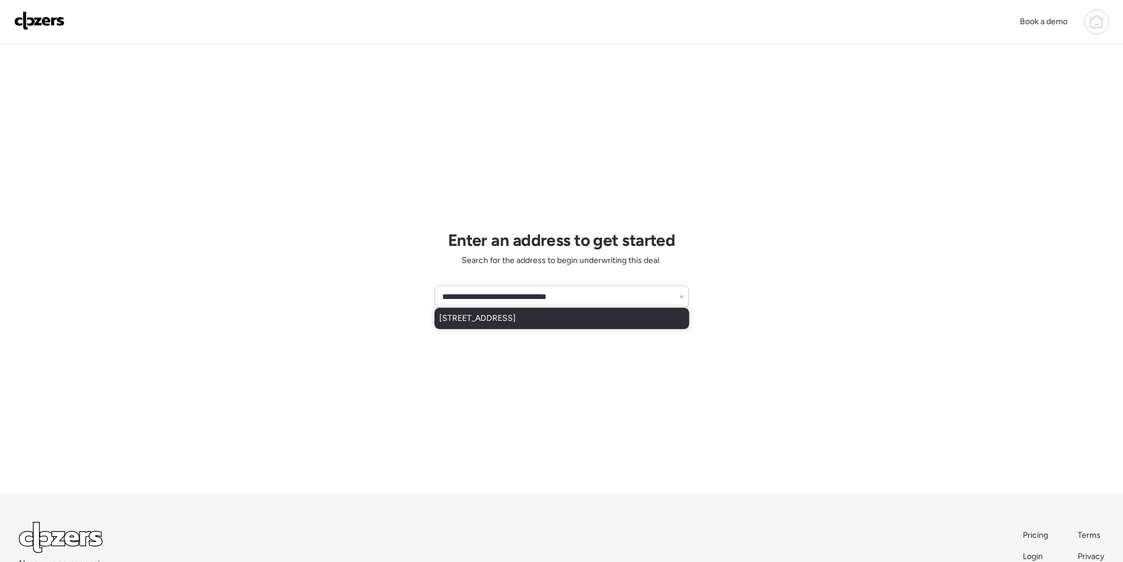
click at [506, 312] on div "[STREET_ADDRESS]" at bounding box center [562, 318] width 255 height 21
type input "**********"
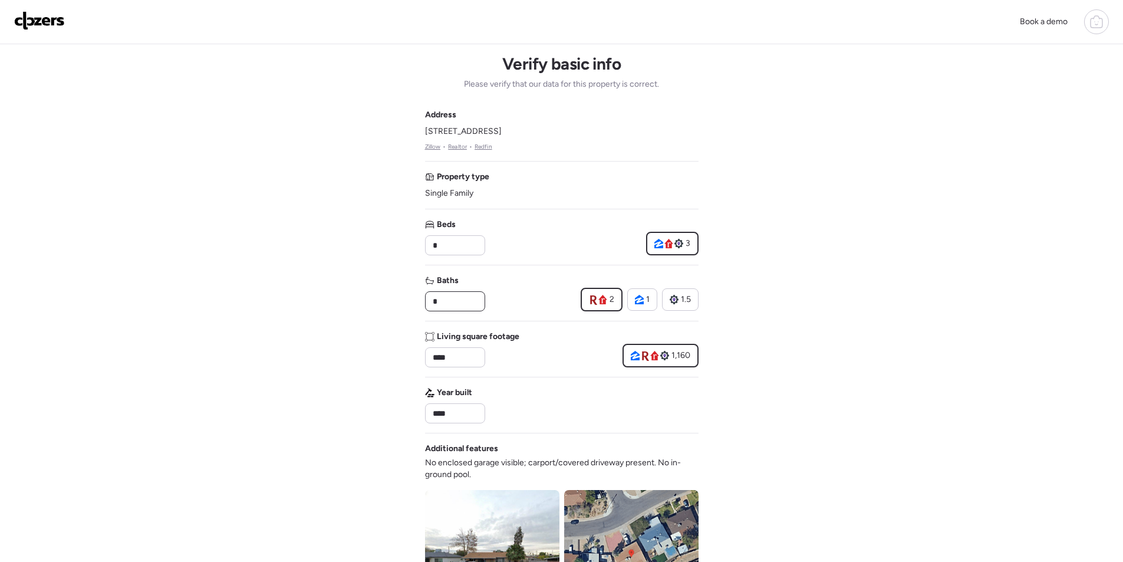
click at [478, 297] on input "*" at bounding box center [455, 301] width 50 height 17
click at [477, 297] on input "*" at bounding box center [455, 301] width 50 height 17
type input "***"
click at [522, 317] on div "Address [STREET_ADDRESS] • Realtor • Redfin Property type Single Family Beds * …" at bounding box center [562, 430] width 274 height 642
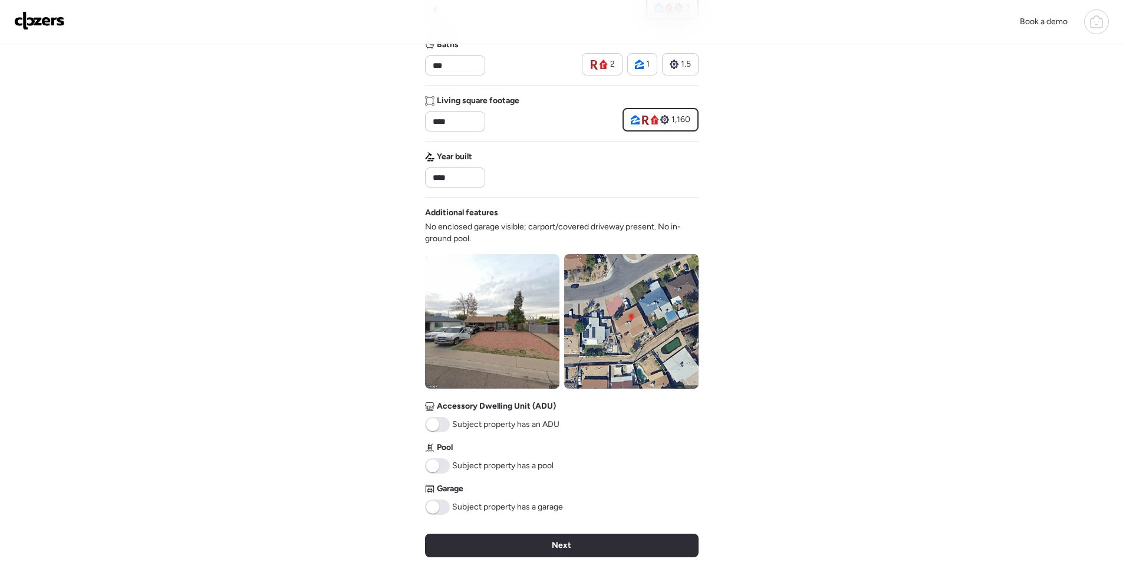
scroll to position [295, 0]
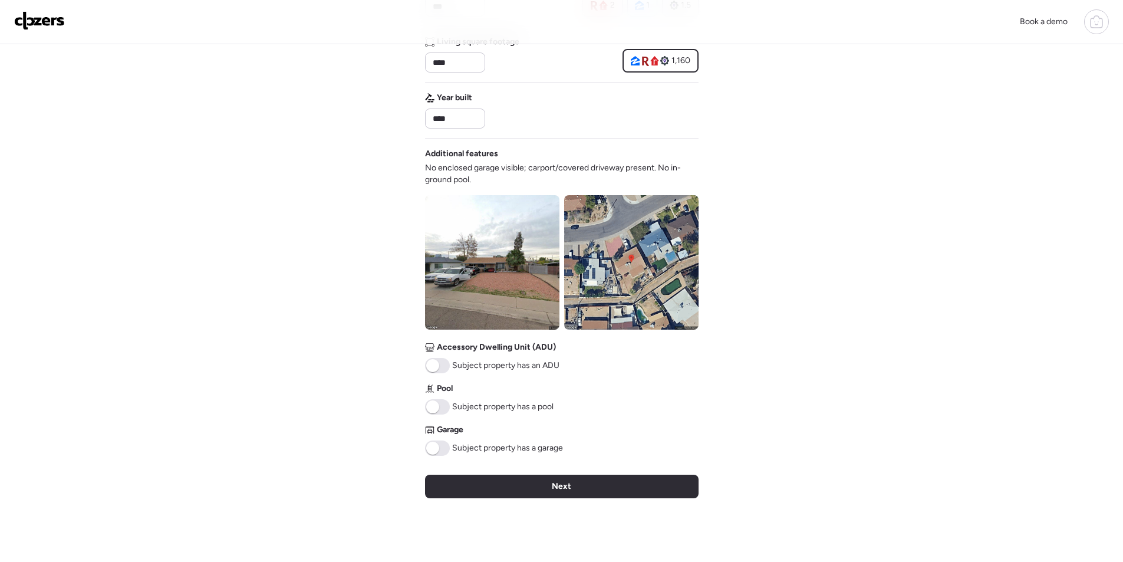
click at [531, 292] on img at bounding box center [492, 262] width 134 height 134
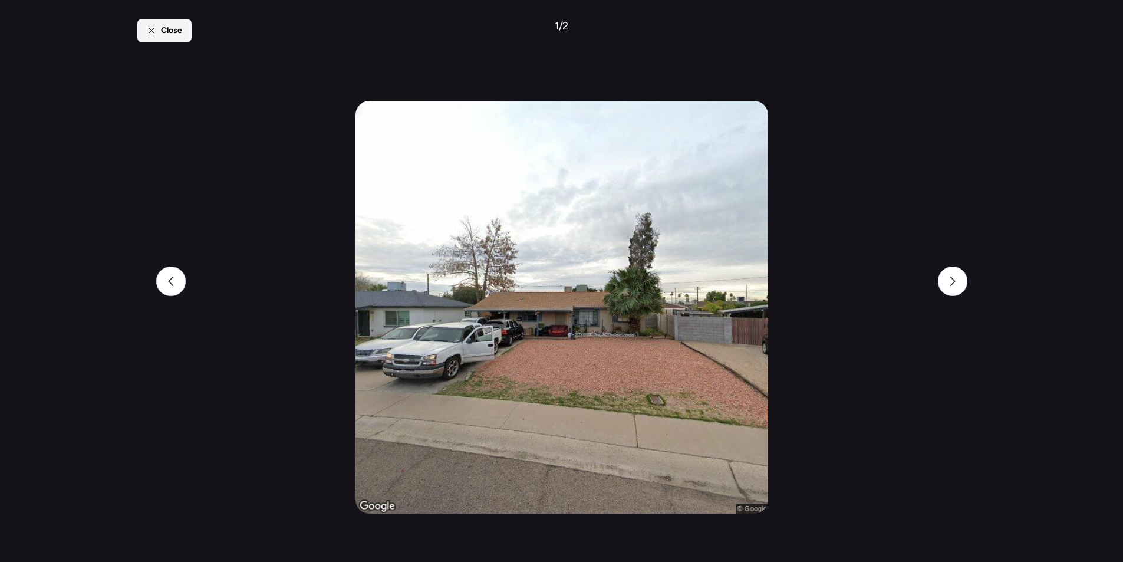
click at [169, 38] on div "Close" at bounding box center [164, 31] width 54 height 24
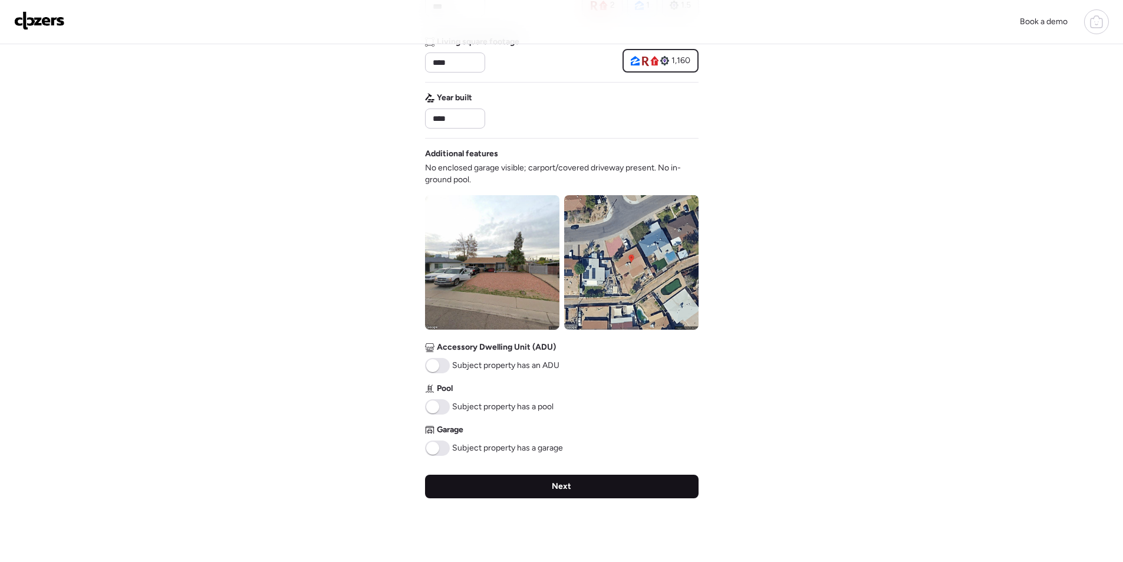
click at [532, 478] on div "Next" at bounding box center [562, 487] width 274 height 24
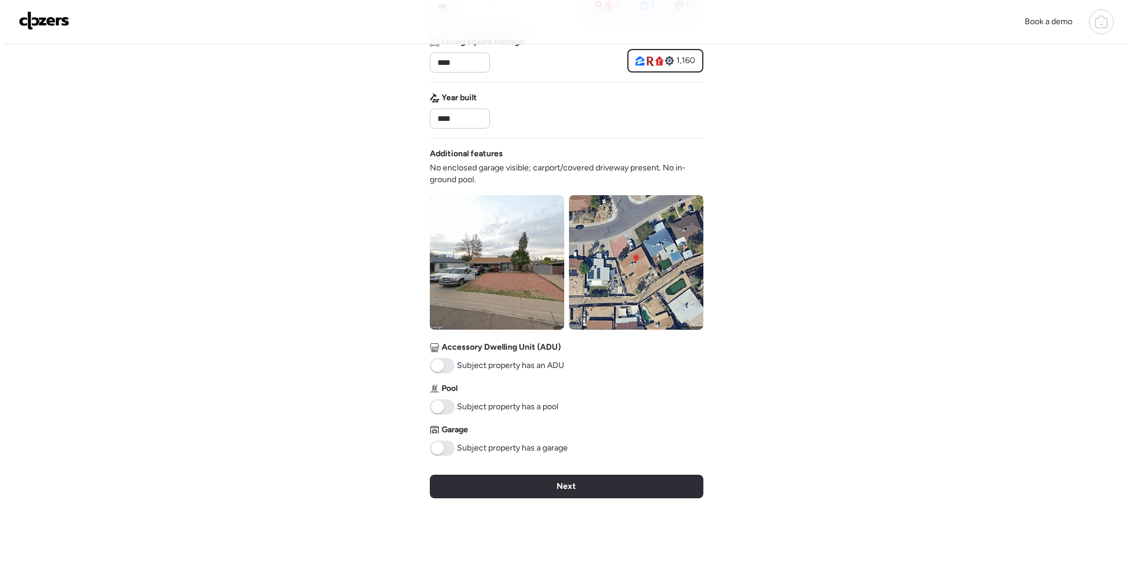
scroll to position [0, 0]
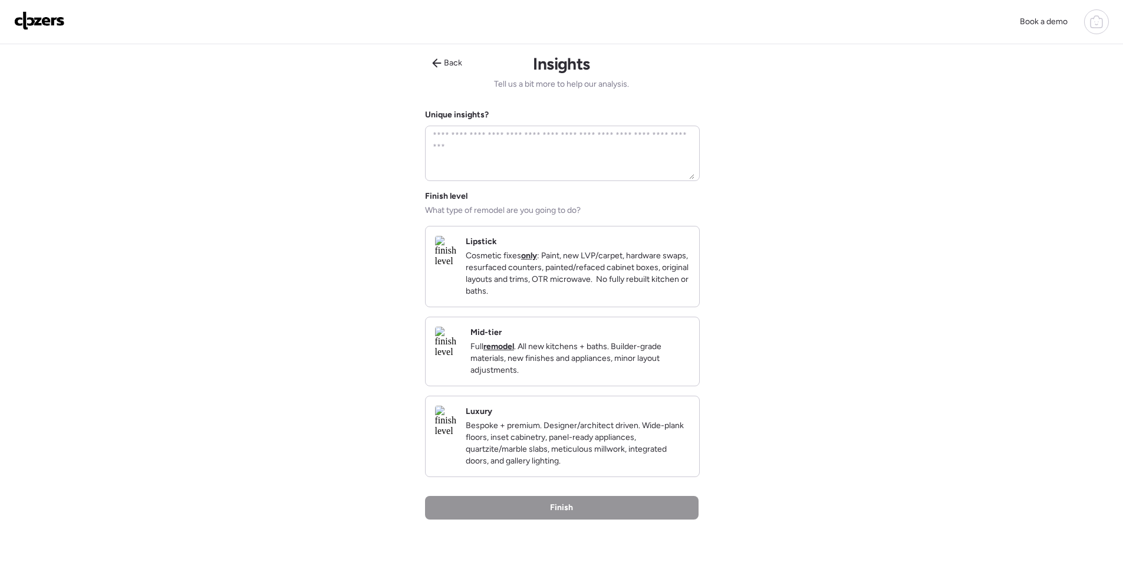
click at [618, 386] on div "Mid-tier Full remodel . All new kitchens + baths. Builder-grade materials, new …" at bounding box center [563, 351] width 274 height 68
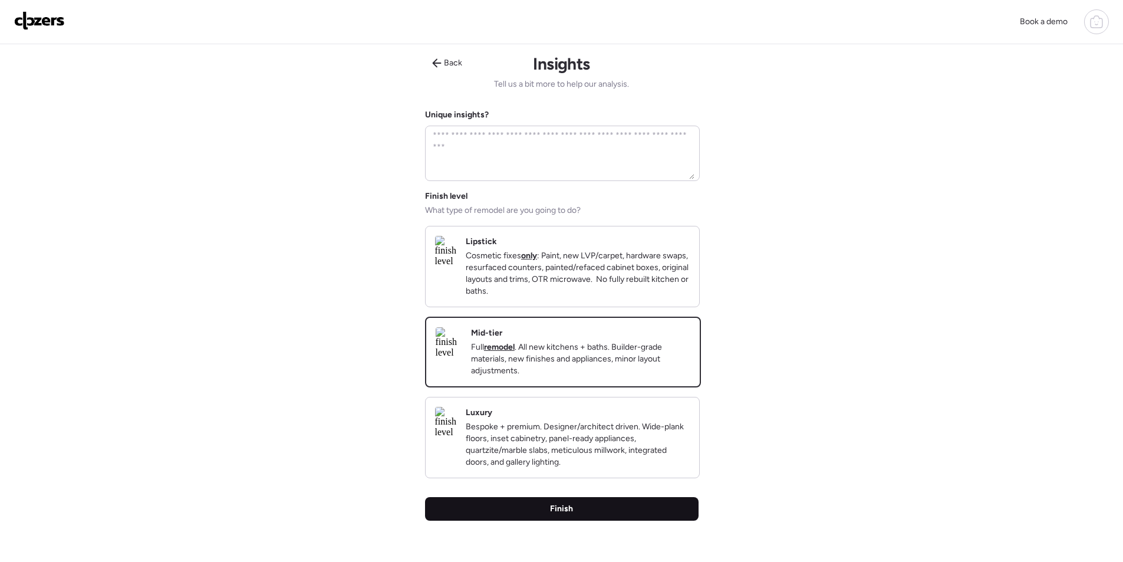
click at [597, 513] on div "Finish" at bounding box center [562, 509] width 274 height 24
